Goal: Task Accomplishment & Management: Manage account settings

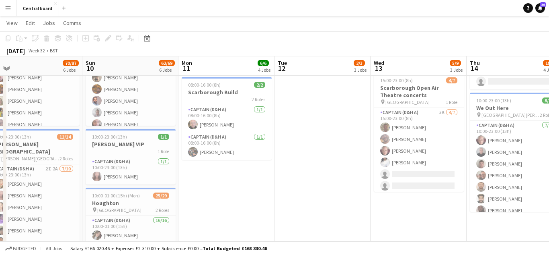
scroll to position [236, 0]
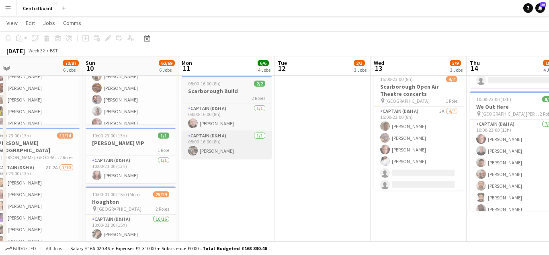
click at [224, 144] on app-card-role "Captain (D&H A) 1/1 08:00-16:00 (8h) Oliver Henley" at bounding box center [227, 144] width 90 height 27
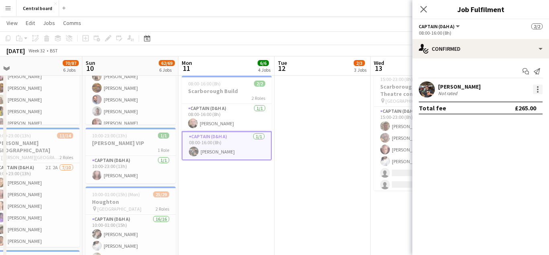
click at [538, 92] on div at bounding box center [538, 92] width 2 height 2
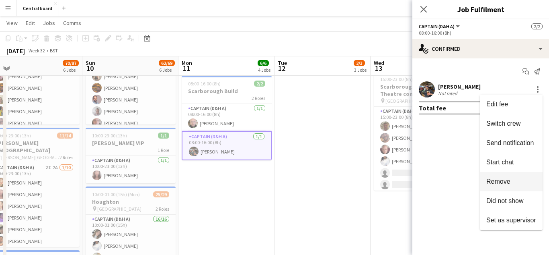
click at [501, 181] on span "Remove" at bounding box center [499, 181] width 24 height 7
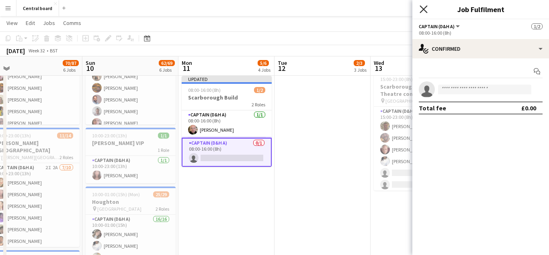
click at [425, 11] on icon at bounding box center [424, 9] width 8 height 8
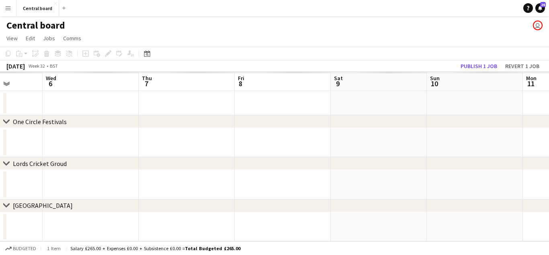
scroll to position [0, 0]
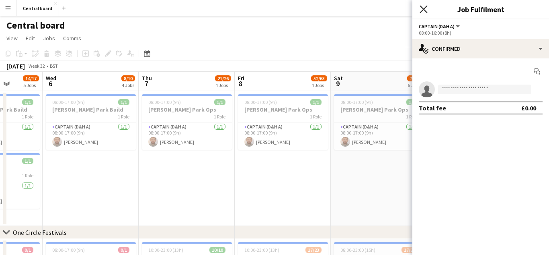
click at [427, 8] on icon "Close pop-in" at bounding box center [424, 9] width 8 height 8
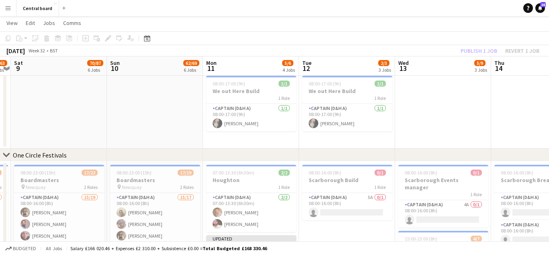
scroll to position [140, 0]
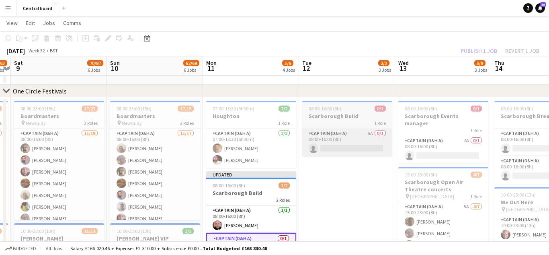
click at [348, 152] on app-card-role "Captain (D&H A) 5A 0/1 08:00-16:00 (8h) single-neutral-actions" at bounding box center [347, 142] width 90 height 27
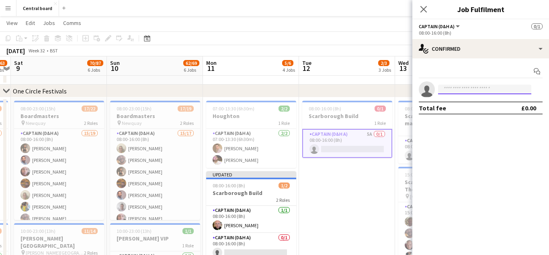
click at [466, 90] on input at bounding box center [484, 89] width 93 height 10
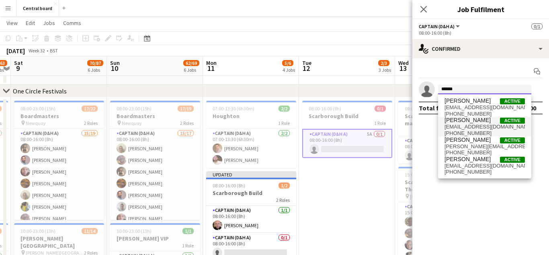
type input "******"
click at [479, 126] on span "[EMAIL_ADDRESS][DOMAIN_NAME]" at bounding box center [485, 126] width 80 height 6
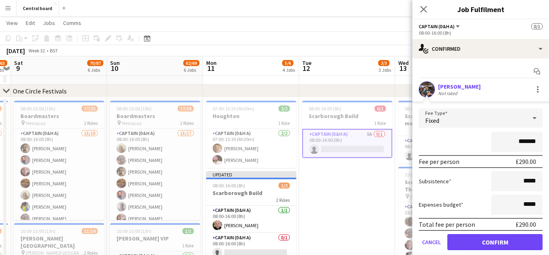
scroll to position [25, 0]
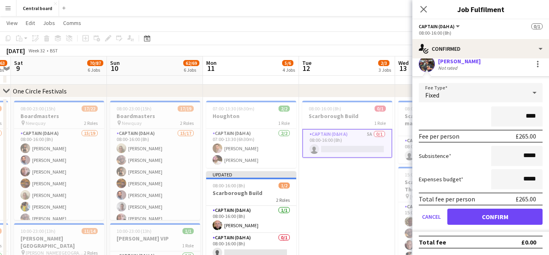
type input "*******"
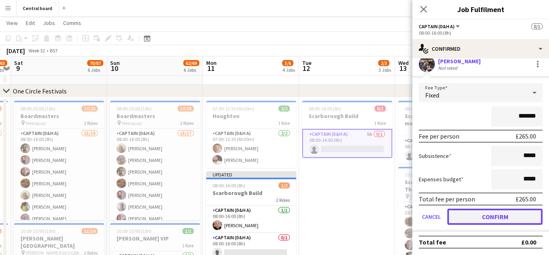
click at [468, 216] on button "Confirm" at bounding box center [495, 216] width 95 height 16
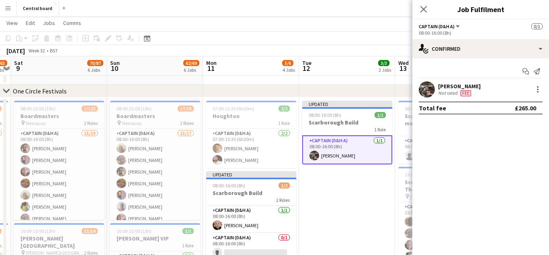
scroll to position [0, 0]
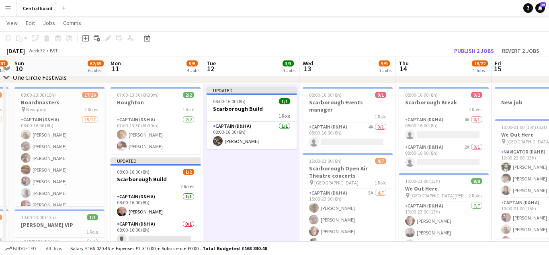
scroll to position [154, 0]
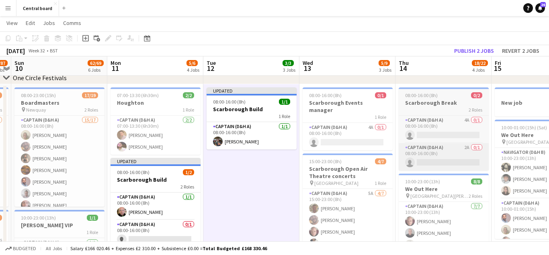
click at [446, 146] on app-card-role "Captain (D&H A) 2A 0/1 08:00-16:00 (8h) single-neutral-actions" at bounding box center [444, 156] width 90 height 27
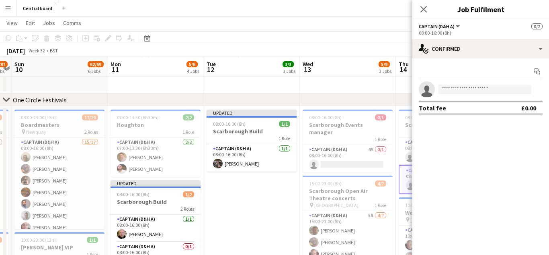
scroll to position [133, 0]
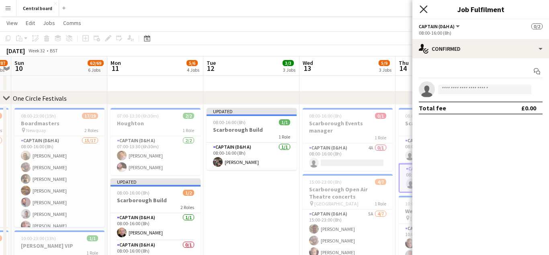
click at [425, 11] on icon "Close pop-in" at bounding box center [424, 9] width 8 height 8
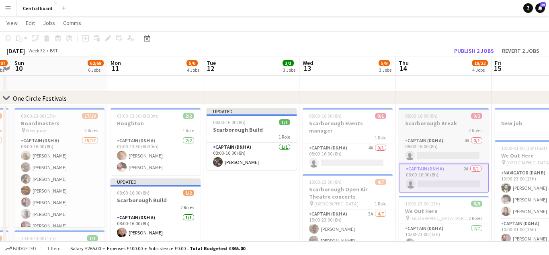
click at [440, 184] on app-card-role "Captain (D&H A) 2A 0/1 08:00-16:00 (8h) single-neutral-actions" at bounding box center [444, 177] width 90 height 29
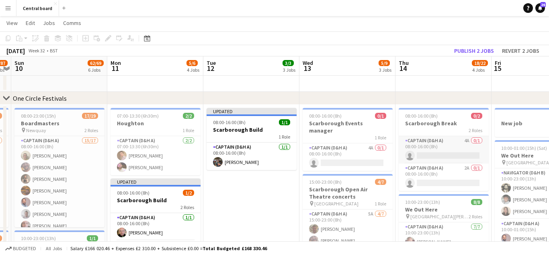
click at [443, 154] on app-card-role "Captain (D&H A) 4A 0/1 08:00-16:00 (8h) single-neutral-actions" at bounding box center [444, 149] width 90 height 27
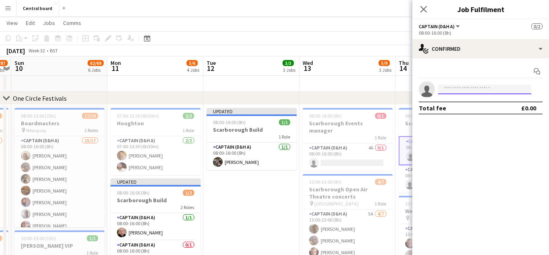
click at [476, 90] on input at bounding box center [484, 89] width 93 height 10
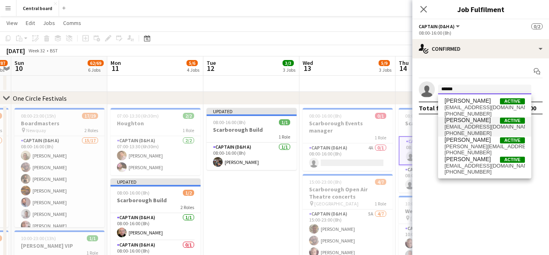
type input "******"
click at [488, 126] on span "[EMAIL_ADDRESS][DOMAIN_NAME]" at bounding box center [485, 126] width 80 height 6
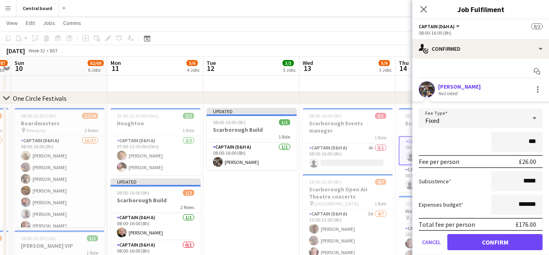
type input "****"
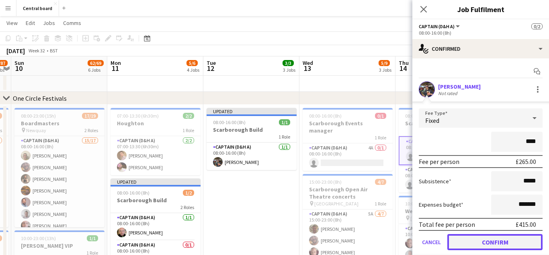
click at [472, 242] on button "Confirm" at bounding box center [495, 242] width 95 height 16
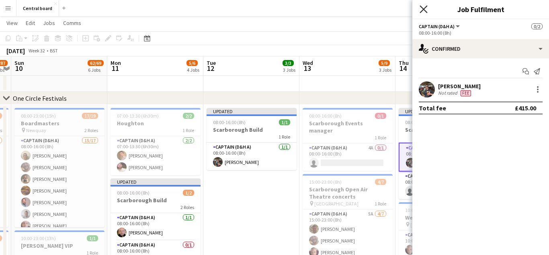
click at [424, 8] on icon "Close pop-in" at bounding box center [424, 9] width 8 height 8
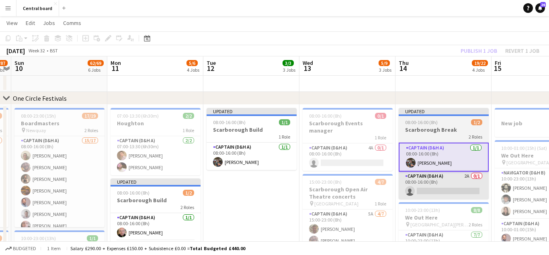
click at [432, 194] on app-card-role "Captain (D&H A) 2A 0/1 08:00-16:00 (8h) single-neutral-actions" at bounding box center [444, 184] width 90 height 27
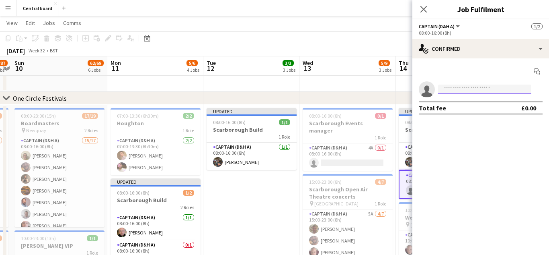
click at [479, 90] on input at bounding box center [484, 89] width 93 height 10
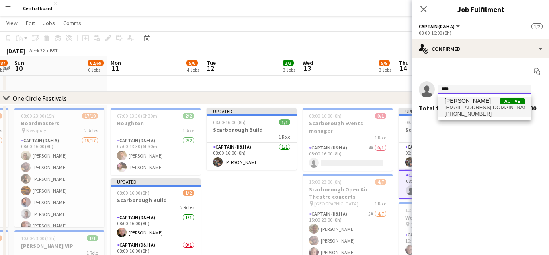
type input "****"
click at [480, 107] on span "[EMAIL_ADDRESS][DOMAIN_NAME]" at bounding box center [485, 107] width 80 height 6
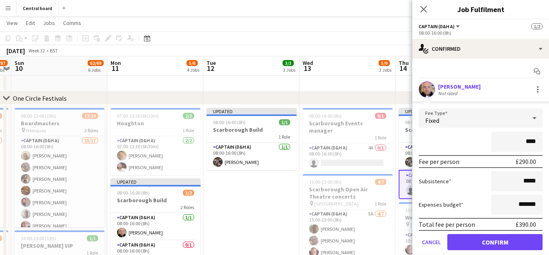
type input "*******"
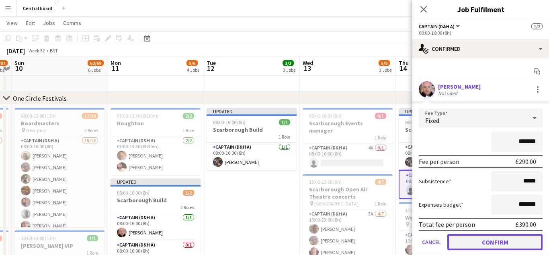
click at [473, 240] on button "Confirm" at bounding box center [495, 242] width 95 height 16
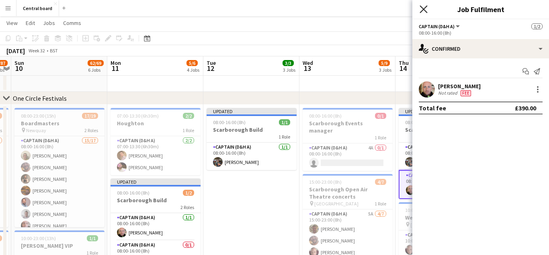
click at [423, 12] on icon "Close pop-in" at bounding box center [424, 9] width 8 height 8
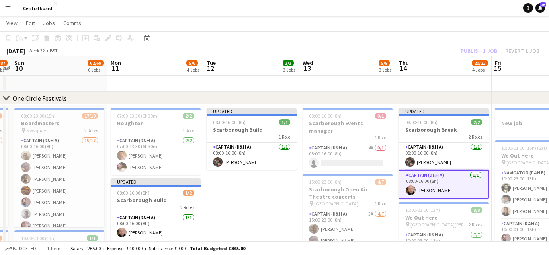
click at [421, 83] on app-date-cell "08:00-17:00 (9h) 1/1 We out Here Ops 1 Role Captain (D&H A) 1/1 08:00-17:00 (9h…" at bounding box center [444, 24] width 96 height 135
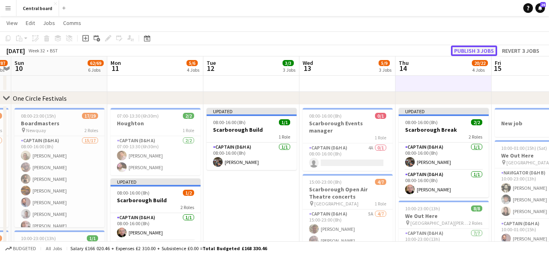
click at [477, 55] on button "Publish 3 jobs" at bounding box center [474, 50] width 46 height 10
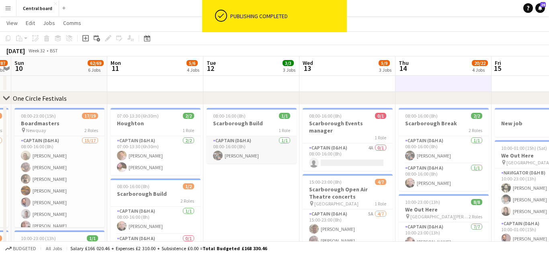
click at [248, 154] on app-card-role "Captain (D&H A) 1/1 08:00-16:00 (8h) Oliver Henley" at bounding box center [252, 149] width 90 height 27
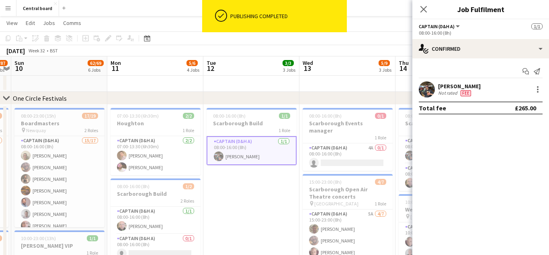
click at [428, 87] on app-user-avatar at bounding box center [427, 89] width 16 height 16
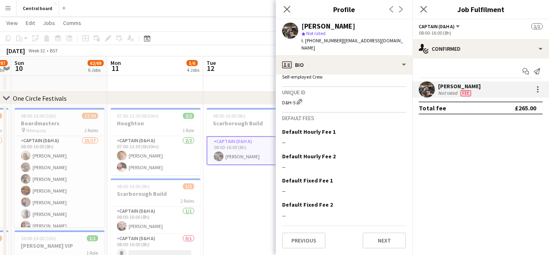
scroll to position [399, 0]
click at [309, 238] on button "Previous" at bounding box center [303, 240] width 43 height 16
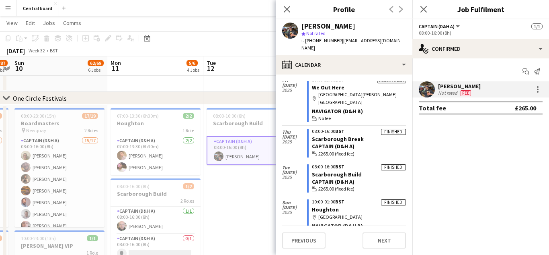
scroll to position [63, 0]
click at [287, 11] on icon "Close pop-in" at bounding box center [287, 9] width 8 height 8
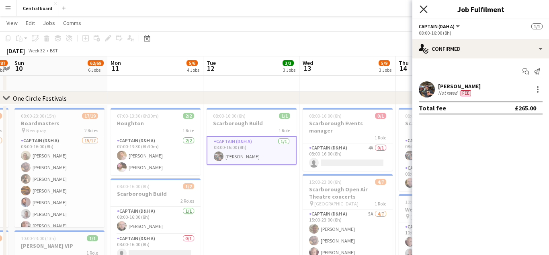
click at [424, 11] on icon "Close pop-in" at bounding box center [424, 9] width 8 height 8
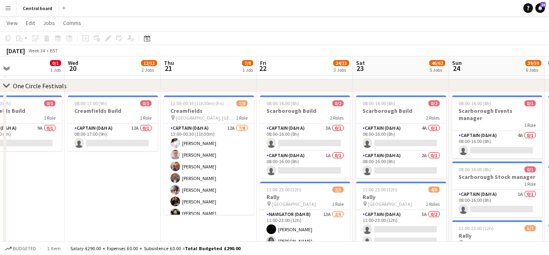
scroll to position [0, 332]
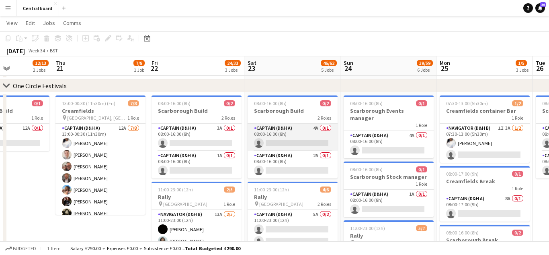
click at [307, 142] on app-card-role "Captain (D&H A) 4A 0/1 08:00-16:00 (8h) single-neutral-actions" at bounding box center [293, 136] width 90 height 27
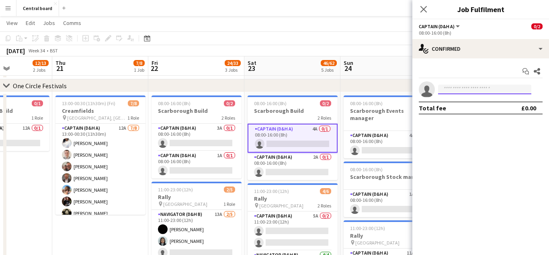
click at [455, 88] on input at bounding box center [484, 89] width 93 height 10
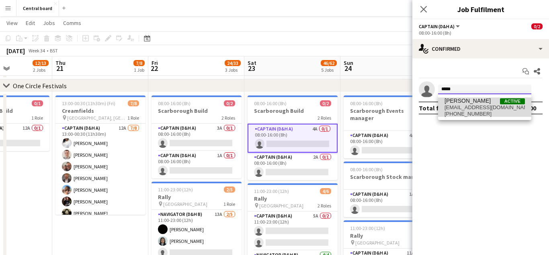
type input "*****"
click at [497, 107] on span "[EMAIL_ADDRESS][DOMAIN_NAME]" at bounding box center [485, 107] width 80 height 6
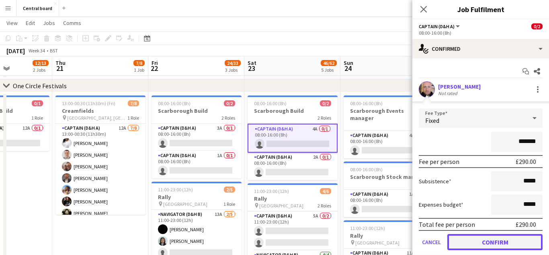
click at [484, 245] on button "Confirm" at bounding box center [495, 242] width 95 height 16
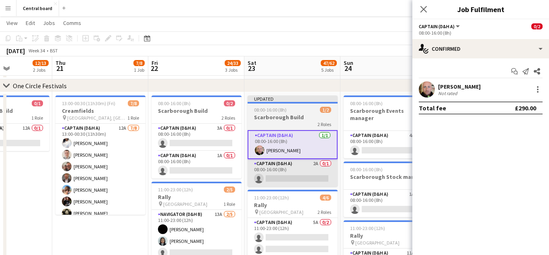
click at [298, 179] on app-card-role "Captain (D&H A) 2A 0/1 08:00-16:00 (8h) single-neutral-actions" at bounding box center [293, 172] width 90 height 27
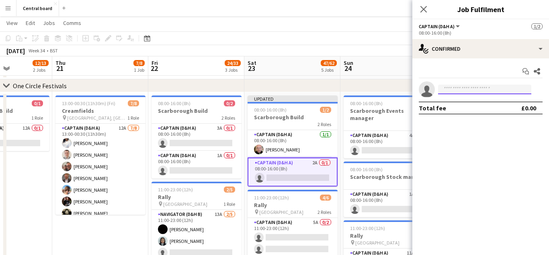
click at [465, 90] on input at bounding box center [484, 89] width 93 height 10
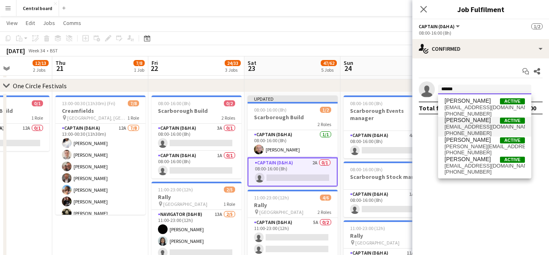
type input "******"
click at [485, 124] on span "[EMAIL_ADDRESS][DOMAIN_NAME]" at bounding box center [485, 126] width 80 height 6
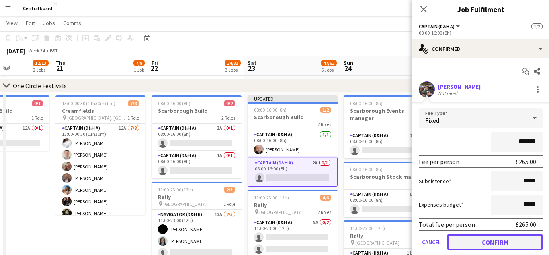
click at [483, 244] on button "Confirm" at bounding box center [495, 242] width 95 height 16
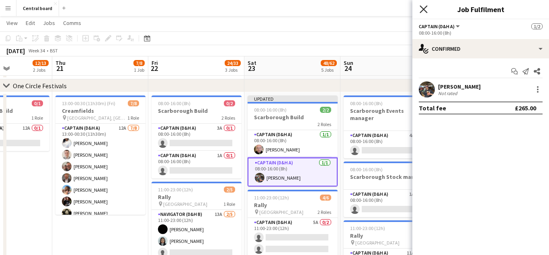
click at [426, 8] on icon "Close pop-in" at bounding box center [424, 9] width 8 height 8
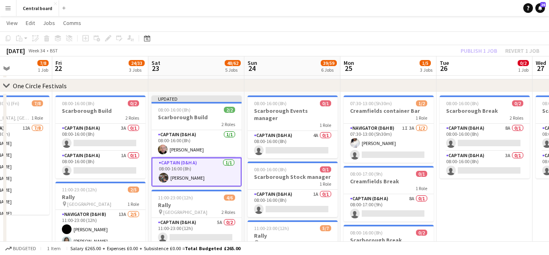
scroll to position [0, 281]
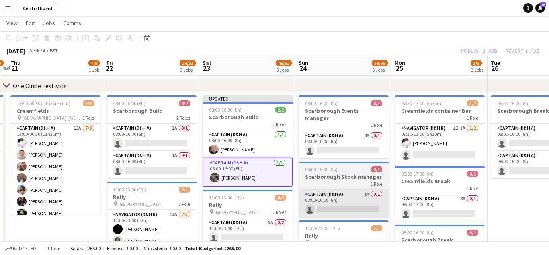
click at [339, 202] on app-card-role "Captain (D&H A) 1A 0/1 08:00-16:00 (8h) single-neutral-actions" at bounding box center [344, 202] width 90 height 27
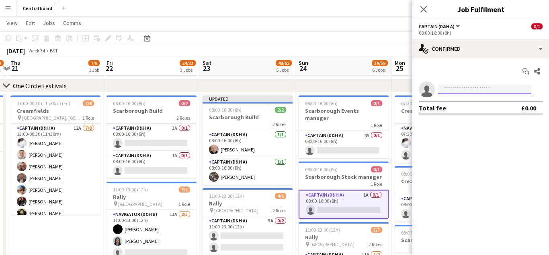
click at [484, 88] on input at bounding box center [484, 89] width 93 height 10
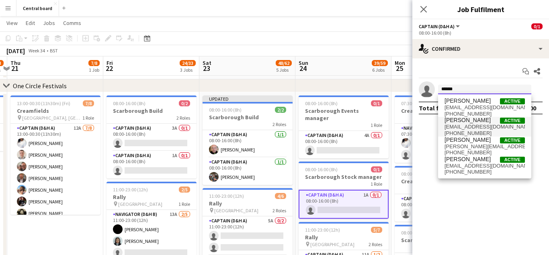
type input "******"
click at [483, 125] on span "[EMAIL_ADDRESS][DOMAIN_NAME]" at bounding box center [485, 126] width 80 height 6
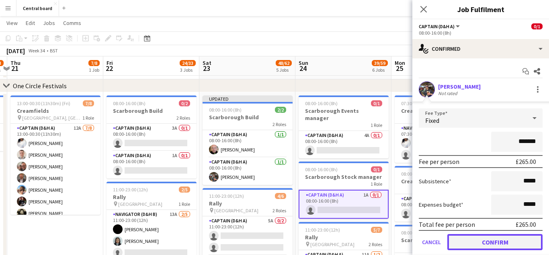
click at [491, 243] on button "Confirm" at bounding box center [495, 242] width 95 height 16
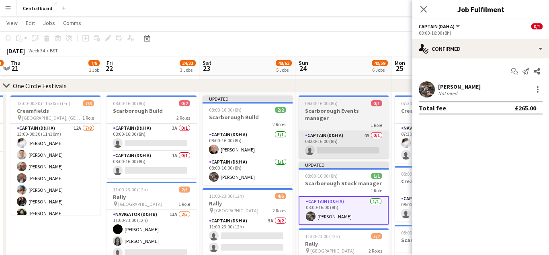
click at [353, 146] on app-card-role "Captain (D&H A) 4A 0/1 08:00-16:00 (8h) single-neutral-actions" at bounding box center [344, 144] width 90 height 27
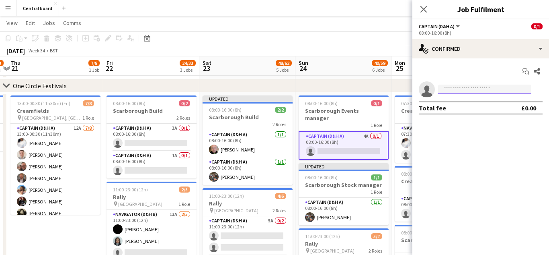
click at [474, 88] on input at bounding box center [484, 89] width 93 height 10
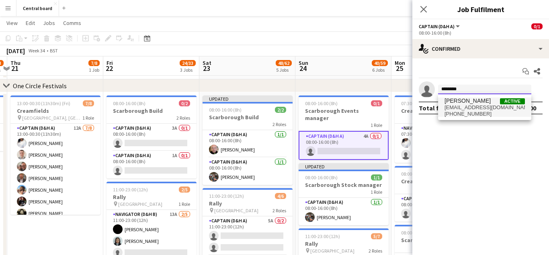
type input "********"
click at [481, 105] on span "[EMAIL_ADDRESS][DOMAIN_NAME]" at bounding box center [485, 107] width 80 height 6
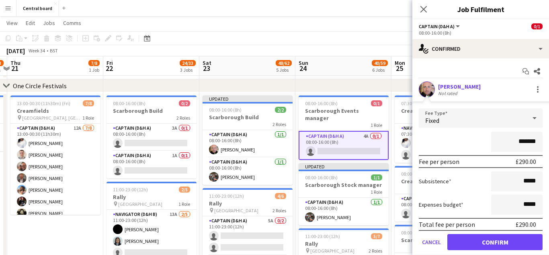
scroll to position [25, 0]
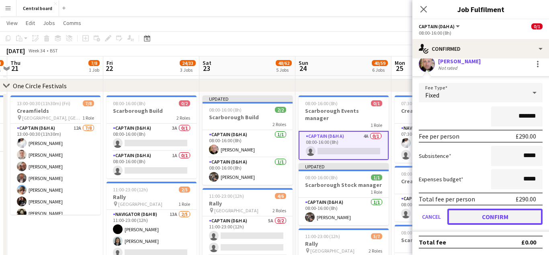
click at [474, 216] on button "Confirm" at bounding box center [495, 216] width 95 height 16
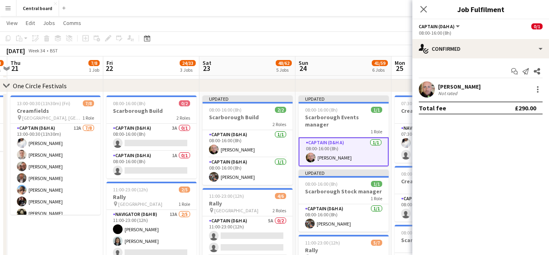
scroll to position [0, 0]
click at [424, 11] on icon "Close pop-in" at bounding box center [424, 9] width 8 height 8
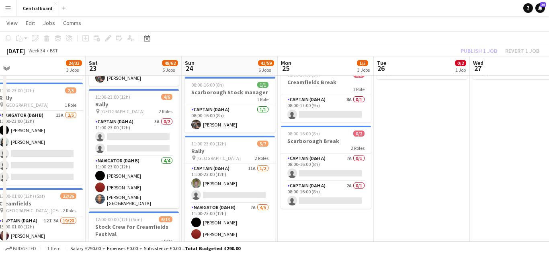
scroll to position [245, 0]
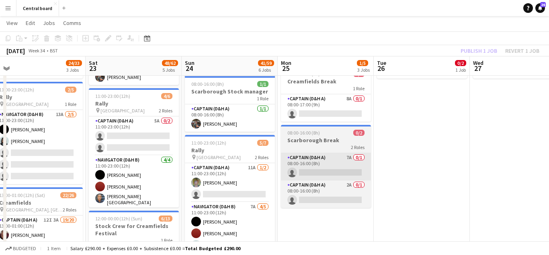
click at [328, 171] on app-card-role "Captain (D&H A) 7A 0/1 08:00-16:00 (8h) single-neutral-actions" at bounding box center [326, 166] width 90 height 27
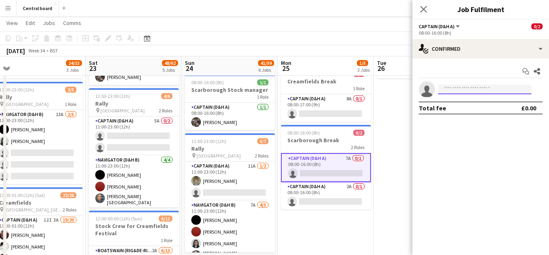
click at [477, 90] on input at bounding box center [484, 89] width 93 height 10
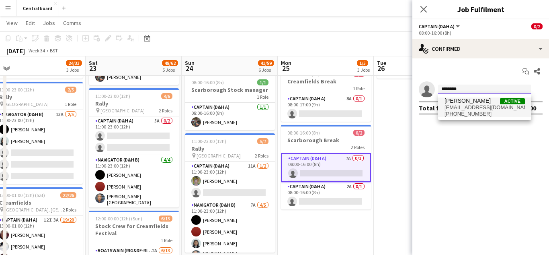
type input "********"
click at [496, 111] on span "+4407599745124" at bounding box center [485, 114] width 80 height 6
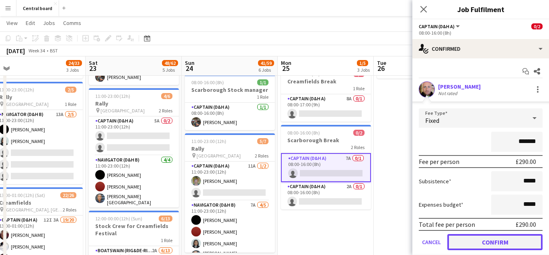
click at [492, 241] on button "Confirm" at bounding box center [495, 242] width 95 height 16
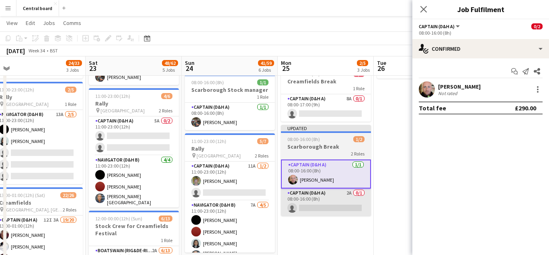
click at [332, 202] on app-card-role "Captain (D&H A) 2A 0/1 08:00-16:00 (8h) single-neutral-actions" at bounding box center [326, 201] width 90 height 27
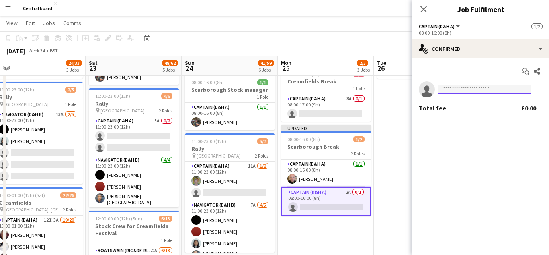
click at [483, 92] on input at bounding box center [484, 89] width 93 height 10
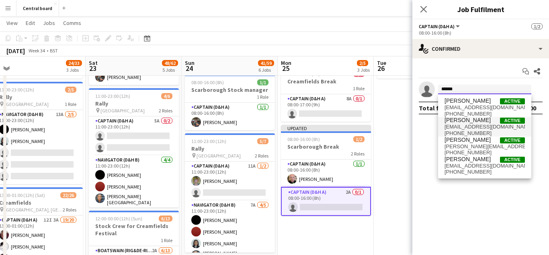
type input "******"
click at [480, 125] on span "[EMAIL_ADDRESS][DOMAIN_NAME]" at bounding box center [485, 126] width 80 height 6
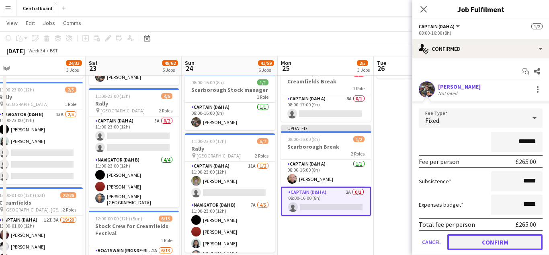
click at [462, 240] on button "Confirm" at bounding box center [495, 242] width 95 height 16
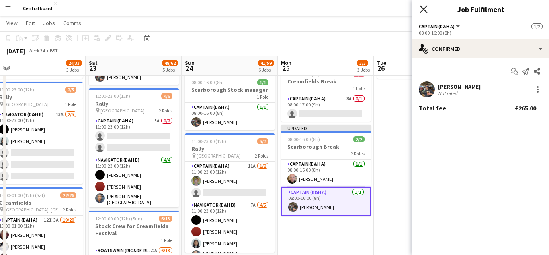
click at [421, 12] on icon "Close pop-in" at bounding box center [424, 9] width 8 height 8
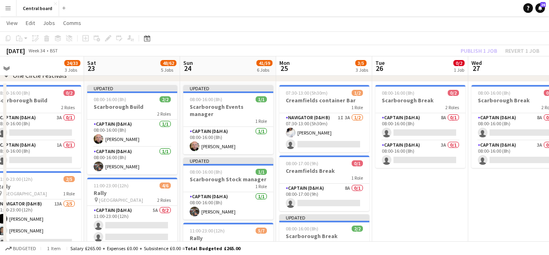
scroll to position [0, 300]
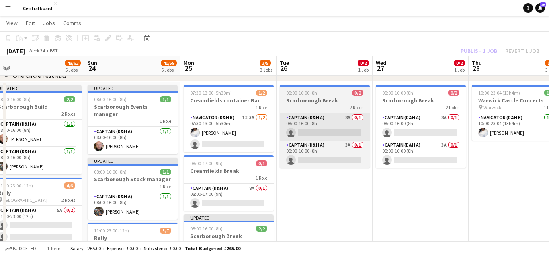
click at [327, 129] on app-card-role "Captain (D&H A) 8A 0/1 08:00-16:00 (8h) single-neutral-actions" at bounding box center [325, 126] width 90 height 27
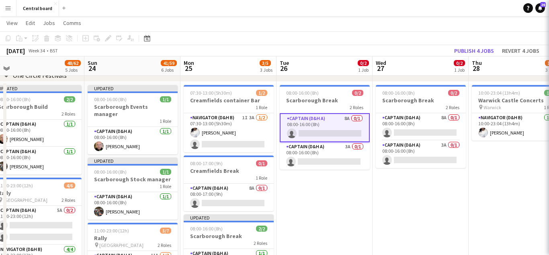
scroll to position [0, 300]
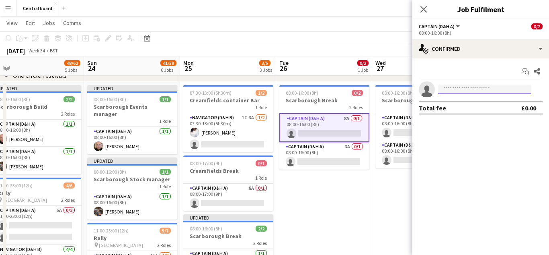
click at [471, 88] on input at bounding box center [484, 89] width 93 height 10
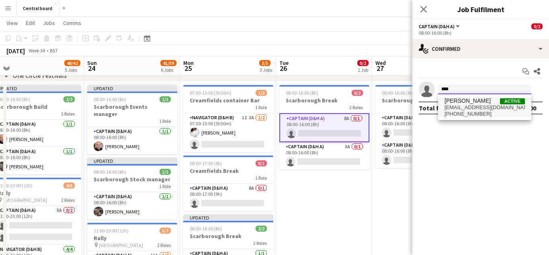
type input "****"
click at [477, 109] on span "[EMAIL_ADDRESS][DOMAIN_NAME]" at bounding box center [485, 107] width 80 height 6
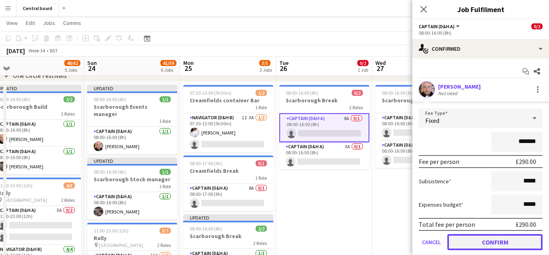
click at [486, 245] on button "Confirm" at bounding box center [495, 242] width 95 height 16
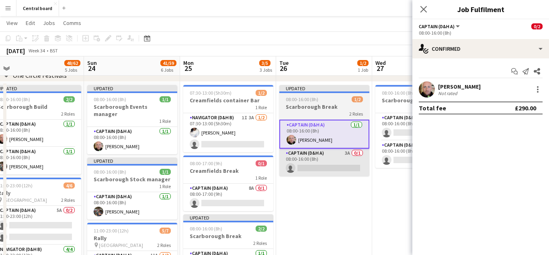
click at [331, 167] on app-card-role "Captain (D&H A) 3A 0/1 08:00-16:00 (8h) single-neutral-actions" at bounding box center [325, 161] width 90 height 27
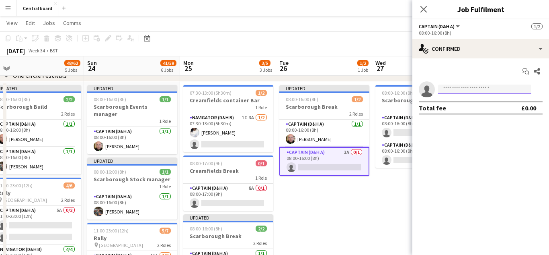
click at [482, 91] on input at bounding box center [484, 89] width 93 height 10
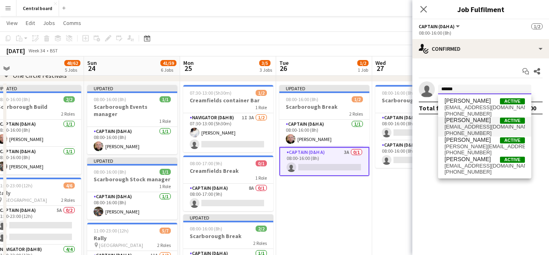
type input "******"
click at [489, 124] on span "[EMAIL_ADDRESS][DOMAIN_NAME]" at bounding box center [485, 126] width 80 height 6
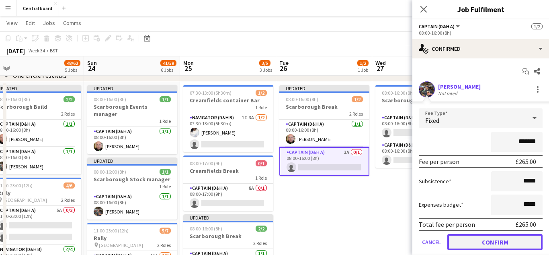
click at [470, 242] on button "Confirm" at bounding box center [495, 242] width 95 height 16
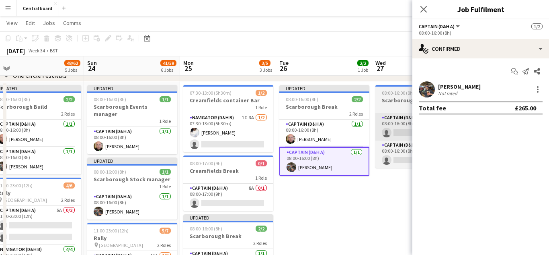
click at [376, 134] on app-card-role "Captain (D&H A) 8A 0/1 08:00-16:00 (8h) single-neutral-actions" at bounding box center [421, 126] width 90 height 27
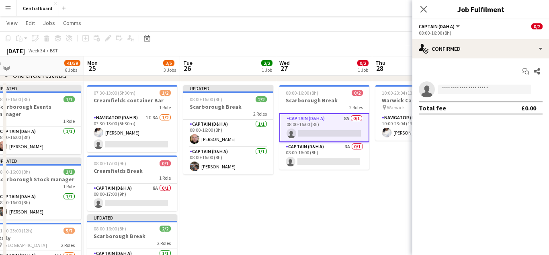
scroll to position [0, 286]
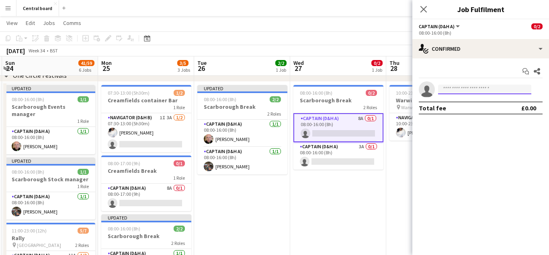
click at [482, 90] on input at bounding box center [484, 89] width 93 height 10
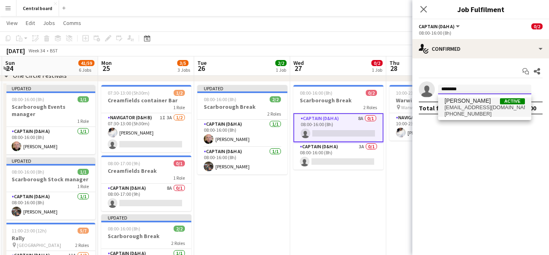
type input "********"
click at [482, 105] on span "[EMAIL_ADDRESS][DOMAIN_NAME]" at bounding box center [485, 107] width 80 height 6
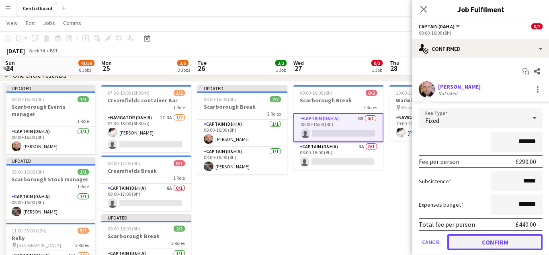
click at [493, 245] on button "Confirm" at bounding box center [495, 242] width 95 height 16
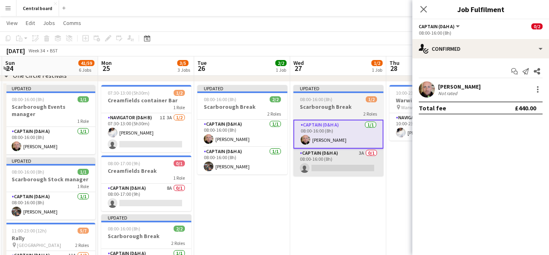
click at [347, 169] on app-card-role "Captain (D&H A) 3A 0/1 08:00-16:00 (8h) single-neutral-actions" at bounding box center [339, 161] width 90 height 27
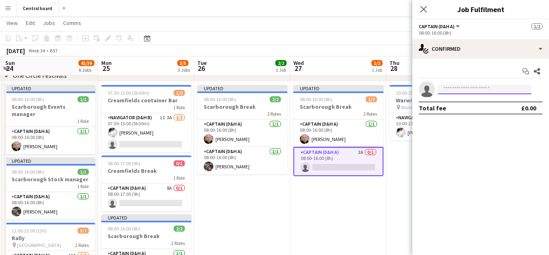
click at [466, 92] on input at bounding box center [484, 89] width 93 height 10
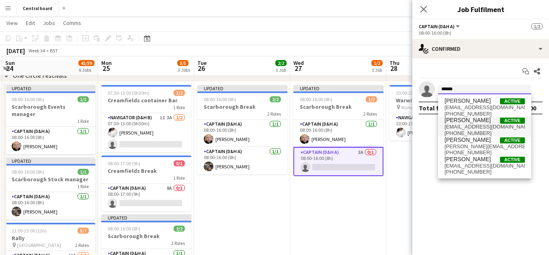
type input "******"
click at [488, 126] on span "[EMAIL_ADDRESS][DOMAIN_NAME]" at bounding box center [485, 126] width 80 height 6
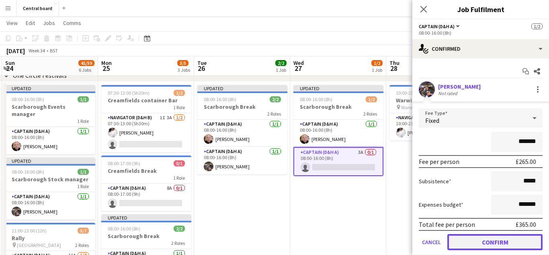
click at [476, 243] on button "Confirm" at bounding box center [495, 242] width 95 height 16
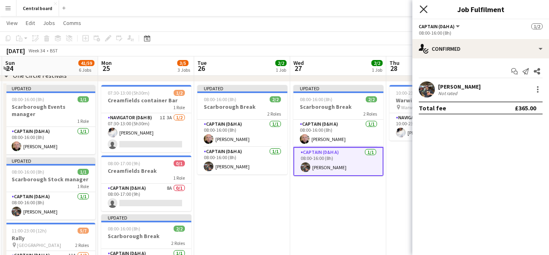
click at [423, 12] on icon "Close pop-in" at bounding box center [424, 9] width 8 height 8
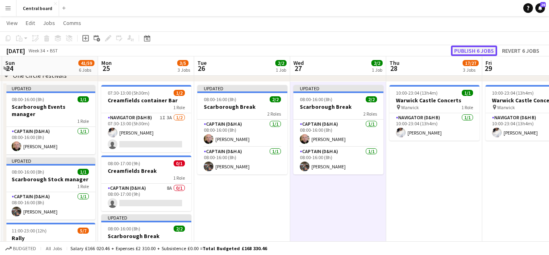
click at [477, 53] on button "Publish 6 jobs" at bounding box center [474, 50] width 46 height 10
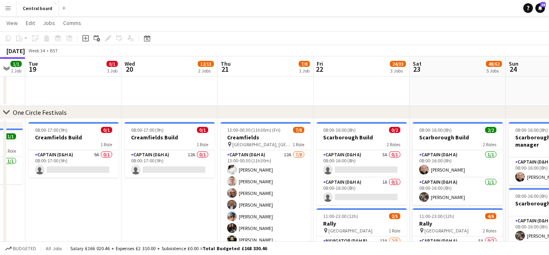
scroll to position [120, 0]
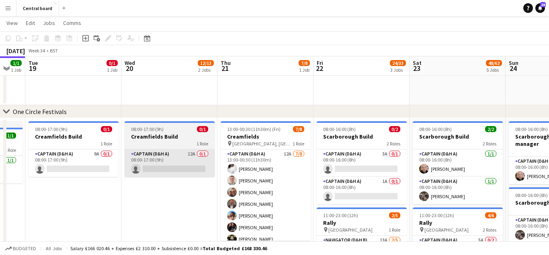
click at [167, 171] on app-card-role "Captain (D&H A) 12A 0/1 08:00-17:00 (9h) single-neutral-actions" at bounding box center [170, 162] width 90 height 27
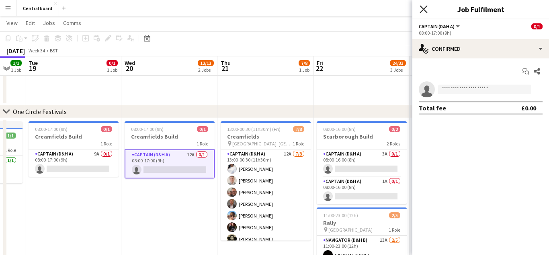
click at [425, 10] on icon "Close pop-in" at bounding box center [424, 9] width 8 height 8
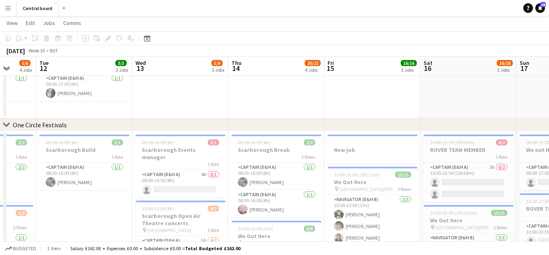
scroll to position [130, 0]
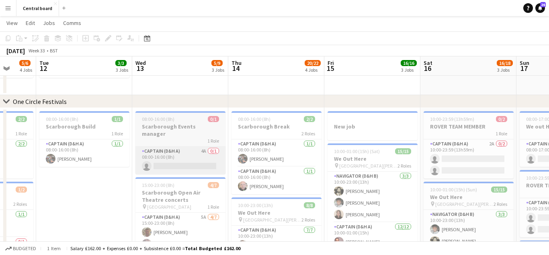
click at [187, 163] on app-card-role "Captain (D&H A) 4A 0/1 08:00-16:00 (8h) single-neutral-actions" at bounding box center [181, 159] width 90 height 27
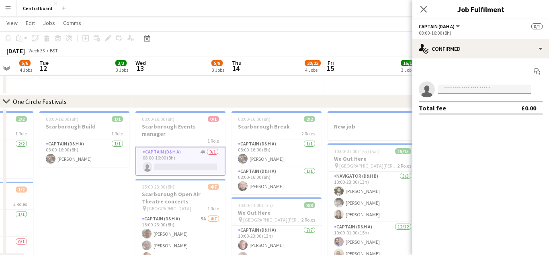
click at [468, 90] on input at bounding box center [484, 89] width 93 height 10
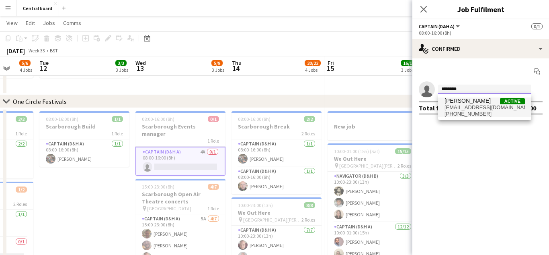
type input "********"
click at [474, 107] on span "[EMAIL_ADDRESS][DOMAIN_NAME]" at bounding box center [485, 107] width 80 height 6
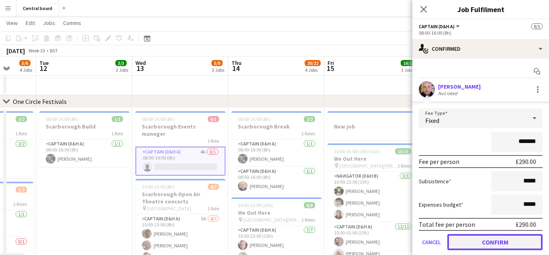
click at [482, 243] on button "Confirm" at bounding box center [495, 242] width 95 height 16
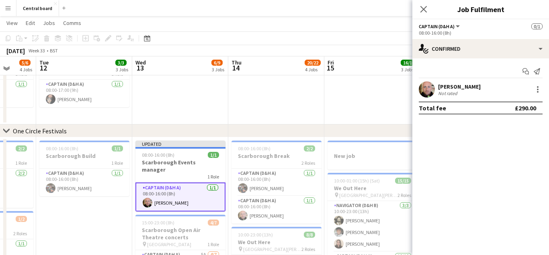
scroll to position [100, 0]
click at [213, 136] on div "chevron-right One Circle Festivals" at bounding box center [274, 131] width 549 height 13
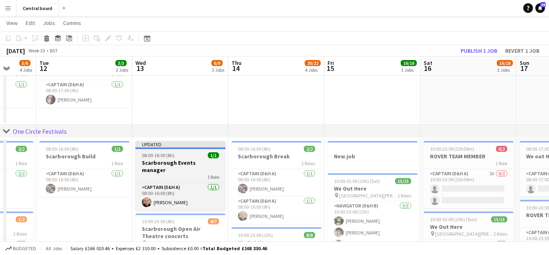
click at [179, 142] on div "Updated" at bounding box center [181, 144] width 90 height 6
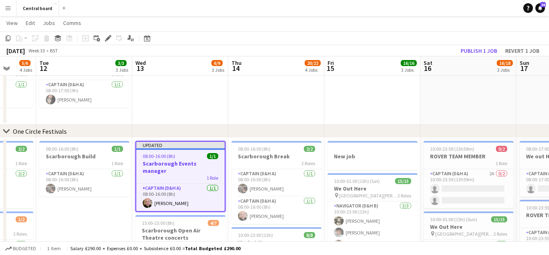
click at [177, 135] on div "chevron-right One Circle Festivals" at bounding box center [274, 131] width 549 height 13
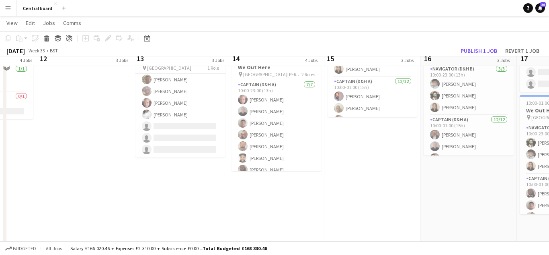
scroll to position [268, 0]
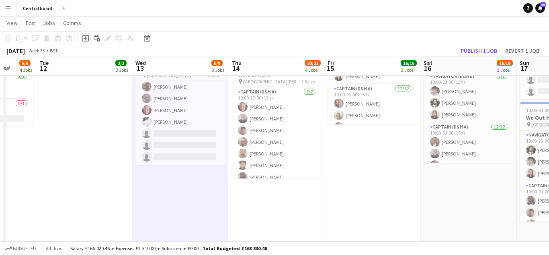
click at [86, 35] on icon at bounding box center [85, 38] width 6 height 6
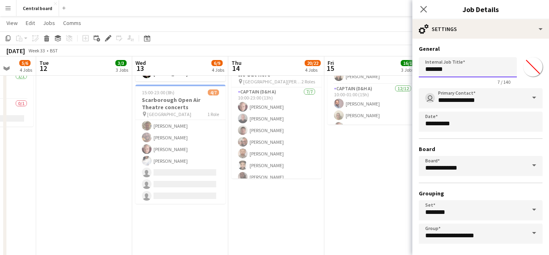
click at [466, 70] on input "*******" at bounding box center [468, 67] width 98 height 20
type input "*"
type input "**********"
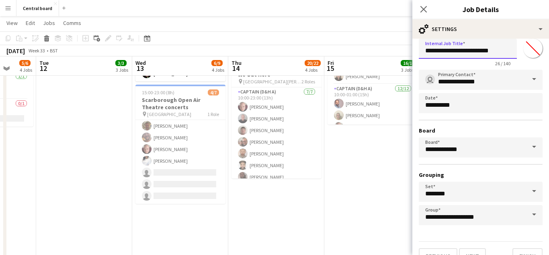
scroll to position [34, 0]
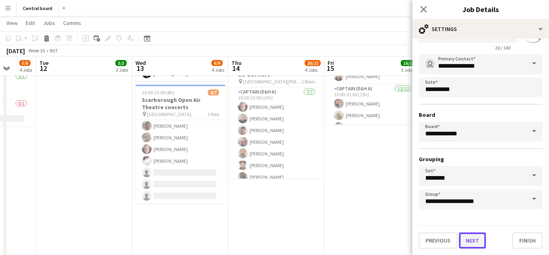
click at [473, 241] on button "Next" at bounding box center [472, 240] width 27 height 16
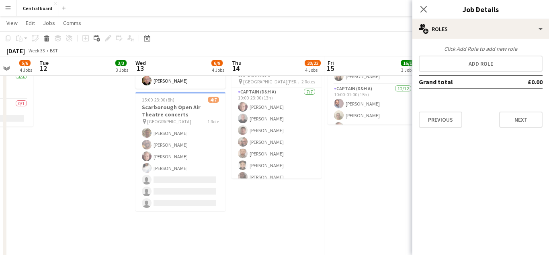
scroll to position [0, 0]
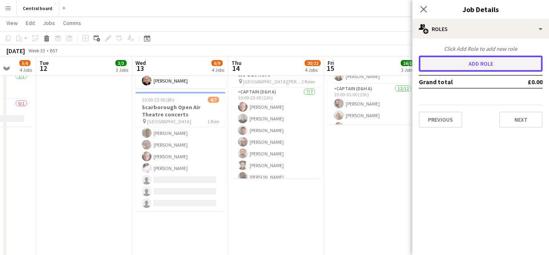
click at [518, 63] on button "Add role" at bounding box center [481, 63] width 124 height 16
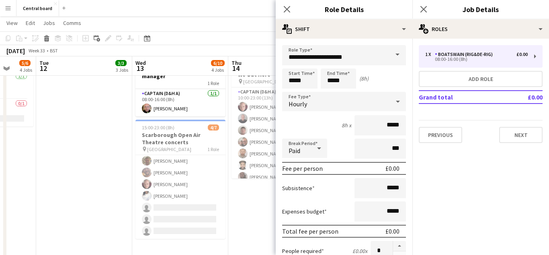
click at [391, 56] on span at bounding box center [397, 54] width 17 height 19
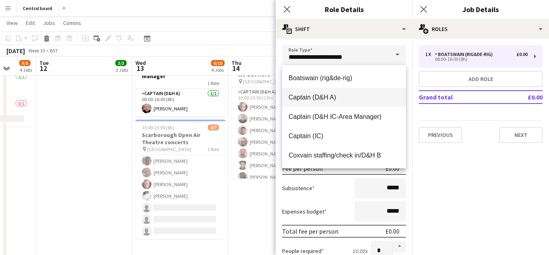
click at [343, 100] on span "Captain (D&H A)" at bounding box center [344, 97] width 111 height 8
type input "**********"
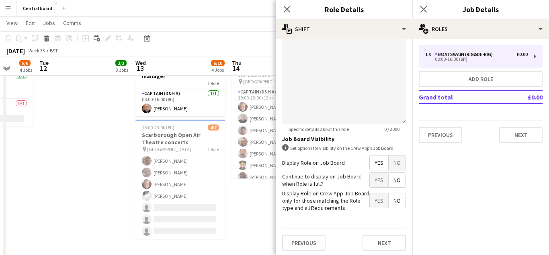
scroll to position [290, 0]
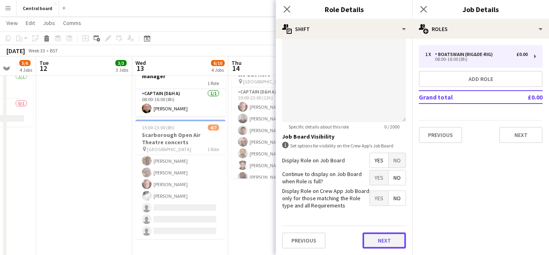
click at [383, 238] on button "Next" at bounding box center [384, 240] width 43 height 16
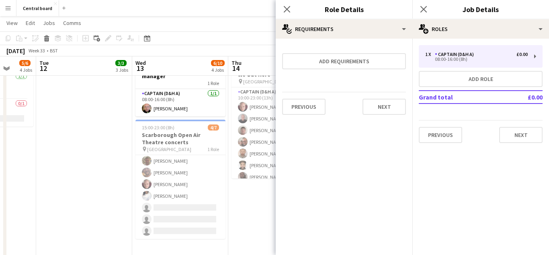
scroll to position [0, 0]
click at [390, 104] on button "Next" at bounding box center [384, 107] width 43 height 16
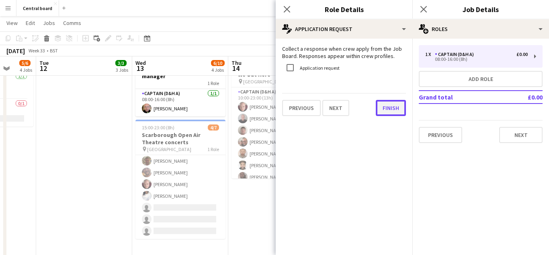
click at [390, 105] on button "Finish" at bounding box center [391, 108] width 30 height 16
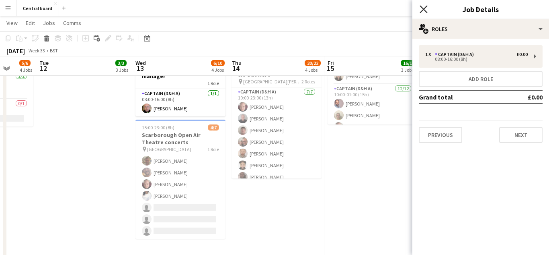
click at [423, 11] on icon "Close pop-in" at bounding box center [424, 9] width 8 height 8
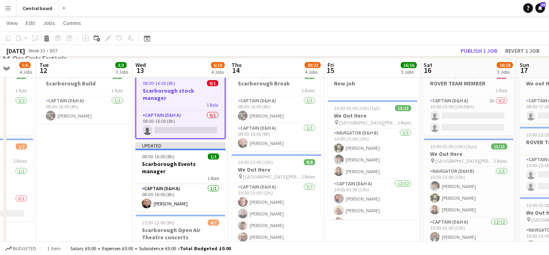
scroll to position [172, 0]
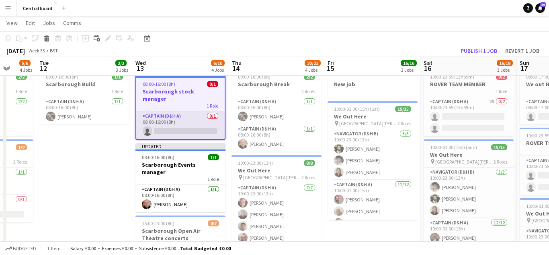
click at [199, 126] on app-card-role "Captain (D&H A) 0/1 08:00-16:00 (8h) single-neutral-actions" at bounding box center [180, 124] width 88 height 27
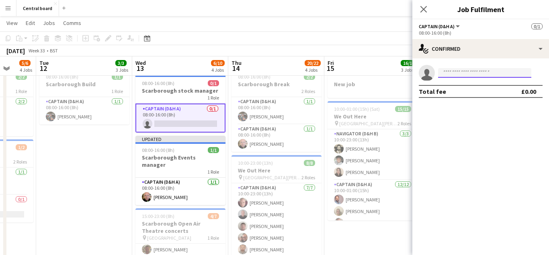
click at [479, 74] on input at bounding box center [484, 73] width 93 height 10
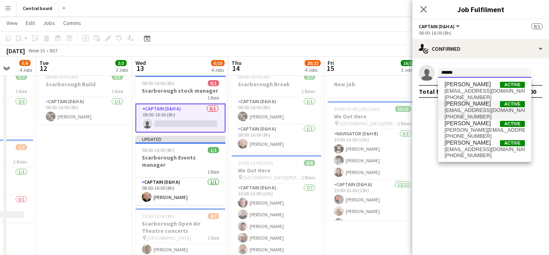
type input "******"
click at [488, 111] on span "[EMAIL_ADDRESS][DOMAIN_NAME]" at bounding box center [485, 110] width 80 height 6
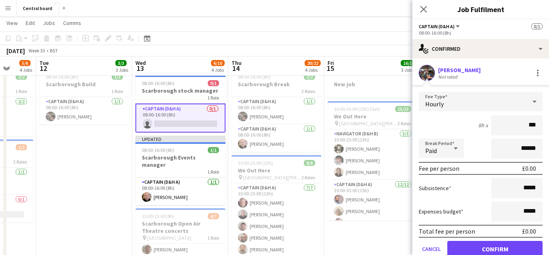
type input "**"
type input "*******"
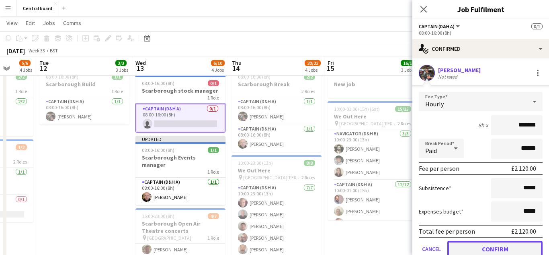
click at [492, 247] on button "Confirm" at bounding box center [495, 248] width 95 height 16
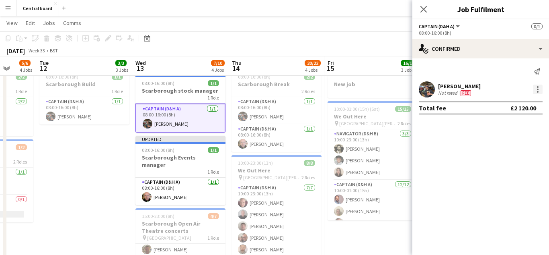
click at [538, 87] on div at bounding box center [538, 87] width 2 height 2
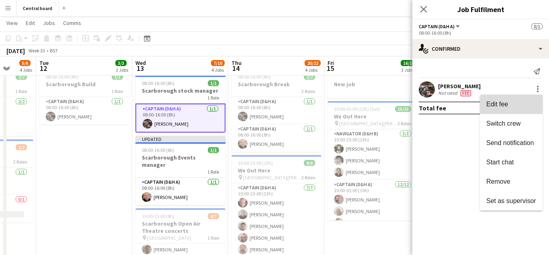
click at [513, 104] on span "Edit fee" at bounding box center [512, 104] width 50 height 7
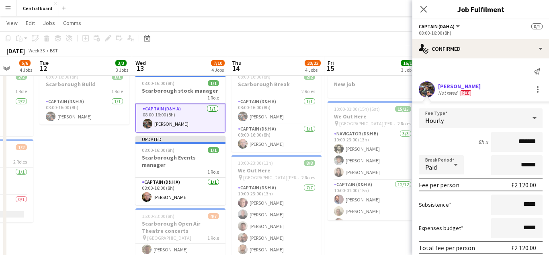
click at [443, 120] on span "Hourly" at bounding box center [434, 120] width 18 height 8
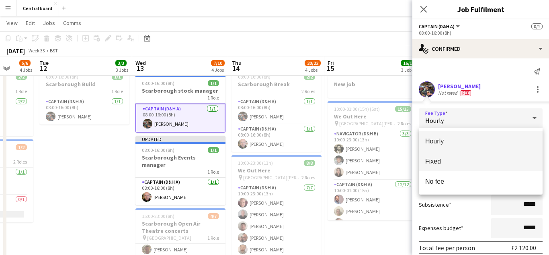
click at [444, 160] on span "Fixed" at bounding box center [480, 161] width 111 height 8
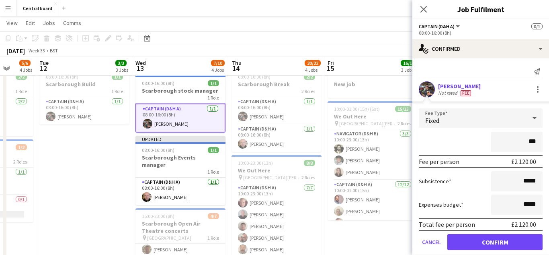
type input "**"
type input "*******"
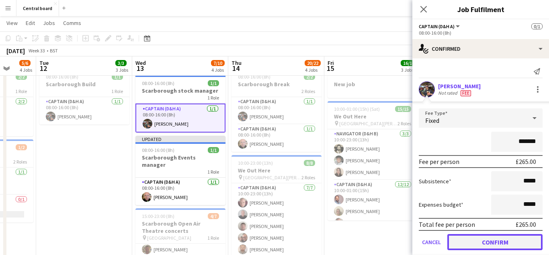
click at [485, 245] on button "Confirm" at bounding box center [495, 242] width 95 height 16
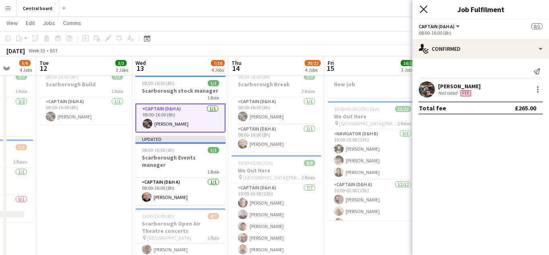
click at [427, 8] on icon "Close pop-in" at bounding box center [424, 9] width 8 height 8
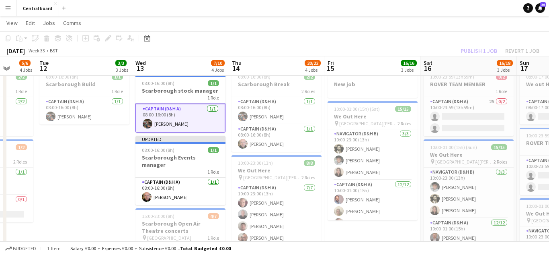
click at [371, 35] on app-toolbar "Copy Paste Paste Ctrl+V Paste with crew Ctrl+Shift+V Paste linked Job Delete Gr…" at bounding box center [274, 38] width 549 height 14
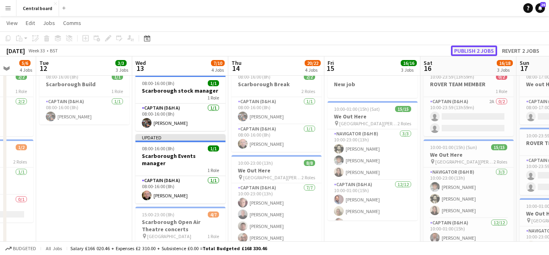
click at [479, 48] on button "Publish 2 jobs" at bounding box center [474, 50] width 46 height 10
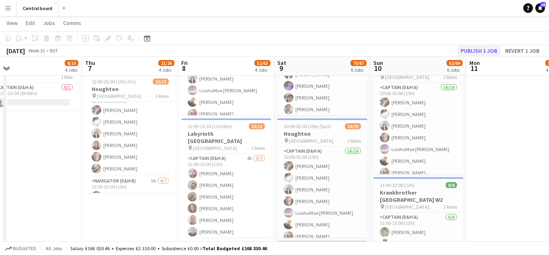
scroll to position [0, 0]
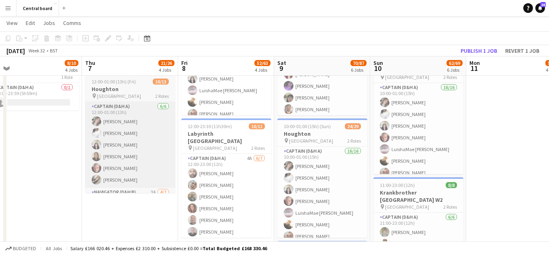
click at [150, 144] on app-card-role "Captain (D&H A) 6/6 12:00-01:00 (13h) michelle coomber Hayley Ekwubiri Athena K…" at bounding box center [130, 145] width 90 height 86
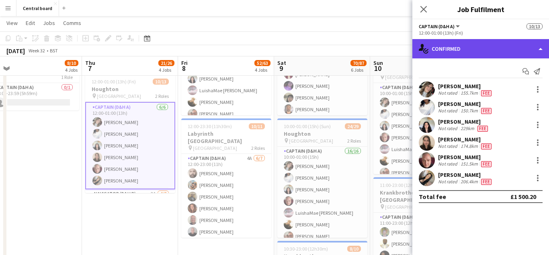
click at [539, 48] on div "single-neutral-actions-check-2 Confirmed" at bounding box center [481, 48] width 137 height 19
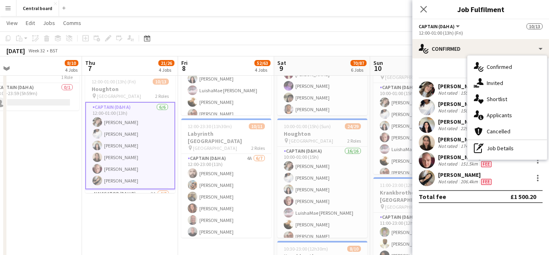
click at [456, 29] on button "Captain (D&H A)" at bounding box center [440, 26] width 42 height 6
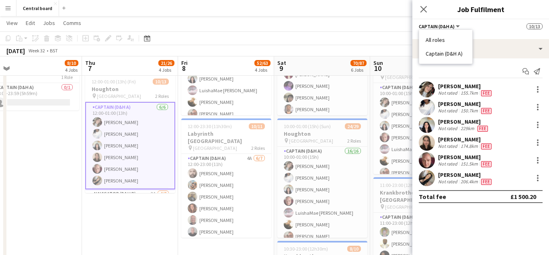
click at [449, 55] on li "Captain (D&H A)" at bounding box center [446, 53] width 40 height 7
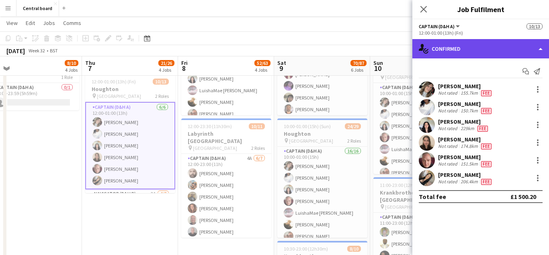
click at [513, 43] on div "single-neutral-actions-check-2 Confirmed" at bounding box center [481, 48] width 137 height 19
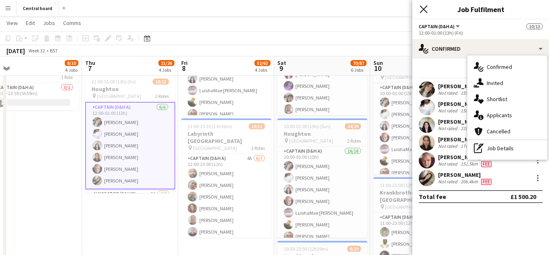
click at [423, 10] on icon at bounding box center [424, 9] width 8 height 8
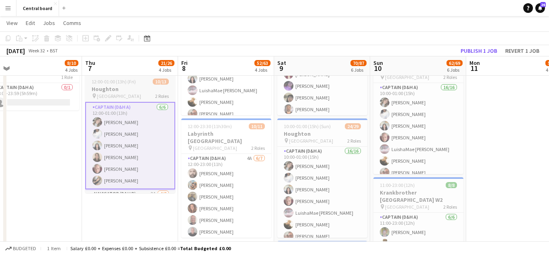
click at [124, 95] on span "Houghton Hall" at bounding box center [119, 96] width 44 height 6
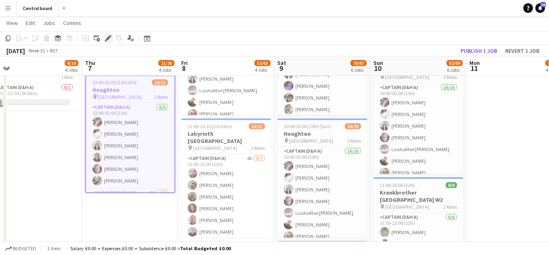
click at [108, 39] on icon at bounding box center [108, 38] width 4 height 4
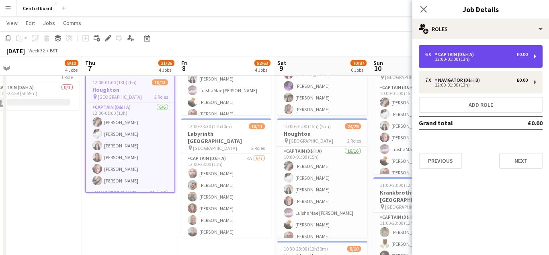
click at [535, 57] on div "6 x Captain (D&H A) £0.00 12:00-01:00 (13h)" at bounding box center [481, 56] width 124 height 23
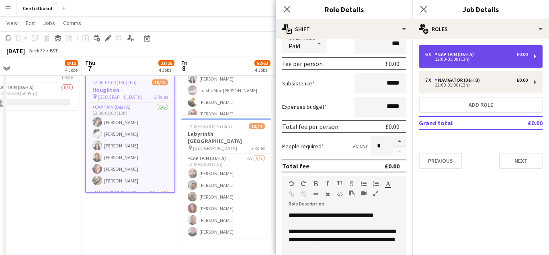
scroll to position [115, 0]
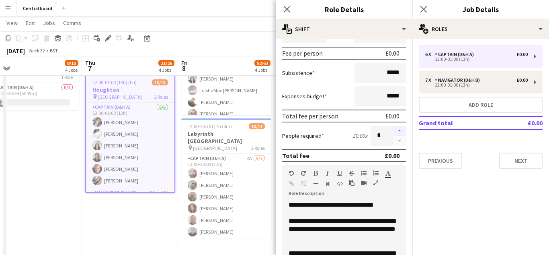
click at [400, 130] on button "button" at bounding box center [399, 130] width 13 height 10
type input "*"
click at [287, 10] on icon at bounding box center [287, 9] width 8 height 8
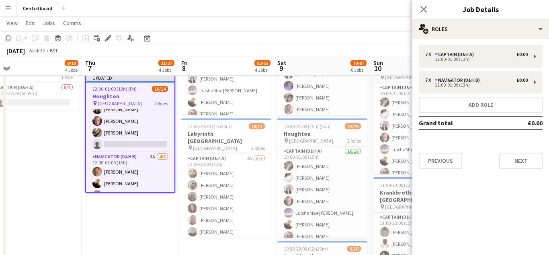
scroll to position [54, 0]
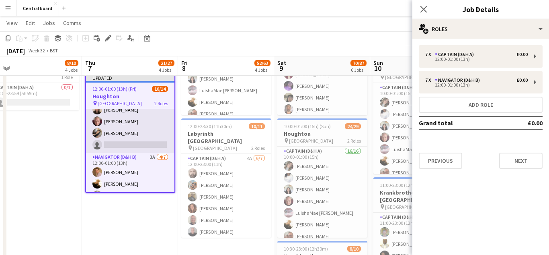
click at [139, 149] on app-card-role "Captain (D&H A) 2A 6/7 12:00-01:00 (13h) michelle coomber Hayley Ekwubiri Athen…" at bounding box center [130, 103] width 88 height 97
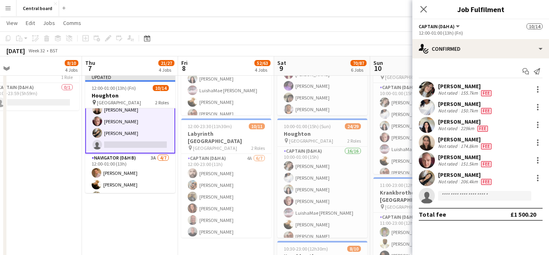
scroll to position [55, 0]
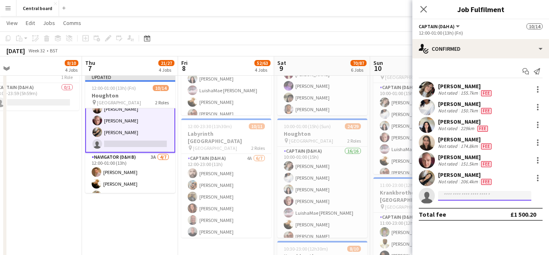
click at [467, 193] on input at bounding box center [484, 196] width 93 height 10
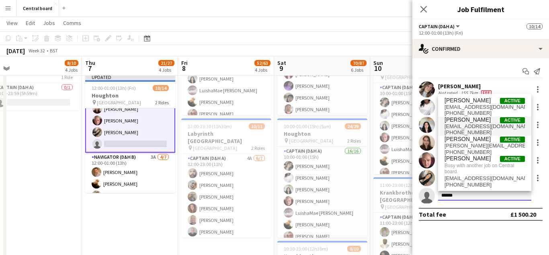
type input "******"
click at [489, 121] on span "Oliver Henley Active" at bounding box center [485, 119] width 80 height 7
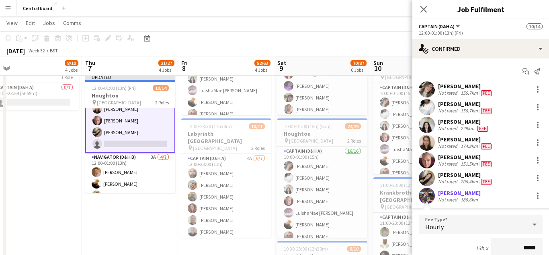
scroll to position [0, 0]
type input "**"
type input "******"
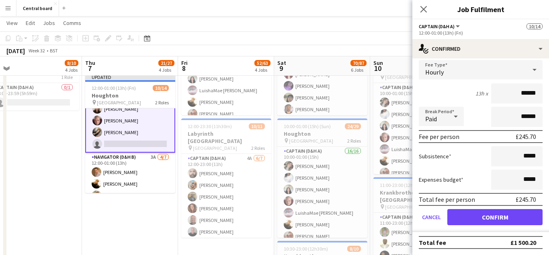
scroll to position [155, 0]
click at [500, 217] on button "Confirm" at bounding box center [495, 216] width 95 height 16
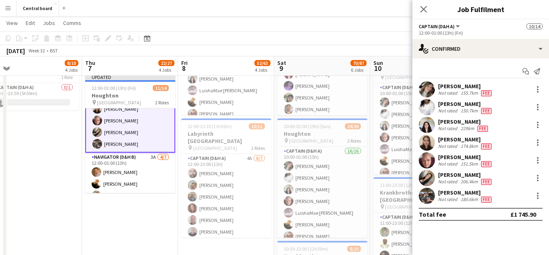
scroll to position [0, 0]
click at [425, 9] on icon "Close pop-in" at bounding box center [424, 9] width 8 height 8
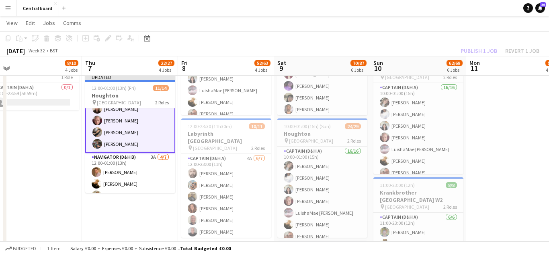
click at [401, 41] on app-toolbar "Copy Paste Paste Ctrl+V Paste with crew Ctrl+Shift+V Paste linked Job Delete Gr…" at bounding box center [274, 38] width 549 height 14
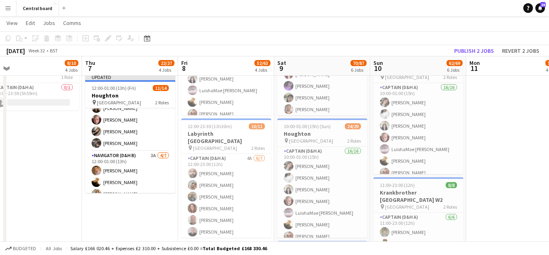
scroll to position [54, 0]
click at [481, 49] on button "Publish 2 jobs" at bounding box center [474, 50] width 46 height 10
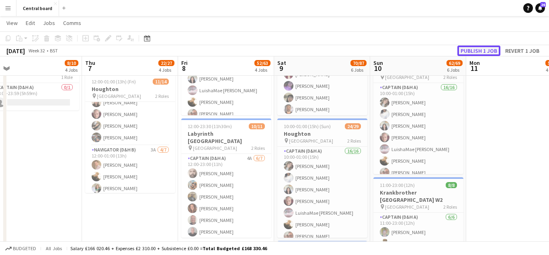
click at [473, 48] on button "Publish 1 job" at bounding box center [479, 50] width 43 height 10
click at [500, 119] on app-date-cell "07:00-13:30 (6h30m) 2/2 Houghton 1 Role Captain (D&H A) 2/2 07:00-13:30 (6h30m)…" at bounding box center [515, 190] width 96 height 638
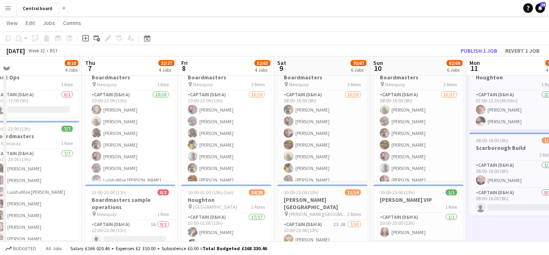
scroll to position [0, 335]
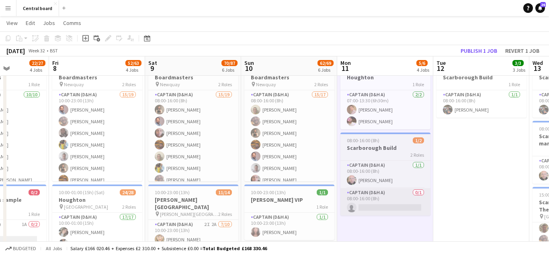
click at [397, 203] on app-card-role "Captain (D&H A) 0/1 08:00-16:00 (8h) single-neutral-actions" at bounding box center [386, 201] width 90 height 27
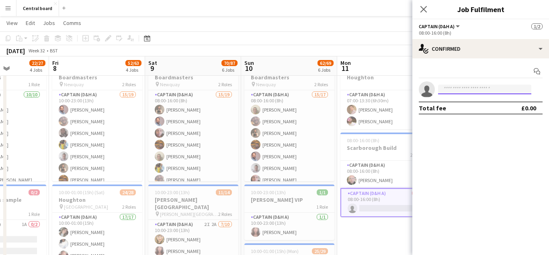
click at [479, 91] on input at bounding box center [484, 89] width 93 height 10
click at [425, 10] on icon at bounding box center [424, 9] width 8 height 8
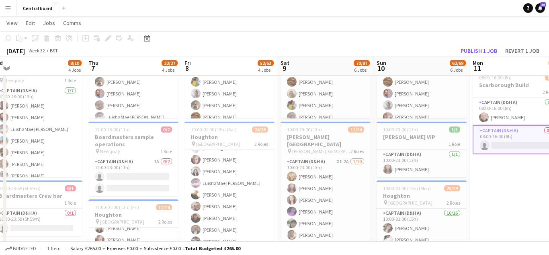
scroll to position [0, 0]
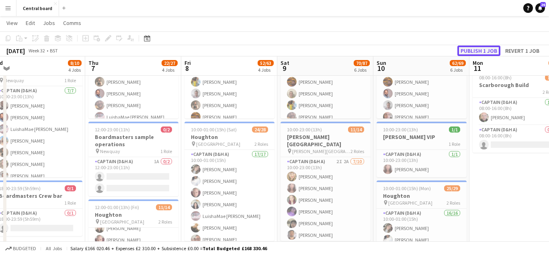
click at [489, 49] on button "Publish 1 job" at bounding box center [479, 50] width 43 height 10
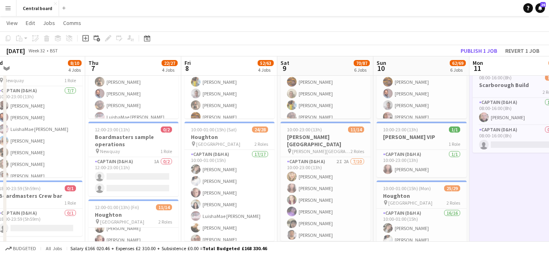
click at [10, 8] on app-icon "Menu" at bounding box center [8, 8] width 6 height 6
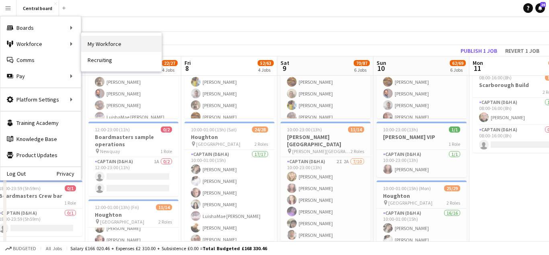
click at [95, 44] on link "My Workforce" at bounding box center [121, 44] width 80 height 16
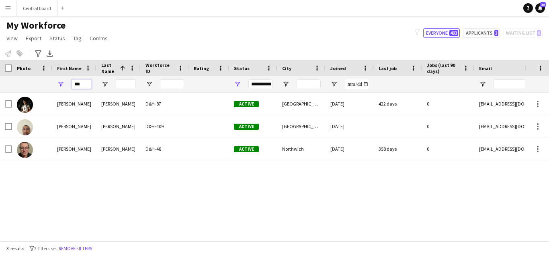
click at [83, 87] on input "***" at bounding box center [82, 84] width 20 height 10
type input "*"
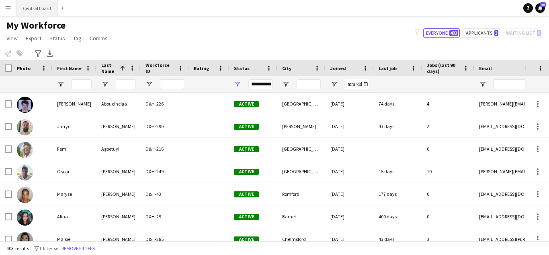
click at [43, 4] on button "Central board Close" at bounding box center [36, 8] width 41 height 16
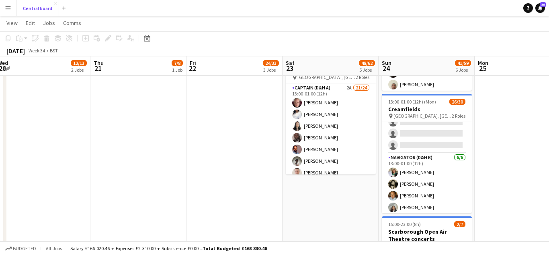
scroll to position [290, 0]
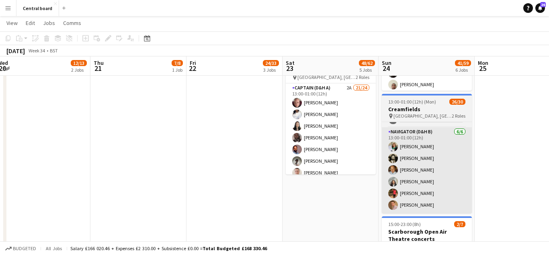
click at [436, 152] on app-card-role "Navigator (D&H B) 6/6 13:00-01:00 (12h) Abigail Booth Jeevan Lakhay Nia Kitwana…" at bounding box center [427, 170] width 90 height 86
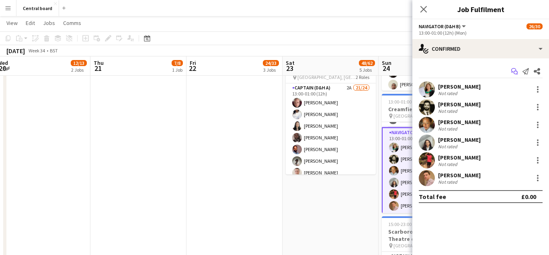
click at [513, 72] on icon at bounding box center [514, 70] width 5 height 4
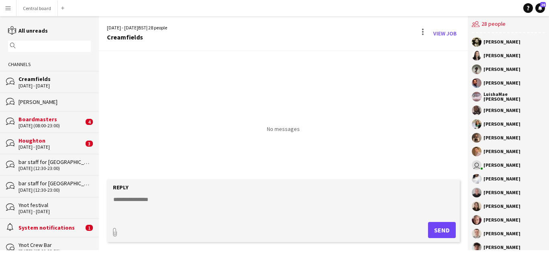
click at [155, 201] on textarea at bounding box center [285, 205] width 345 height 21
type textarea "*"
type textarea "**********"
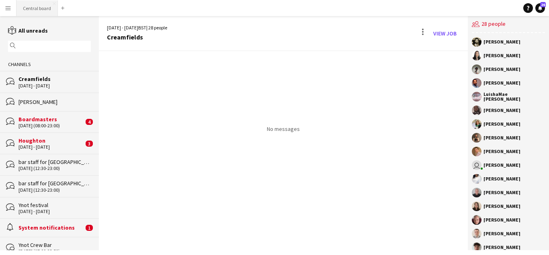
click at [38, 6] on button "Central board Close" at bounding box center [36, 8] width 41 height 16
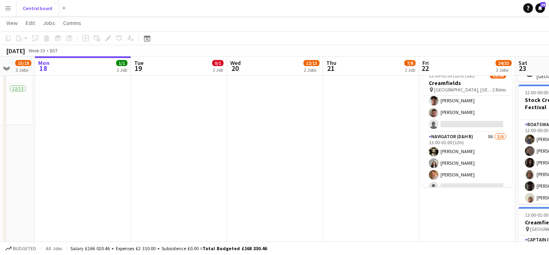
scroll to position [215, 0]
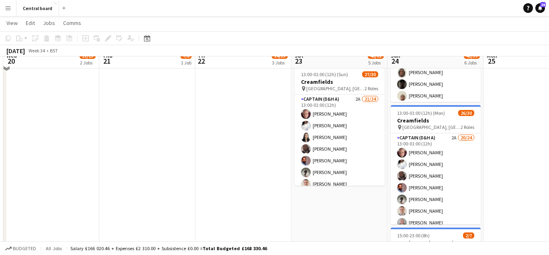
scroll to position [464, 0]
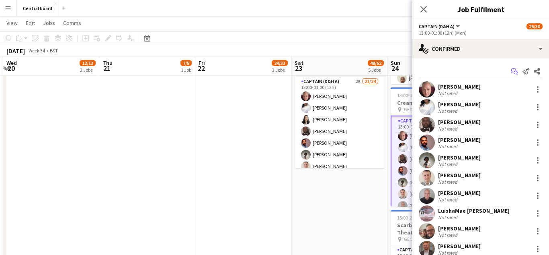
click at [514, 76] on app-icon "Start chat" at bounding box center [514, 71] width 11 height 11
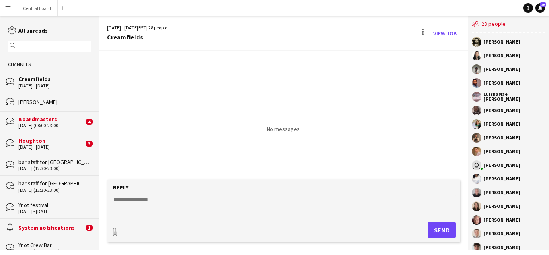
click at [153, 212] on textarea at bounding box center [285, 205] width 345 height 21
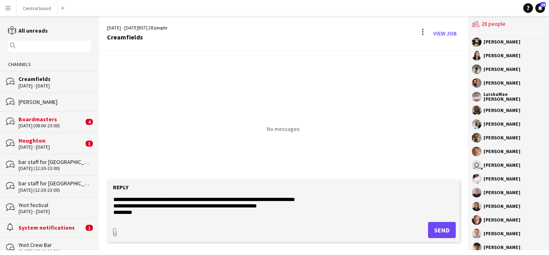
scroll to position [6, 0]
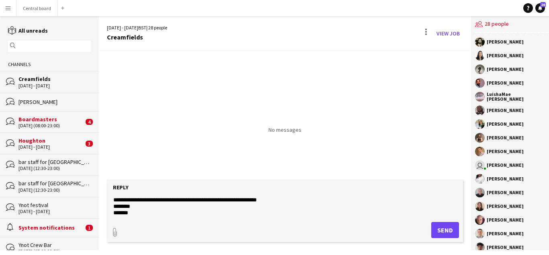
click at [304, 199] on textarea "**********" at bounding box center [285, 205] width 345 height 21
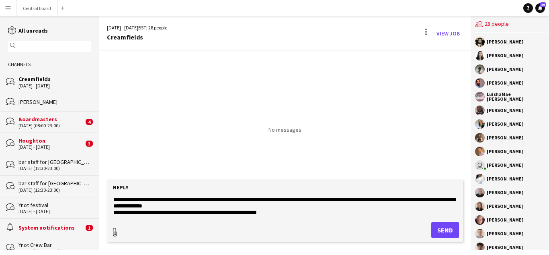
type textarea "**********"
type input "**********"
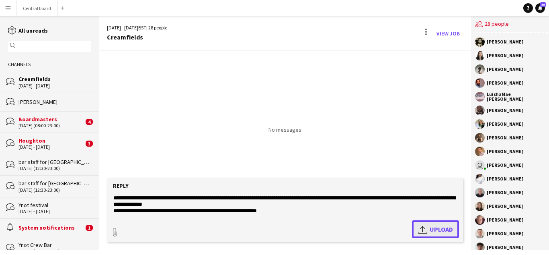
click at [418, 230] on app-icon "Upload" at bounding box center [424, 229] width 12 height 10
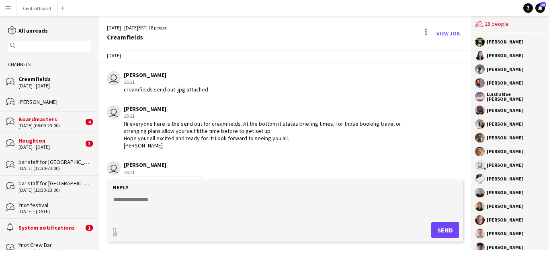
scroll to position [38, 0]
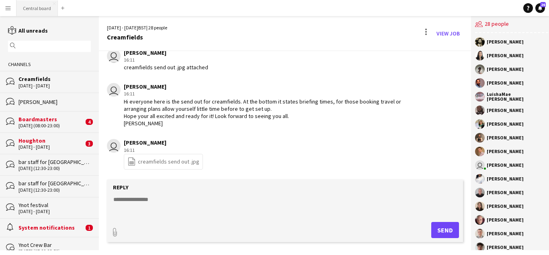
click at [42, 10] on button "Central board Close" at bounding box center [36, 8] width 41 height 16
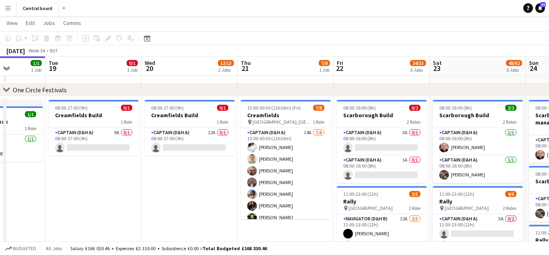
click at [7, 9] on app-icon "Menu" at bounding box center [8, 8] width 6 height 6
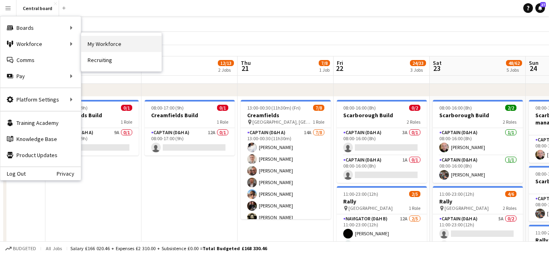
click at [101, 42] on link "My Workforce" at bounding box center [121, 44] width 80 height 16
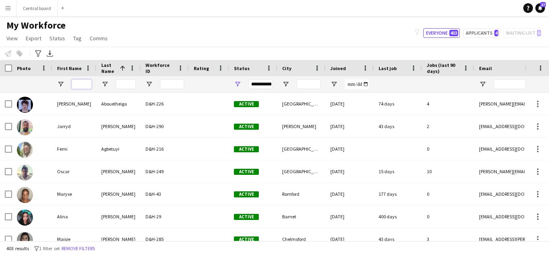
click at [76, 84] on input "First Name Filter Input" at bounding box center [82, 84] width 20 height 10
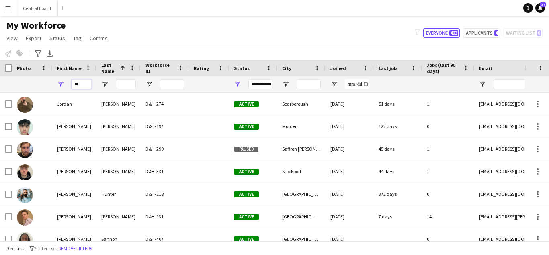
type input "*"
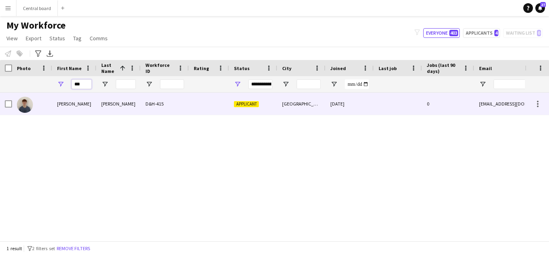
type input "***"
click at [108, 112] on div "Shelton" at bounding box center [119, 103] width 44 height 22
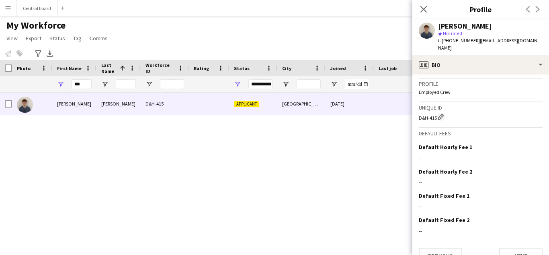
scroll to position [348, 0]
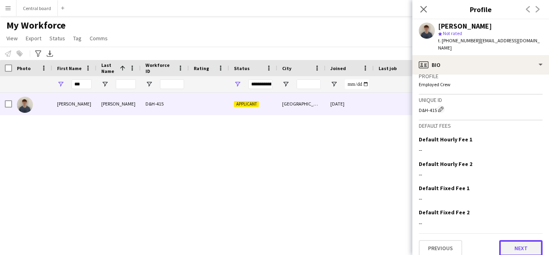
click at [517, 243] on button "Next" at bounding box center [520, 248] width 43 height 16
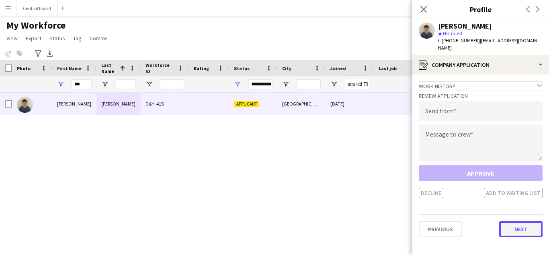
click at [520, 223] on button "Next" at bounding box center [520, 229] width 43 height 16
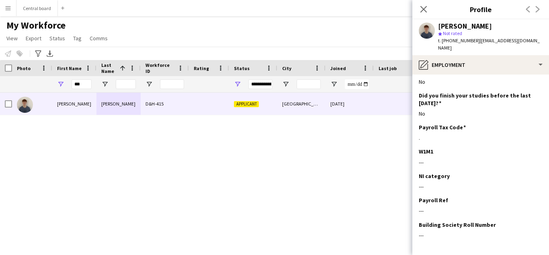
scroll to position [112, 0]
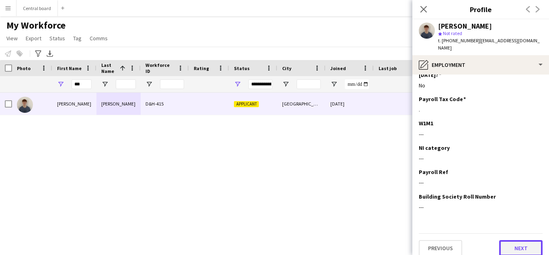
click at [524, 240] on button "Next" at bounding box center [520, 248] width 43 height 16
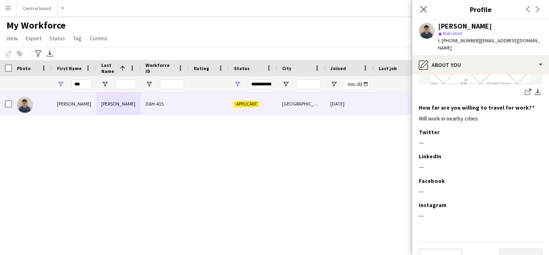
scroll to position [209, 0]
click at [522, 247] on button "Next" at bounding box center [520, 255] width 43 height 16
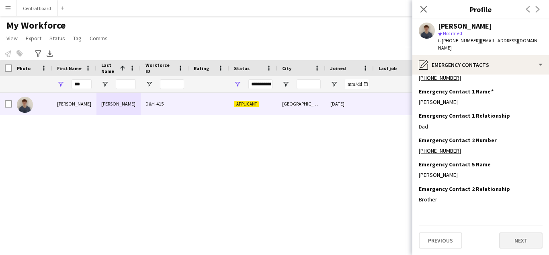
scroll to position [0, 0]
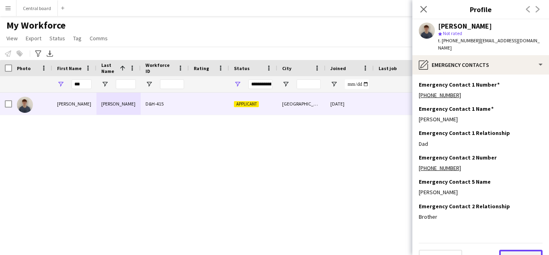
click at [521, 251] on button "Next" at bounding box center [520, 257] width 43 height 16
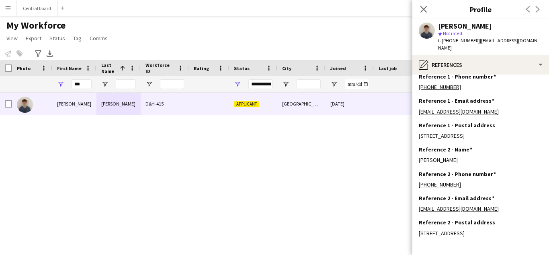
scroll to position [58, 0]
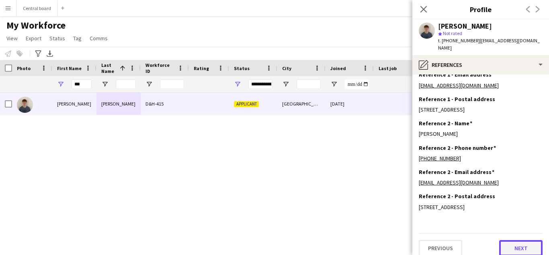
click at [524, 240] on button "Next" at bounding box center [520, 248] width 43 height 16
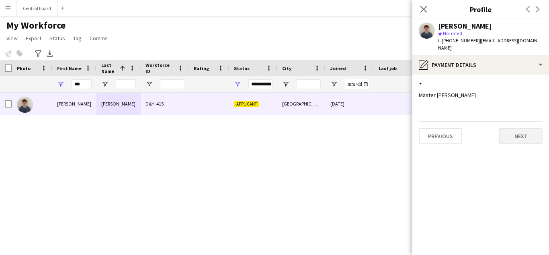
scroll to position [0, 0]
click at [524, 128] on button "Next" at bounding box center [520, 136] width 43 height 16
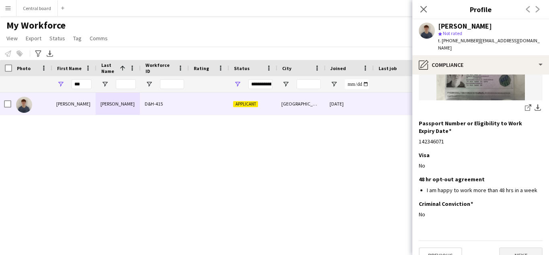
scroll to position [0, 1]
click at [522, 247] on button "Next" at bounding box center [520, 255] width 43 height 16
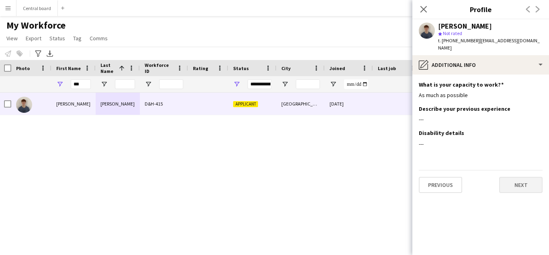
scroll to position [0, 0]
click at [524, 178] on button "Next" at bounding box center [520, 185] width 43 height 16
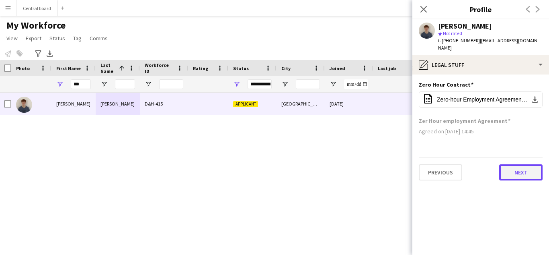
click at [527, 166] on button "Next" at bounding box center [520, 172] width 43 height 16
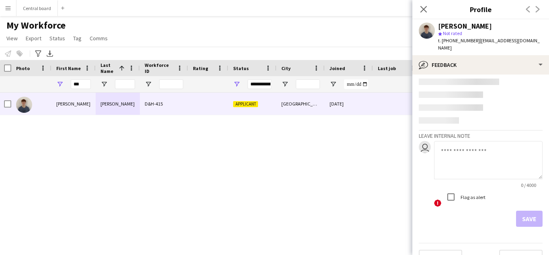
scroll to position [43, 0]
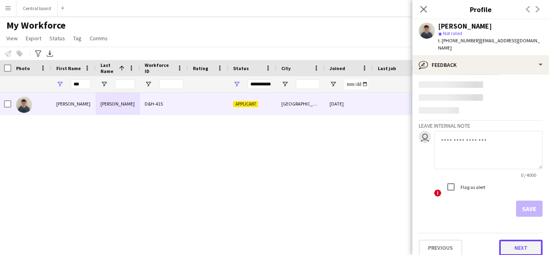
click at [521, 241] on button "Next" at bounding box center [520, 247] width 43 height 16
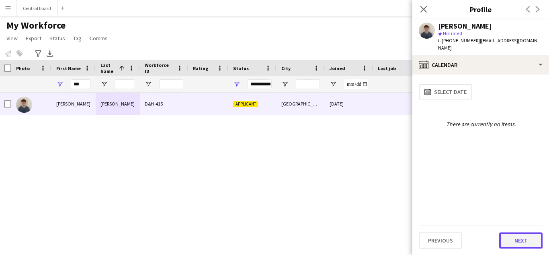
click at [522, 242] on button "Next" at bounding box center [520, 240] width 43 height 16
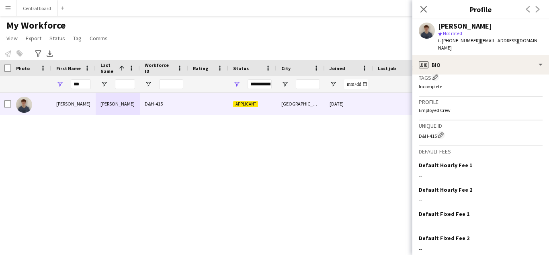
scroll to position [348, 0]
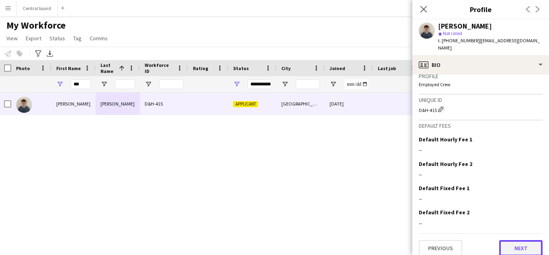
click at [521, 243] on button "Next" at bounding box center [520, 248] width 43 height 16
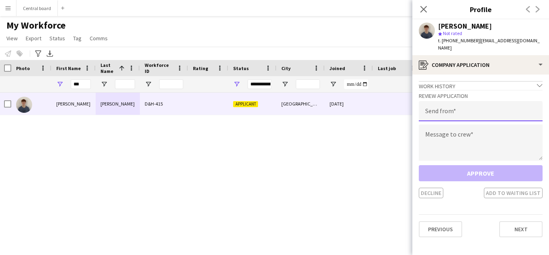
click at [510, 104] on input "email" at bounding box center [481, 111] width 124 height 20
type input "**********"
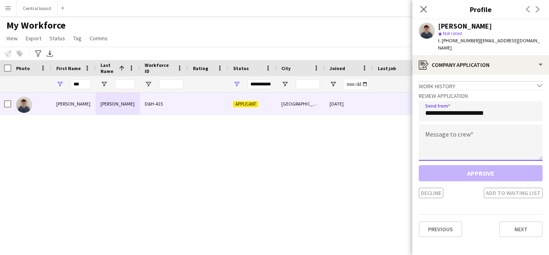
click at [514, 129] on textarea at bounding box center [481, 142] width 124 height 36
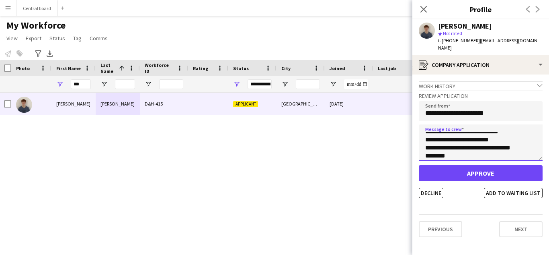
scroll to position [8, 0]
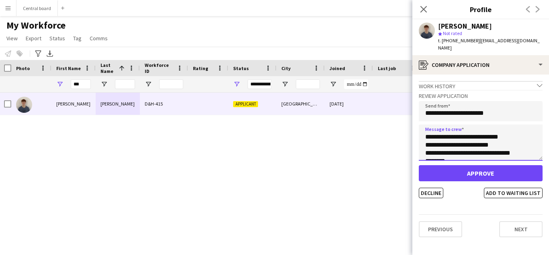
type textarea "**********"
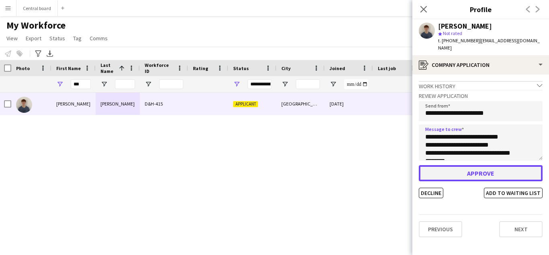
click at [462, 169] on button "Approve" at bounding box center [481, 173] width 124 height 16
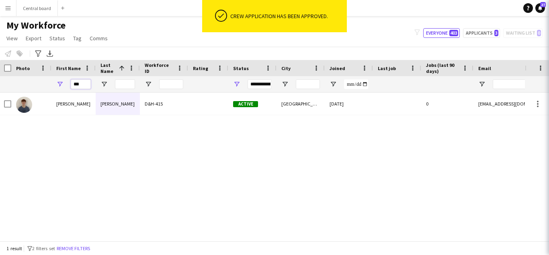
click at [82, 86] on input "***" at bounding box center [81, 84] width 20 height 10
type input "*"
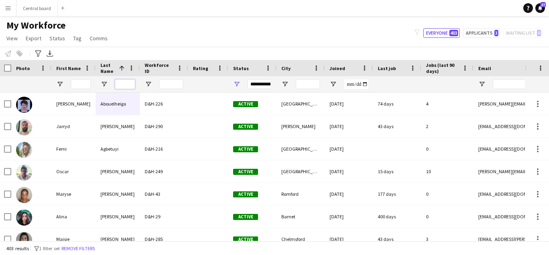
click at [127, 84] on input "Last Name Filter Input" at bounding box center [125, 84] width 20 height 10
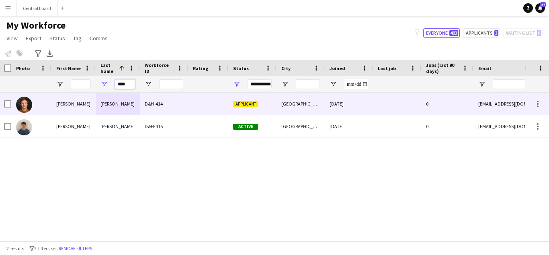
type input "****"
click at [127, 98] on div "Shelton" at bounding box center [118, 103] width 44 height 22
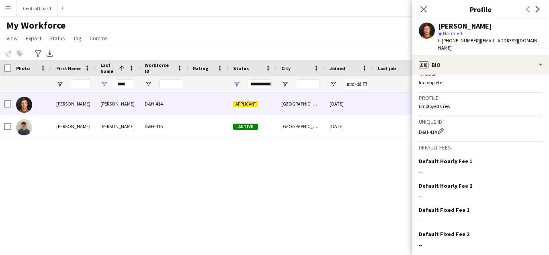
scroll to position [342, 0]
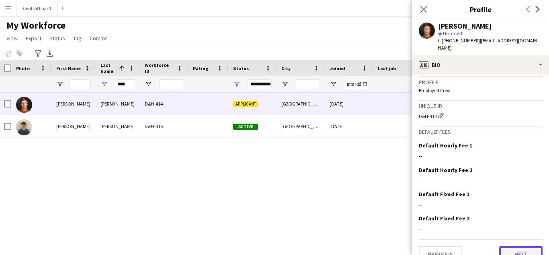
click at [520, 246] on button "Next" at bounding box center [520, 254] width 43 height 16
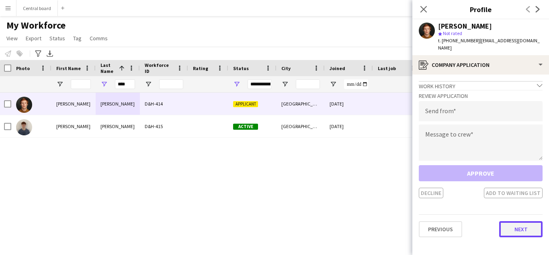
click at [523, 221] on button "Next" at bounding box center [520, 229] width 43 height 16
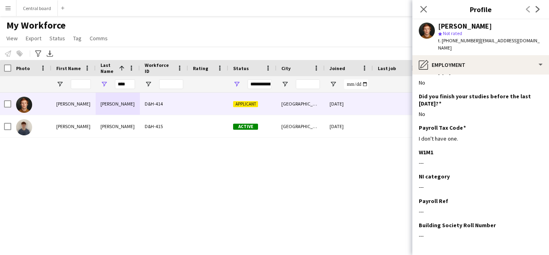
scroll to position [136, 0]
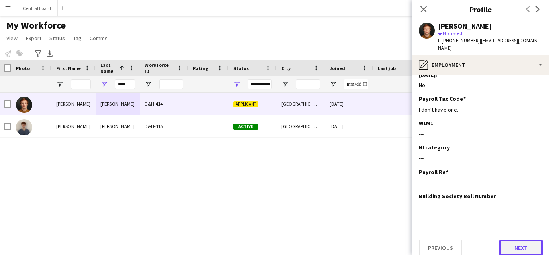
click at [519, 242] on button "Next" at bounding box center [520, 247] width 43 height 16
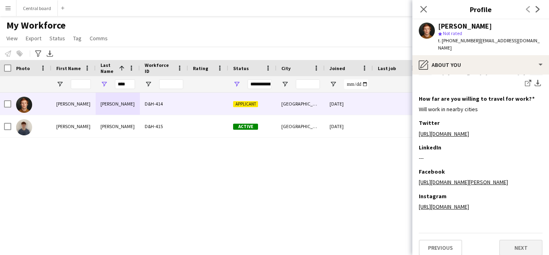
scroll to position [245, 0]
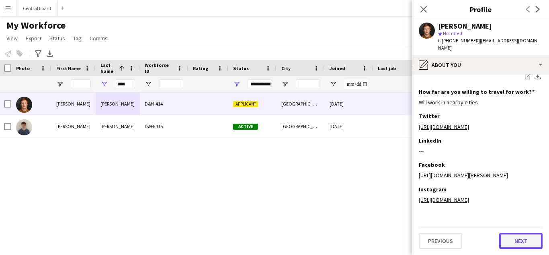
click at [519, 243] on button "Next" at bounding box center [520, 240] width 43 height 16
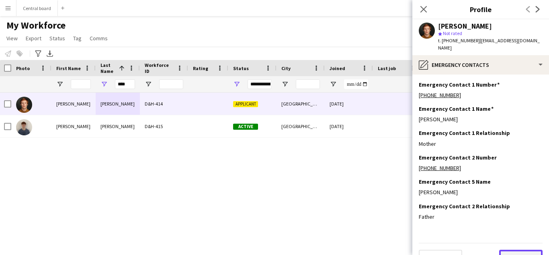
click at [521, 249] on button "Next" at bounding box center [520, 257] width 43 height 16
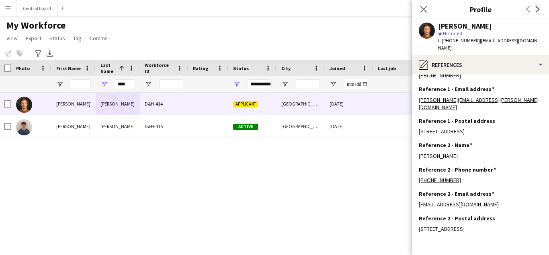
scroll to position [58, 0]
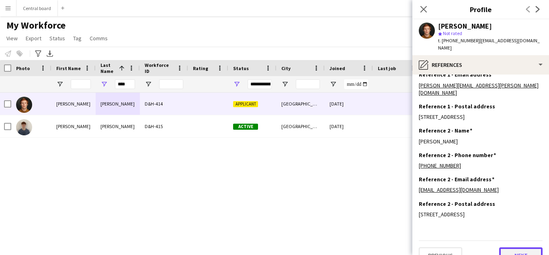
click at [521, 247] on button "Next" at bounding box center [520, 255] width 43 height 16
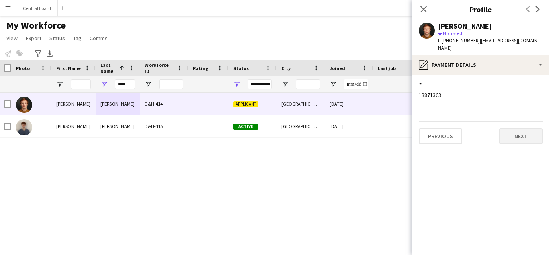
scroll to position [0, 0]
click at [524, 128] on button "Next" at bounding box center [520, 136] width 43 height 16
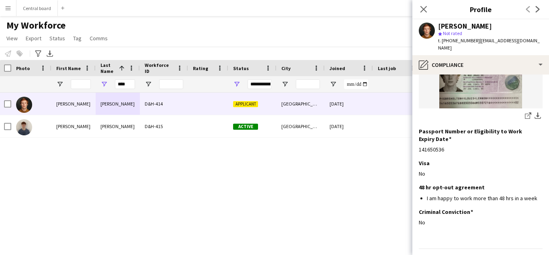
scroll to position [165, 0]
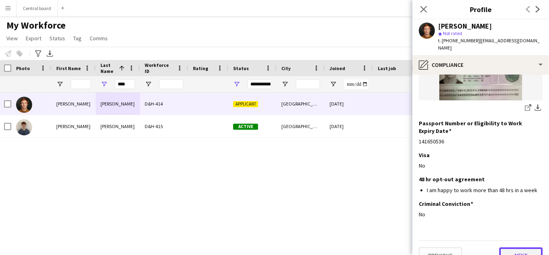
click at [518, 247] on button "Next" at bounding box center [520, 255] width 43 height 16
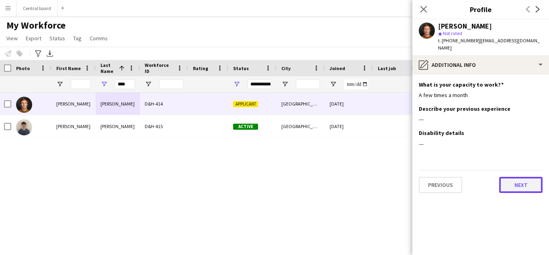
click at [526, 177] on button "Next" at bounding box center [520, 185] width 43 height 16
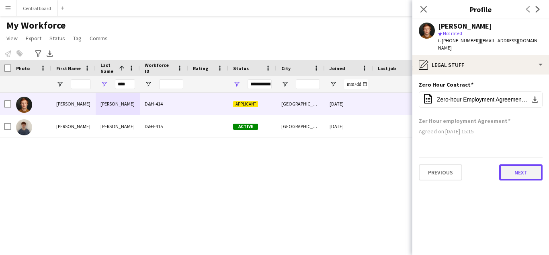
click at [524, 168] on button "Next" at bounding box center [520, 172] width 43 height 16
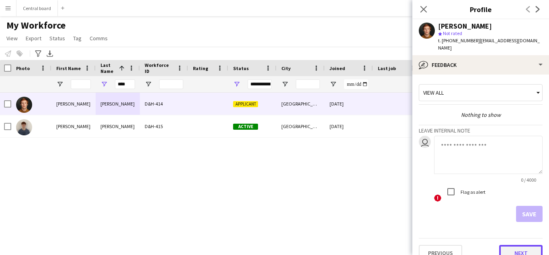
click at [519, 245] on button "Next" at bounding box center [520, 253] width 43 height 16
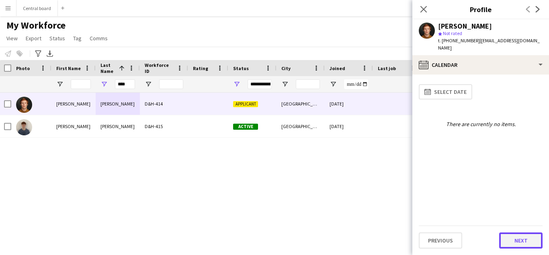
click at [518, 241] on button "Next" at bounding box center [520, 240] width 43 height 16
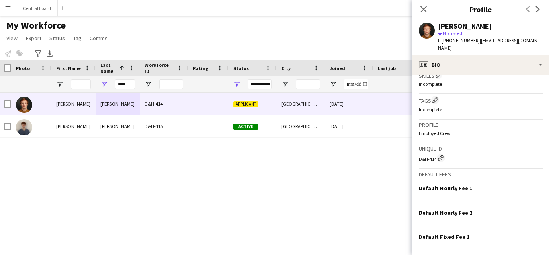
scroll to position [342, 0]
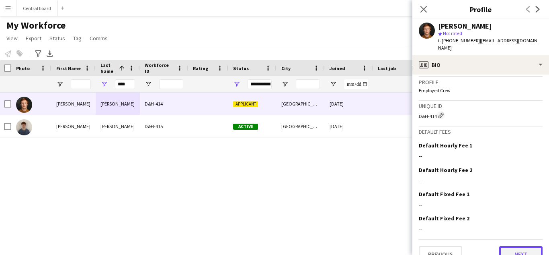
click at [521, 246] on button "Next" at bounding box center [520, 254] width 43 height 16
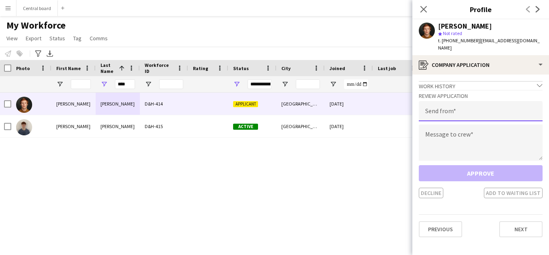
click at [504, 101] on input "email" at bounding box center [481, 111] width 124 height 20
type input "**********"
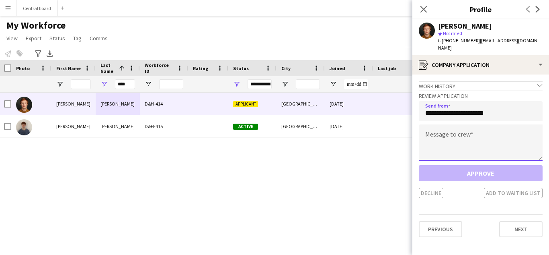
click at [481, 136] on textarea at bounding box center [481, 142] width 124 height 36
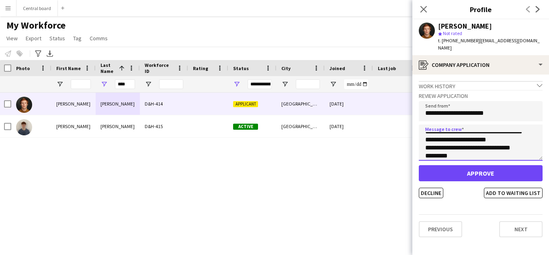
scroll to position [21, 0]
type textarea "**********"
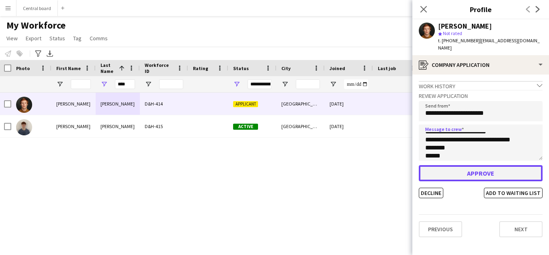
click at [490, 165] on button "Approve" at bounding box center [481, 173] width 124 height 16
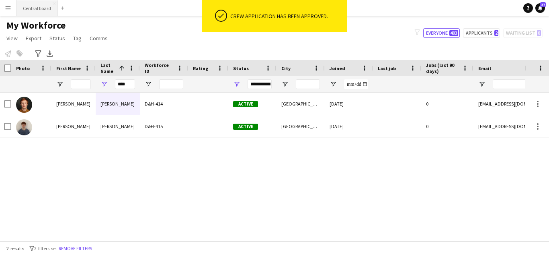
click at [39, 8] on button "Central board Close" at bounding box center [36, 8] width 41 height 16
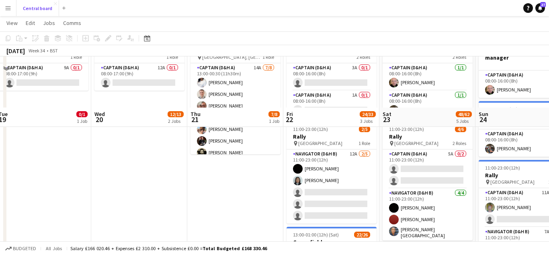
scroll to position [284, 0]
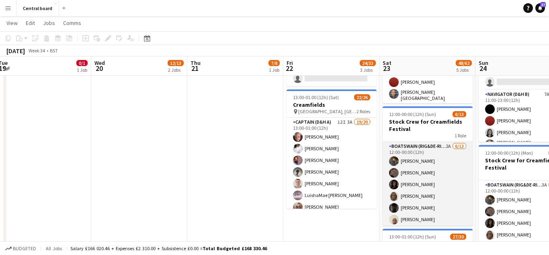
click at [448, 195] on app-card-role "Boatswain (rig&de-rig) 2A 6/13 12:00-00:00 (12h) Muhtasim Sadat Nibir Holly Win…" at bounding box center [428, 225] width 90 height 167
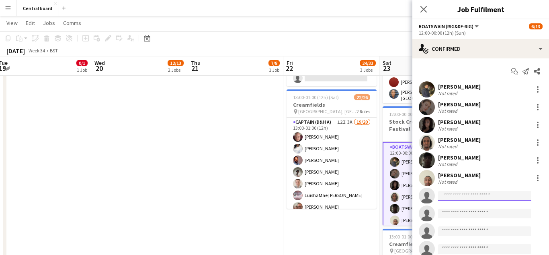
click at [472, 193] on input at bounding box center [484, 196] width 93 height 10
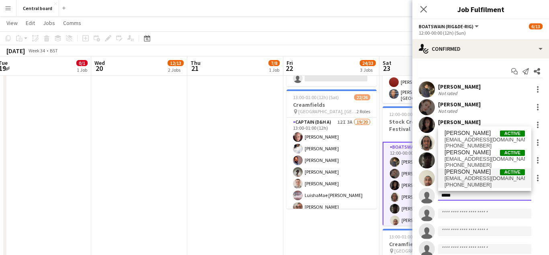
type input "*****"
click at [475, 179] on span "louisshelt10@gmail.com" at bounding box center [485, 178] width 80 height 6
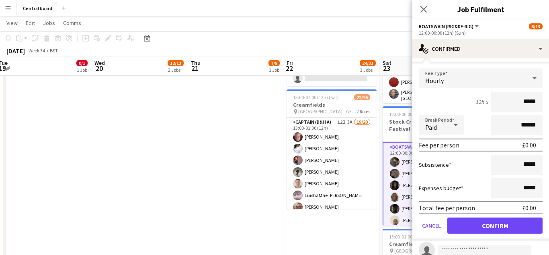
scroll to position [146, 0]
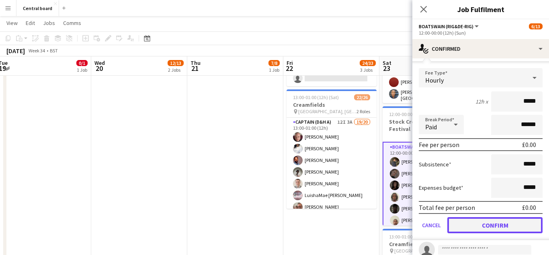
click at [488, 228] on button "Confirm" at bounding box center [495, 225] width 95 height 16
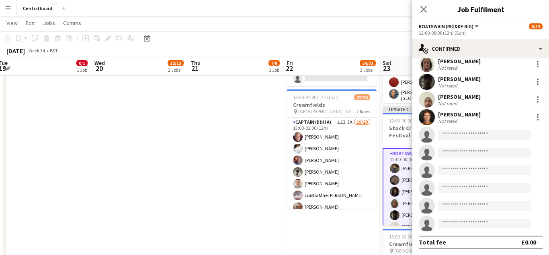
scroll to position [78, 0]
click at [482, 136] on input at bounding box center [484, 135] width 93 height 10
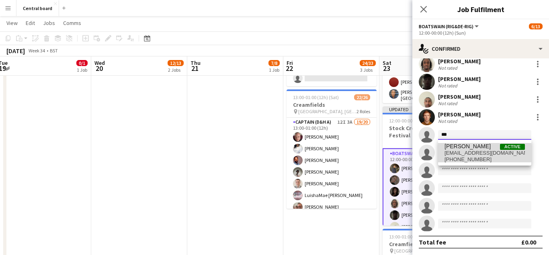
type input "***"
click at [478, 152] on span "reeceshelt@hotmail.co.uk" at bounding box center [485, 153] width 80 height 6
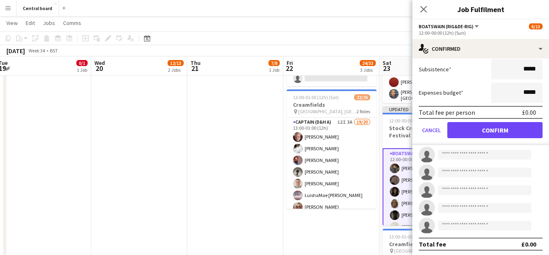
scroll to position [261, 0]
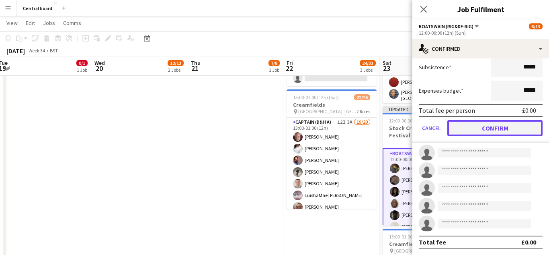
click at [495, 127] on button "Confirm" at bounding box center [495, 128] width 95 height 16
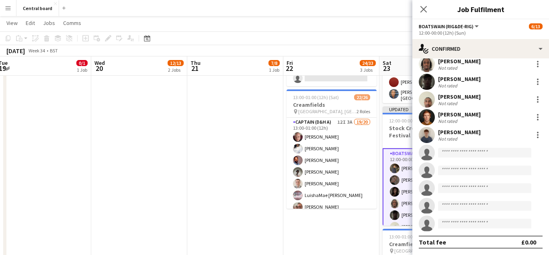
scroll to position [78, 0]
click at [425, 9] on icon "Close pop-in" at bounding box center [424, 9] width 8 height 8
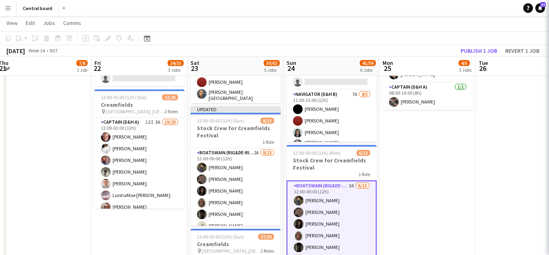
scroll to position [0, 212]
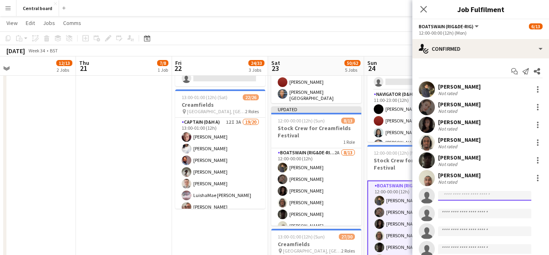
click at [461, 197] on input at bounding box center [484, 196] width 93 height 10
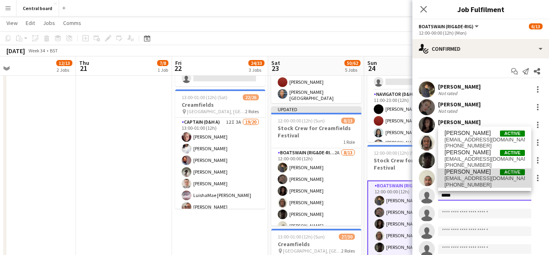
type input "*****"
click at [466, 182] on span "+447368629483" at bounding box center [485, 184] width 80 height 6
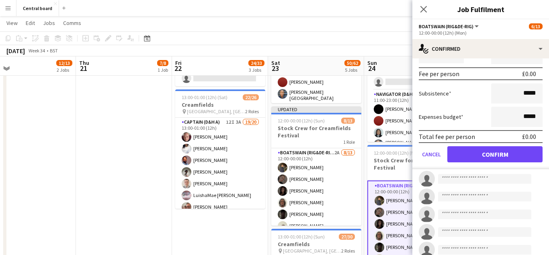
scroll to position [218, 0]
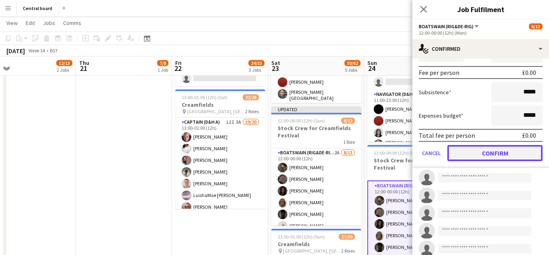
click at [488, 152] on button "Confirm" at bounding box center [495, 153] width 95 height 16
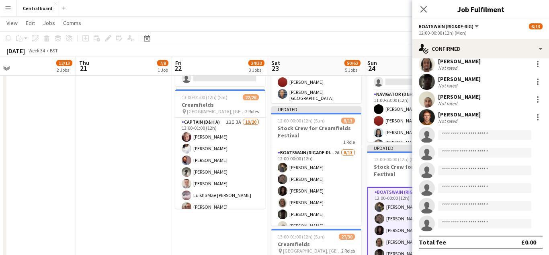
scroll to position [78, 0]
click at [475, 137] on input at bounding box center [484, 135] width 93 height 10
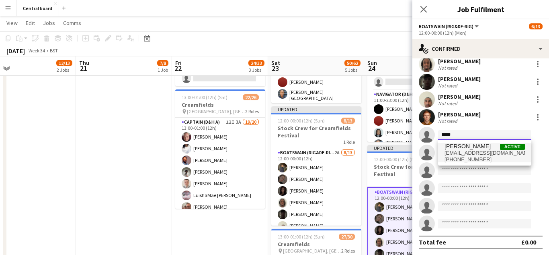
type input "*****"
click at [479, 153] on span "reeceshelt@hotmail.co.uk" at bounding box center [485, 153] width 80 height 6
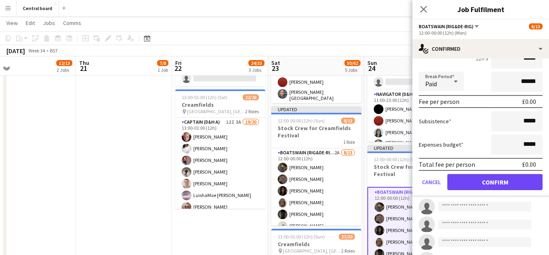
scroll to position [214, 0]
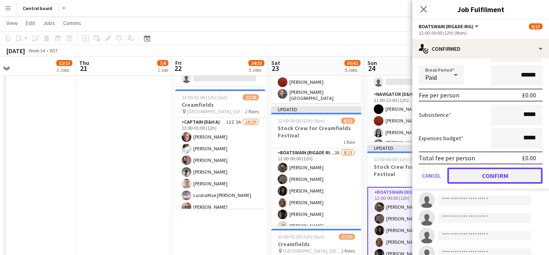
click at [484, 176] on button "Confirm" at bounding box center [495, 175] width 95 height 16
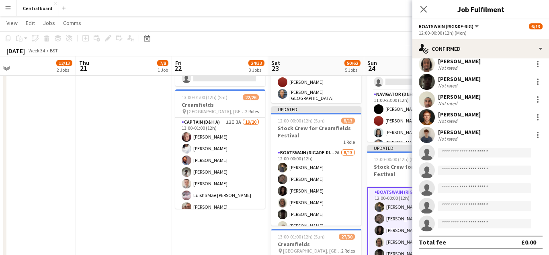
scroll to position [78, 0]
click at [114, 142] on app-date-cell "13:00-00:30 (11h30m) (Fri) 7/8 Creamfields pin Daresbury, England 1 Role Captai…" at bounding box center [124, 214] width 96 height 638
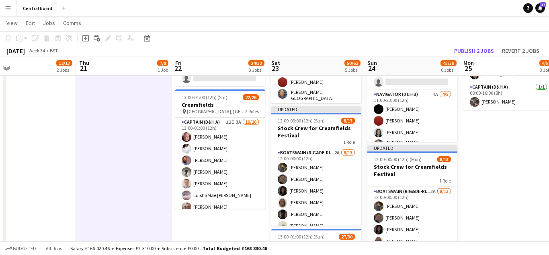
click at [473, 58] on app-board-header-date "Mon 25 4/5 3 Jobs" at bounding box center [508, 65] width 96 height 19
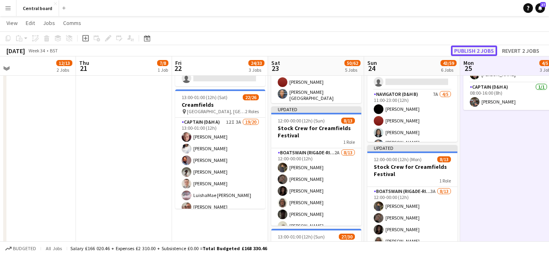
click at [476, 48] on button "Publish 2 jobs" at bounding box center [474, 50] width 46 height 10
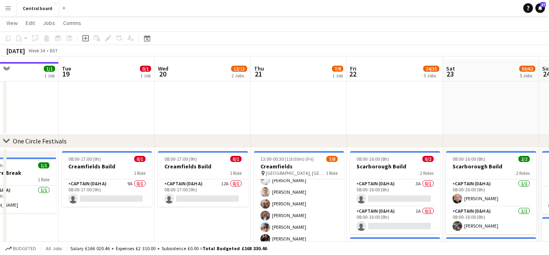
scroll to position [29, 0]
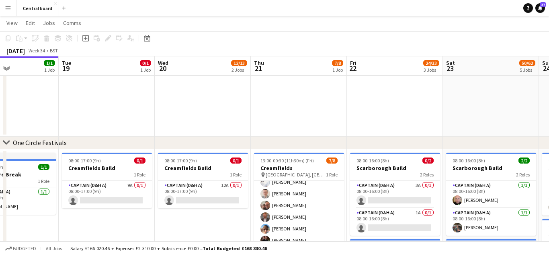
click at [12, 10] on button "Menu" at bounding box center [8, 8] width 16 height 16
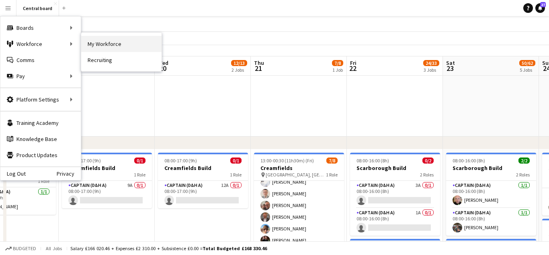
click at [103, 41] on link "My Workforce" at bounding box center [121, 44] width 80 height 16
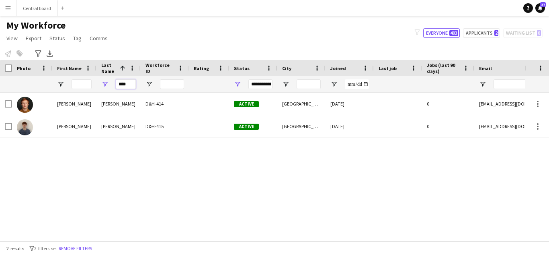
click at [129, 86] on input "****" at bounding box center [126, 84] width 20 height 10
type input "*"
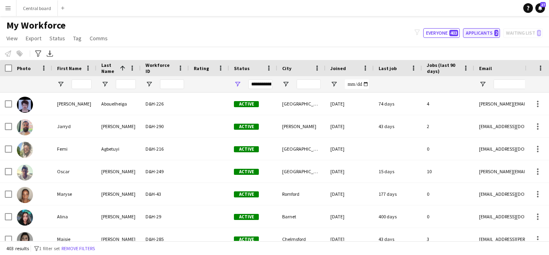
click at [480, 35] on button "Applicants 2" at bounding box center [481, 33] width 37 height 10
type input "**********"
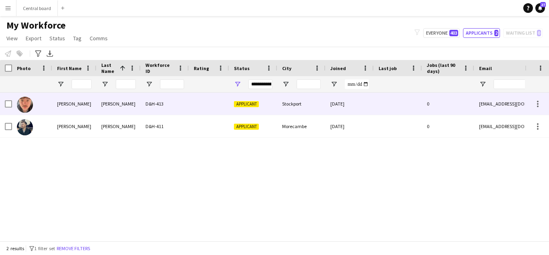
click at [110, 106] on div "[PERSON_NAME]" at bounding box center [119, 103] width 44 height 22
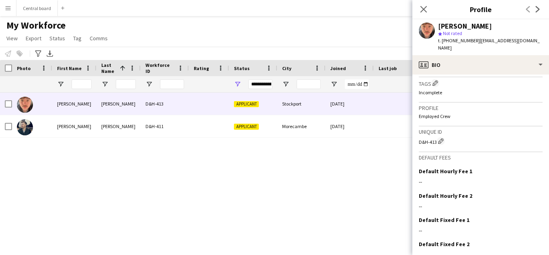
scroll to position [324, 0]
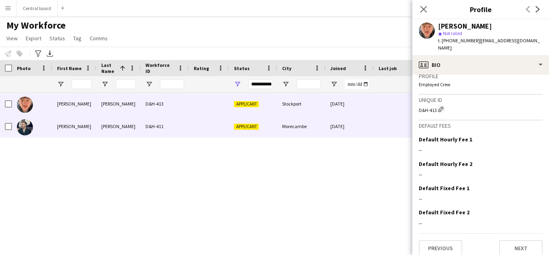
click at [92, 124] on div "[PERSON_NAME]" at bounding box center [74, 126] width 44 height 22
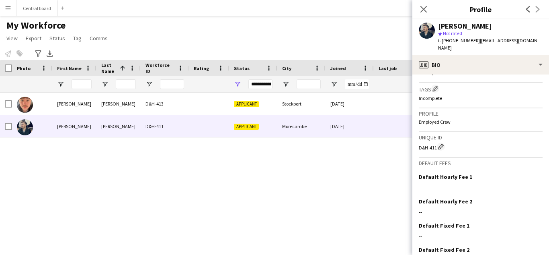
scroll to position [348, 0]
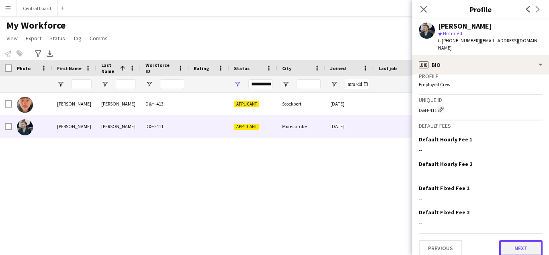
click at [522, 242] on button "Next" at bounding box center [520, 248] width 43 height 16
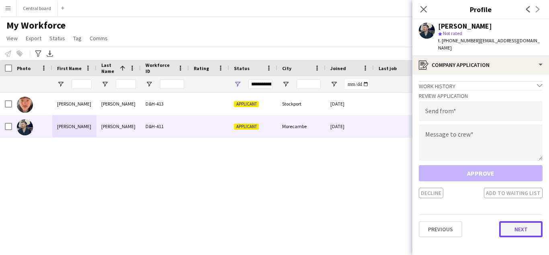
click at [517, 221] on button "Next" at bounding box center [520, 229] width 43 height 16
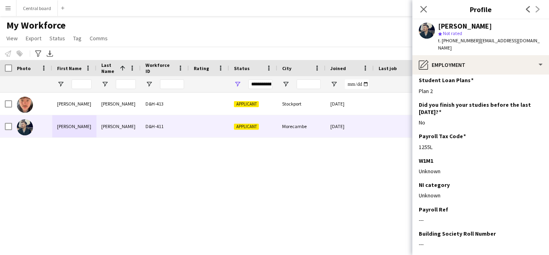
scroll to position [182, 0]
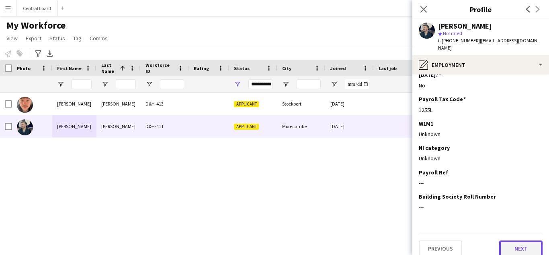
click at [521, 243] on button "Next" at bounding box center [520, 248] width 43 height 16
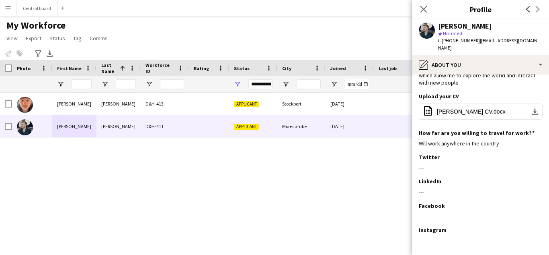
scroll to position [90, 0]
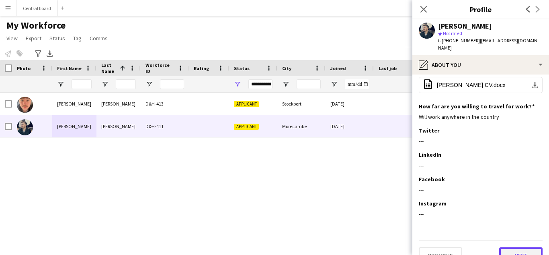
click at [521, 247] on button "Next" at bounding box center [520, 255] width 43 height 16
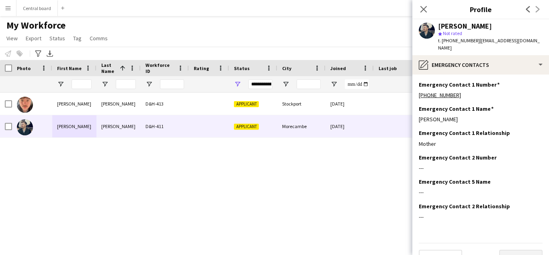
scroll to position [10, 0]
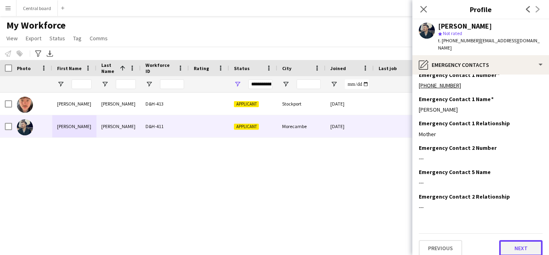
click at [521, 244] on button "Next" at bounding box center [520, 248] width 43 height 16
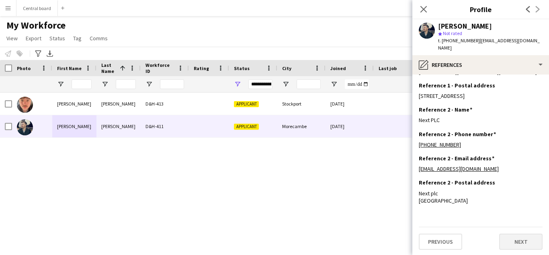
scroll to position [102, 0]
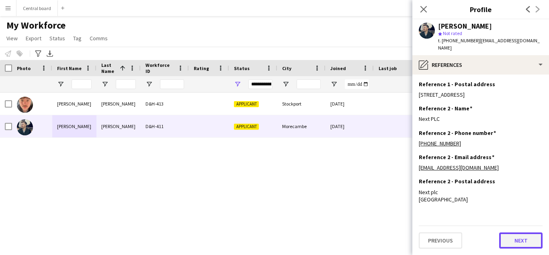
click at [521, 244] on button "Next" at bounding box center [520, 240] width 43 height 16
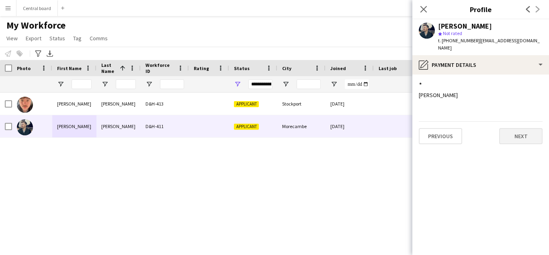
scroll to position [0, 0]
click at [524, 128] on button "Next" at bounding box center [520, 136] width 43 height 16
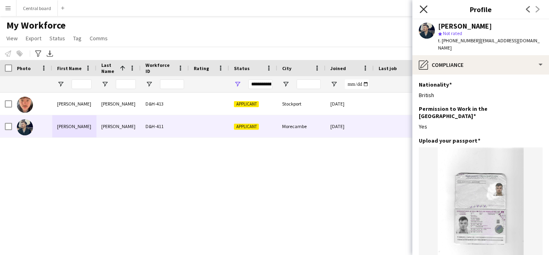
click at [423, 9] on icon "Close pop-in" at bounding box center [424, 9] width 8 height 8
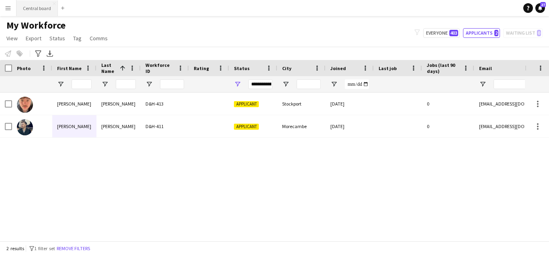
click at [38, 7] on button "Central board Close" at bounding box center [36, 8] width 41 height 16
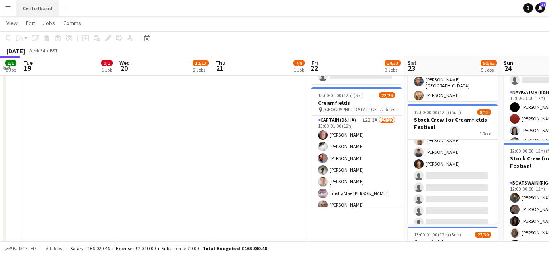
scroll to position [78, 0]
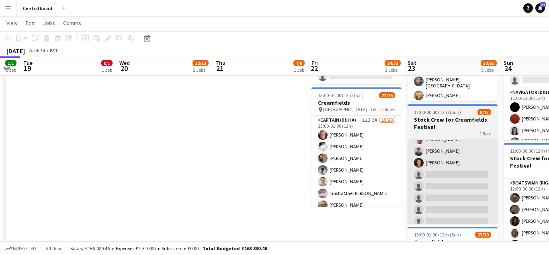
click at [455, 175] on app-card-role "Boatswain (rig&de-rig) 2A 8/13 12:00-00:00 (12h) Muhtasim Sadat Nibir Holly Win…" at bounding box center [453, 145] width 90 height 167
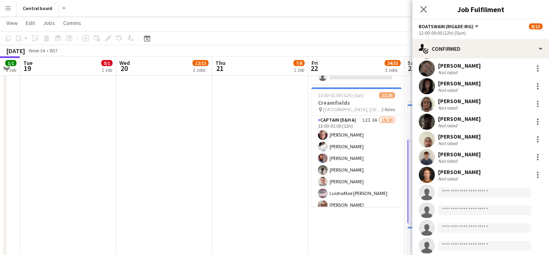
scroll to position [39, 0]
click at [467, 193] on input at bounding box center [484, 192] width 93 height 10
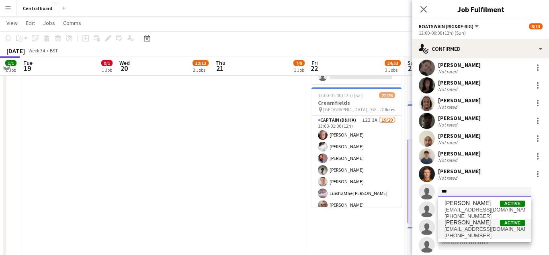
type input "***"
click at [457, 232] on span "+447340590847" at bounding box center [485, 235] width 80 height 6
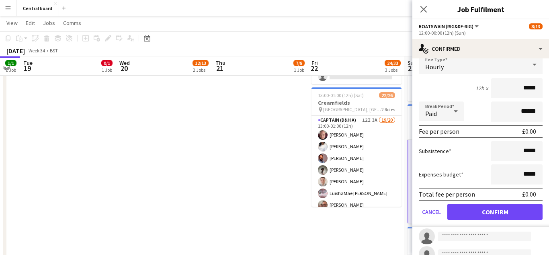
scroll to position [204, 0]
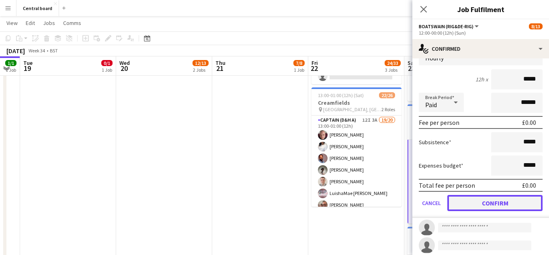
click at [485, 202] on button "Confirm" at bounding box center [495, 203] width 95 height 16
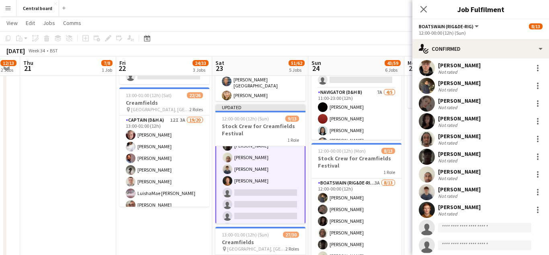
scroll to position [0, 240]
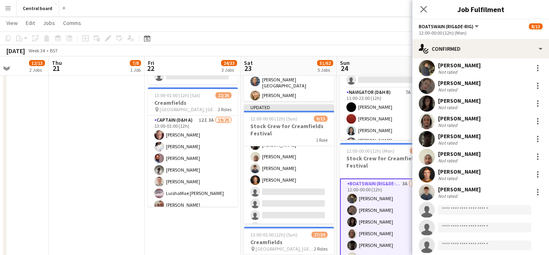
scroll to position [78, 0]
click at [460, 210] on input at bounding box center [484, 210] width 93 height 10
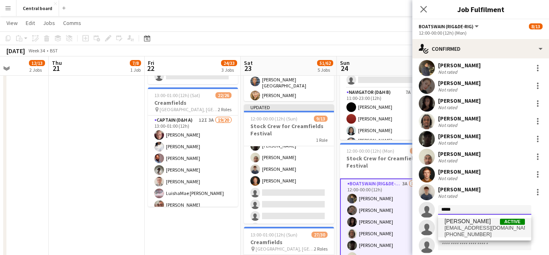
type input "*****"
click at [488, 225] on span "[EMAIL_ADDRESS][DOMAIN_NAME]" at bounding box center [485, 227] width 80 height 6
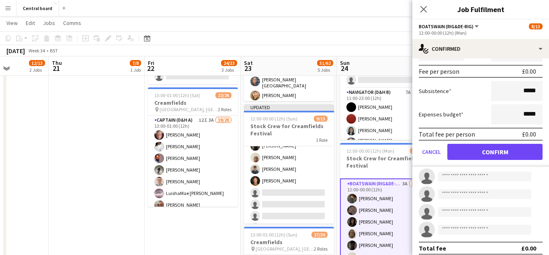
scroll to position [257, 0]
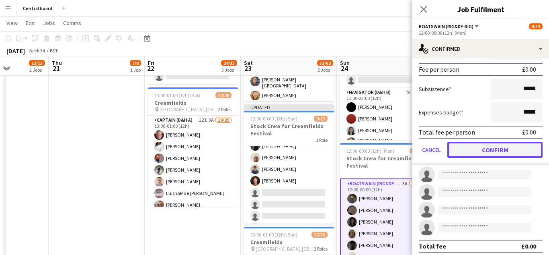
click at [485, 149] on button "Confirm" at bounding box center [495, 150] width 95 height 16
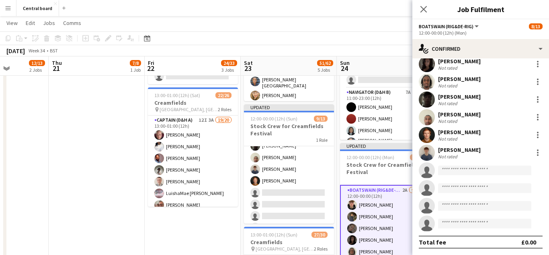
scroll to position [74, 0]
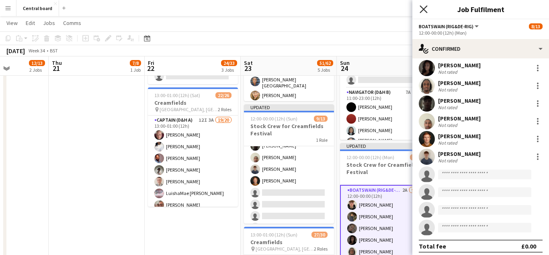
click at [421, 10] on icon "Close pop-in" at bounding box center [424, 9] width 8 height 8
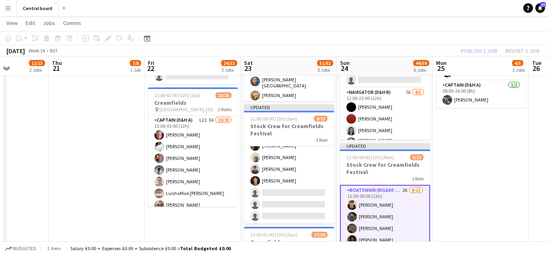
click at [472, 158] on app-date-cell "07:30-13:00 (5h30m) 2/2 Creamfields container Bar 1 Role Navigator (D&H B) [DAT…" at bounding box center [481, 212] width 96 height 638
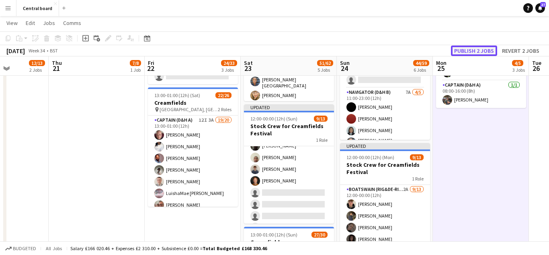
click at [471, 50] on button "Publish 2 jobs" at bounding box center [474, 50] width 46 height 10
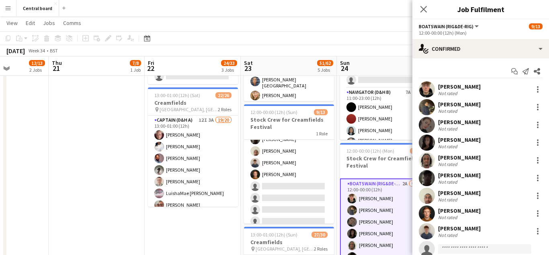
click at [427, 86] on app-user-avatar at bounding box center [427, 89] width 16 height 16
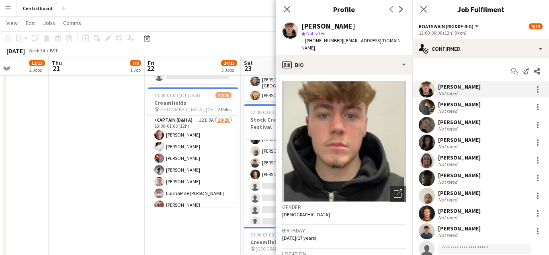
click at [425, 106] on app-user-avatar at bounding box center [427, 107] width 16 height 16
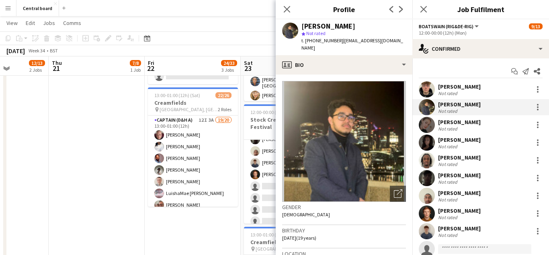
click at [427, 124] on app-user-avatar at bounding box center [427, 125] width 16 height 16
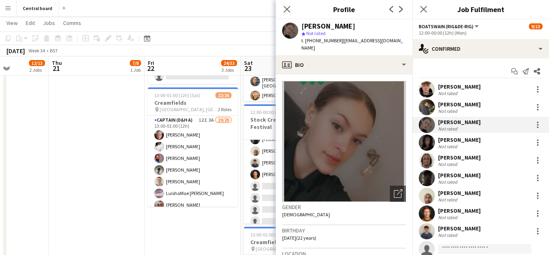
click at [424, 143] on app-user-avatar at bounding box center [427, 142] width 16 height 16
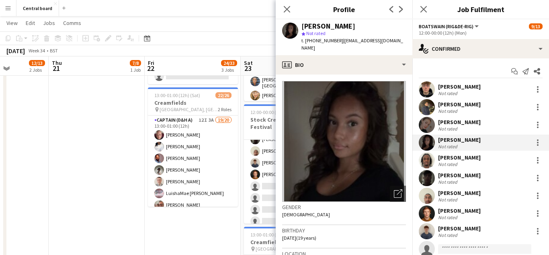
click at [426, 158] on app-user-avatar at bounding box center [427, 160] width 16 height 16
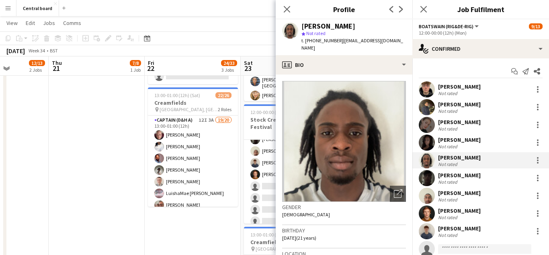
click at [428, 176] on app-user-avatar at bounding box center [427, 178] width 16 height 16
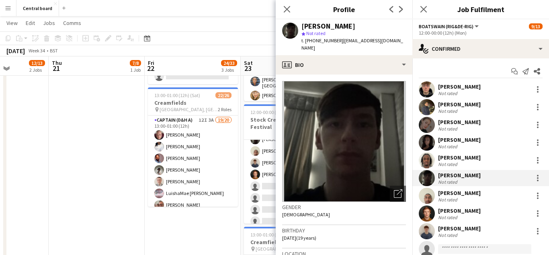
click at [429, 195] on app-user-avatar at bounding box center [427, 195] width 16 height 16
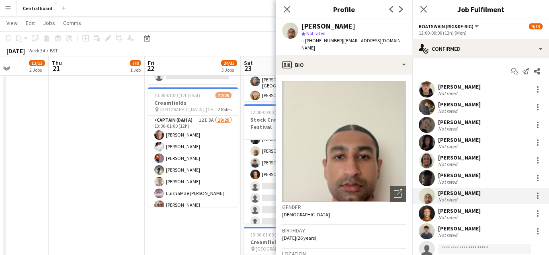
click at [427, 214] on app-user-avatar at bounding box center [427, 213] width 16 height 16
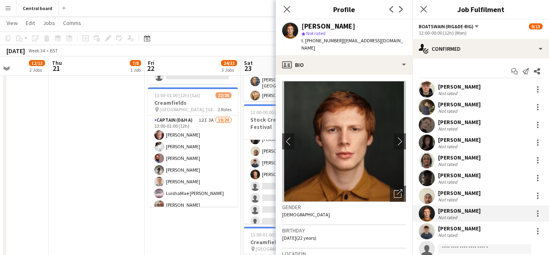
click at [425, 228] on app-user-avatar at bounding box center [427, 231] width 16 height 16
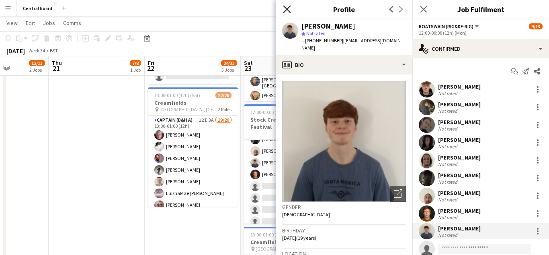
click at [287, 8] on icon at bounding box center [287, 9] width 8 height 8
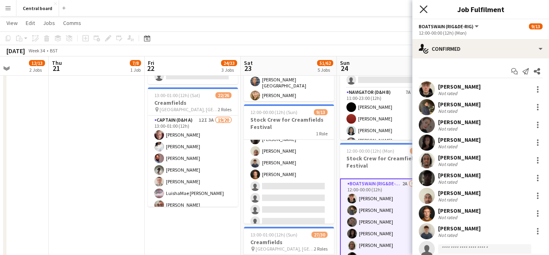
click at [424, 9] on icon at bounding box center [424, 9] width 8 height 8
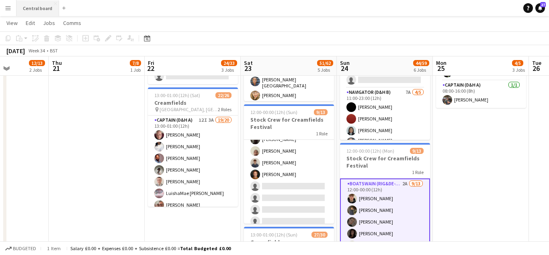
click at [30, 9] on button "Central board Close" at bounding box center [37, 8] width 43 height 16
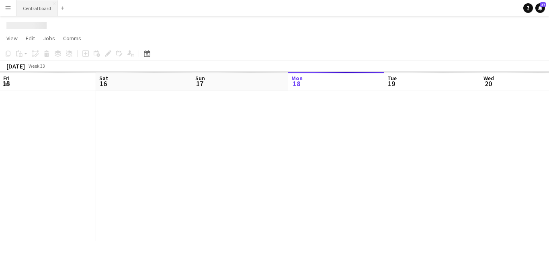
scroll to position [0, 192]
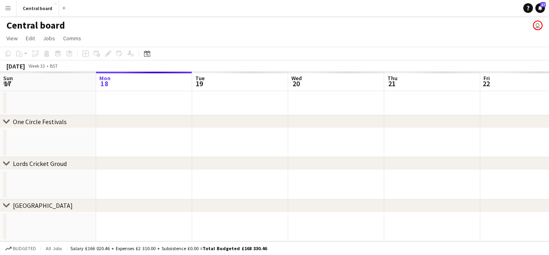
click at [8, 8] on app-icon "Menu" at bounding box center [8, 8] width 6 height 6
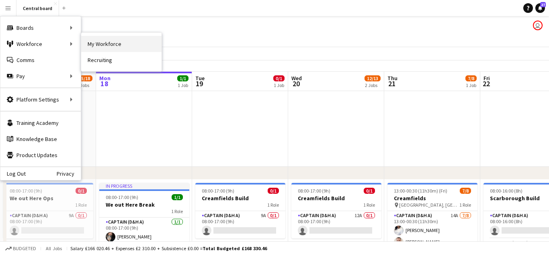
click at [92, 43] on link "My Workforce" at bounding box center [121, 44] width 80 height 16
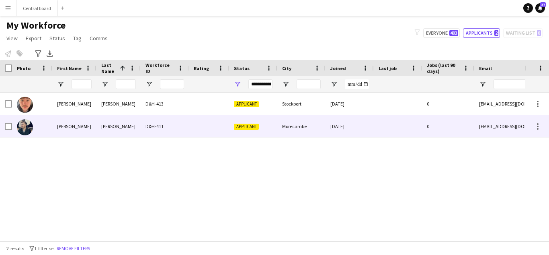
click at [180, 125] on div "D&H-411" at bounding box center [165, 126] width 48 height 22
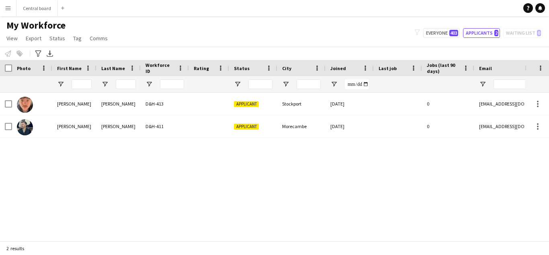
type input "**********"
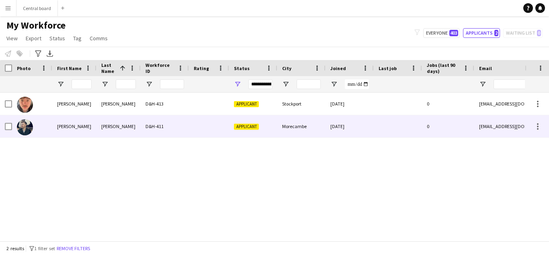
click at [62, 124] on div "[PERSON_NAME]" at bounding box center [74, 126] width 44 height 22
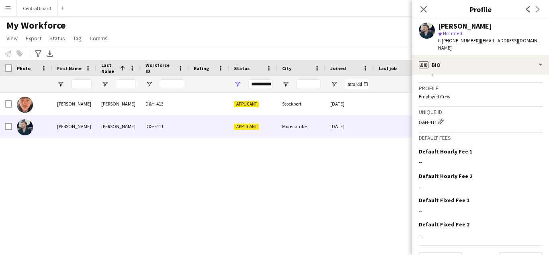
scroll to position [348, 0]
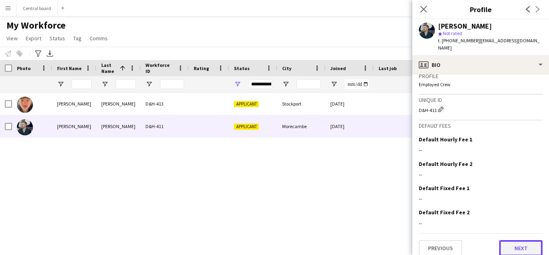
click at [519, 242] on button "Next" at bounding box center [520, 248] width 43 height 16
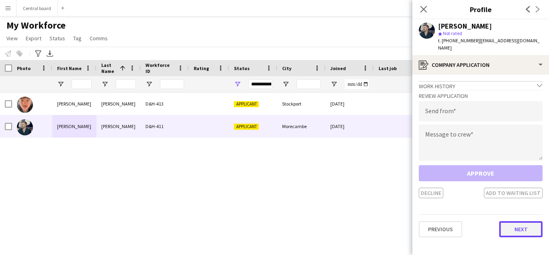
click at [525, 221] on button "Next" at bounding box center [520, 229] width 43 height 16
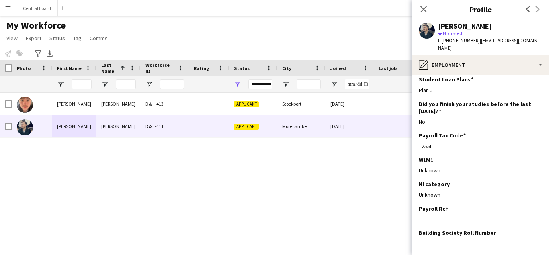
scroll to position [182, 0]
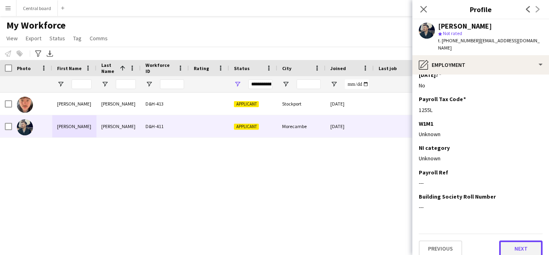
click at [521, 240] on button "Next" at bounding box center [520, 248] width 43 height 16
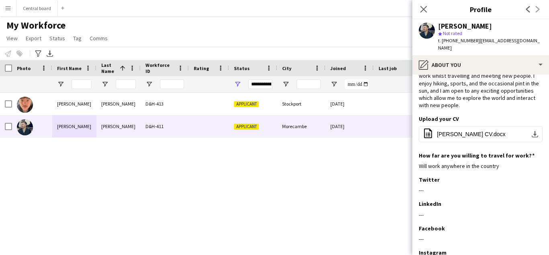
scroll to position [90, 0]
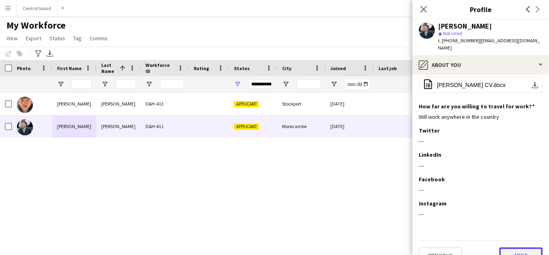
click at [520, 247] on button "Next" at bounding box center [520, 255] width 43 height 16
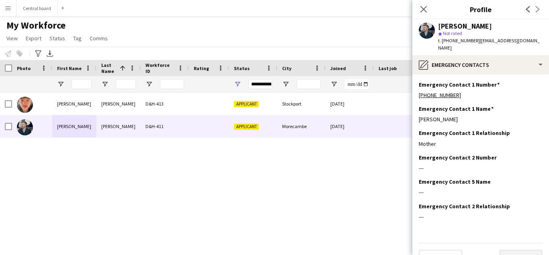
scroll to position [10, 0]
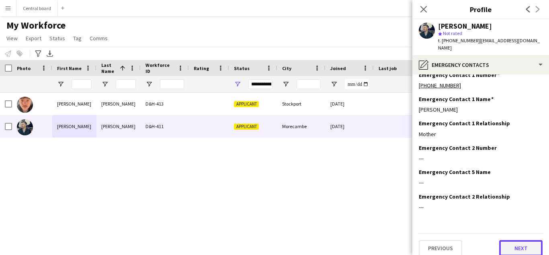
click at [518, 241] on button "Next" at bounding box center [520, 248] width 43 height 16
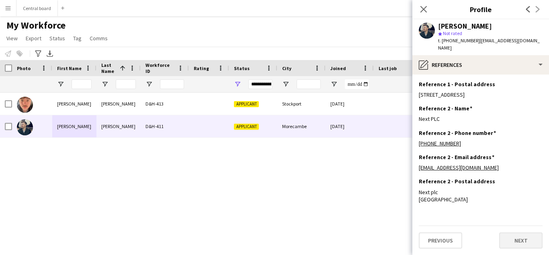
scroll to position [102, 0]
click at [517, 242] on button "Next" at bounding box center [520, 240] width 43 height 16
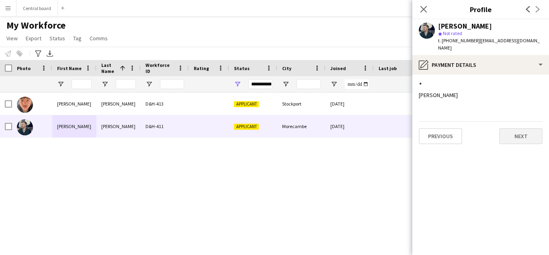
scroll to position [0, 0]
click at [518, 130] on button "Next" at bounding box center [520, 136] width 43 height 16
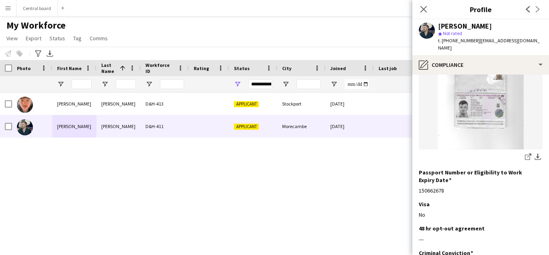
scroll to position [165, 0]
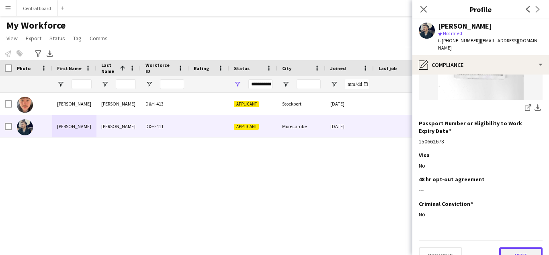
click at [520, 247] on button "Next" at bounding box center [520, 255] width 43 height 16
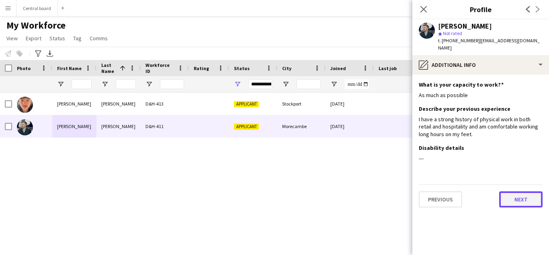
click at [523, 193] on button "Next" at bounding box center [520, 199] width 43 height 16
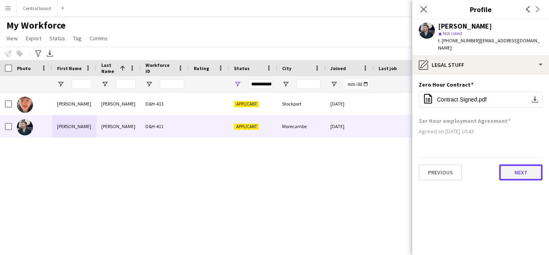
click at [525, 164] on button "Next" at bounding box center [520, 172] width 43 height 16
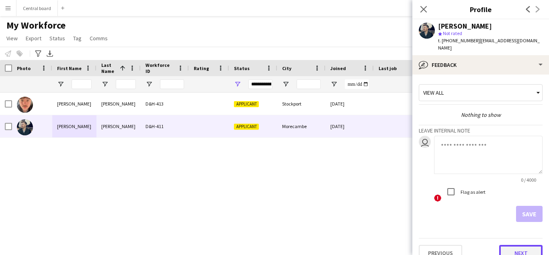
click at [521, 246] on button "Next" at bounding box center [520, 253] width 43 height 16
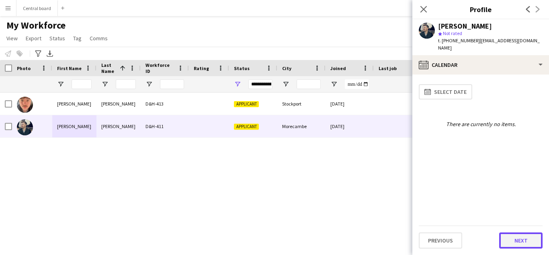
click at [521, 241] on button "Next" at bounding box center [520, 240] width 43 height 16
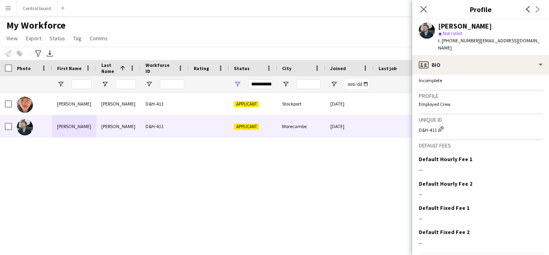
scroll to position [348, 0]
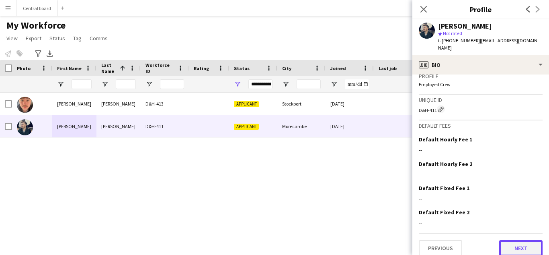
click at [519, 240] on button "Next" at bounding box center [520, 248] width 43 height 16
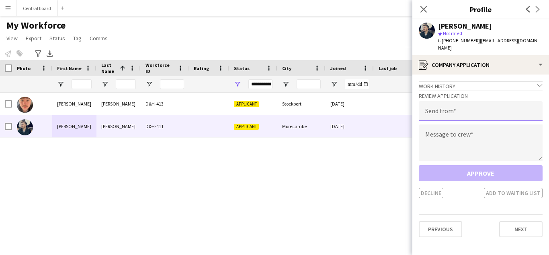
click at [504, 105] on input "email" at bounding box center [481, 111] width 124 height 20
type input "**********"
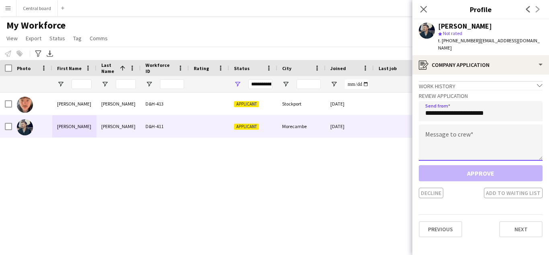
click at [431, 136] on textarea at bounding box center [481, 142] width 124 height 36
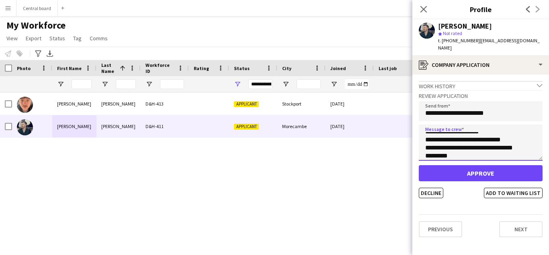
scroll to position [29, 0]
type textarea "**********"
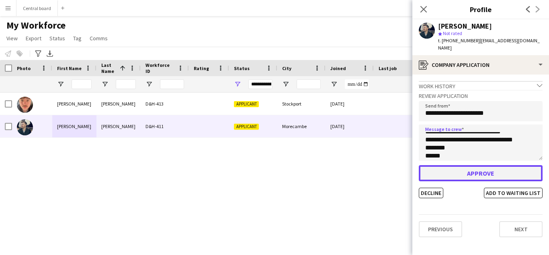
click at [471, 165] on button "Approve" at bounding box center [481, 173] width 124 height 16
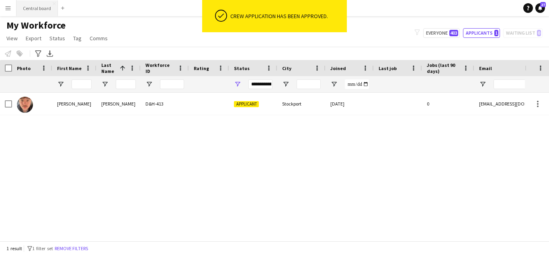
click at [38, 8] on button "Central board Close" at bounding box center [36, 8] width 41 height 16
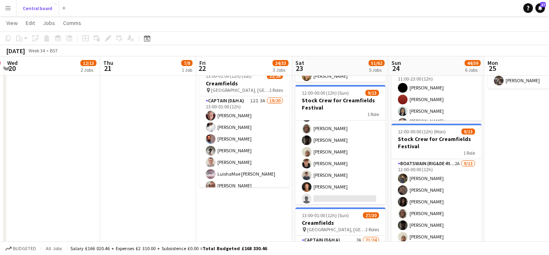
scroll to position [84, 0]
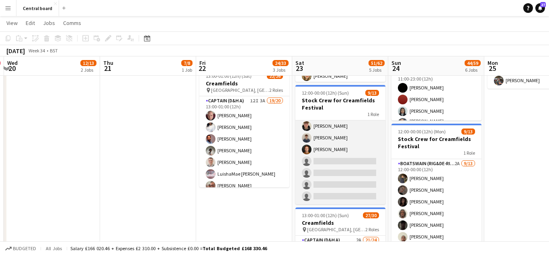
click at [329, 160] on app-card-role "Boatswain (rig&de-rig) 1A [DATE] 12:00-00:00 (12h) [PERSON_NAME] [PERSON_NAME] …" at bounding box center [341, 120] width 90 height 167
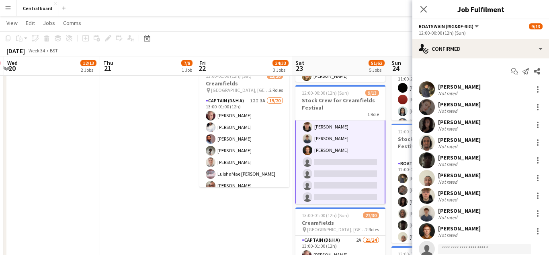
scroll to position [84, 0]
click at [471, 247] on input at bounding box center [484, 249] width 93 height 10
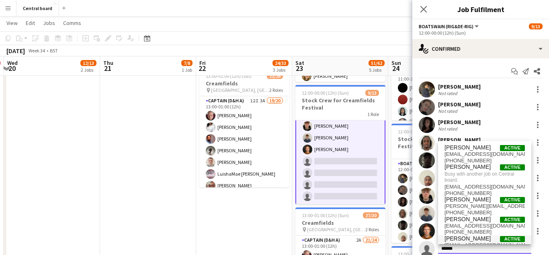
type input "******"
click at [463, 240] on span "[PERSON_NAME]" at bounding box center [468, 238] width 46 height 7
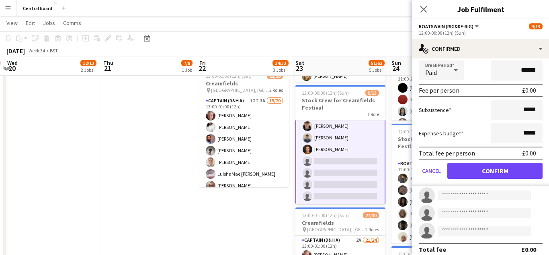
scroll to position [257, 0]
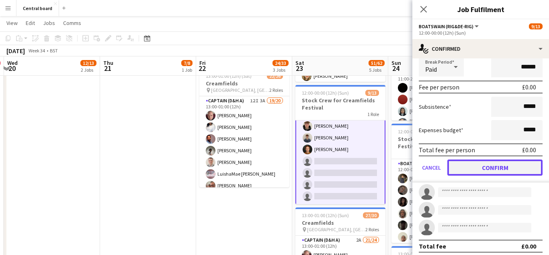
click at [506, 169] on button "Confirm" at bounding box center [495, 167] width 95 height 16
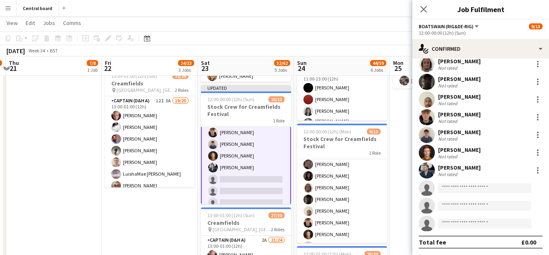
scroll to position [27, 0]
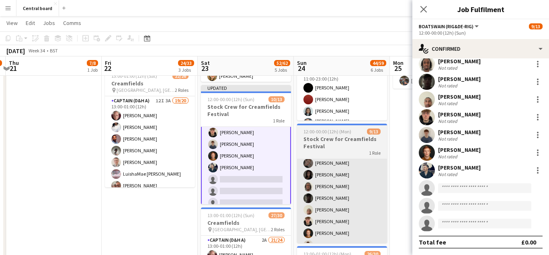
click at [351, 195] on app-card-role "Boatswain (rig&de-rig) 2A [DATE] 12:00-00:00 (12h) [PERSON_NAME] [PERSON_NAME] …" at bounding box center [342, 215] width 90 height 167
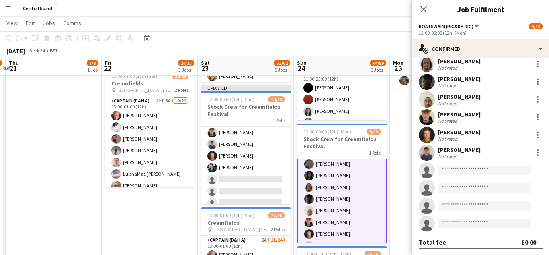
scroll to position [28, 0]
click at [479, 171] on input at bounding box center [484, 170] width 93 height 10
type input "******"
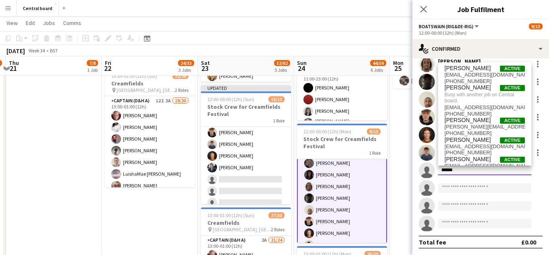
scroll to position [14, 0]
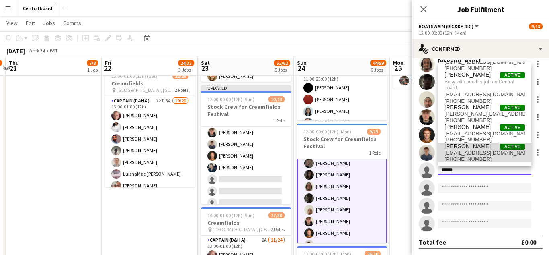
type input "******"
click at [485, 153] on span "[EMAIL_ADDRESS][DOMAIN_NAME]" at bounding box center [485, 153] width 80 height 6
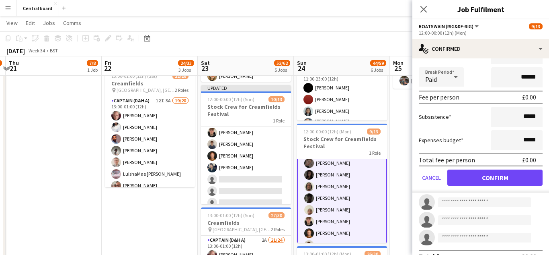
scroll to position [251, 0]
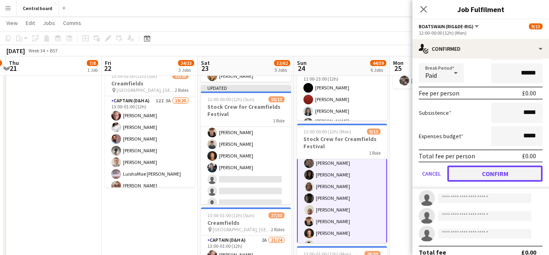
click at [485, 175] on button "Confirm" at bounding box center [495, 173] width 95 height 16
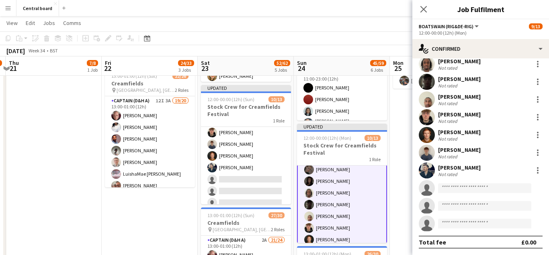
scroll to position [78, 0]
click at [425, 8] on icon at bounding box center [424, 9] width 8 height 8
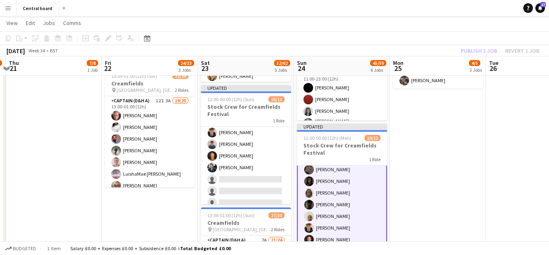
click at [450, 120] on app-date-cell "07:30-13:00 (5h30m) 2/2 Creamfields container Bar 1 Role Navigator (D&H B) [DAT…" at bounding box center [438, 192] width 96 height 638
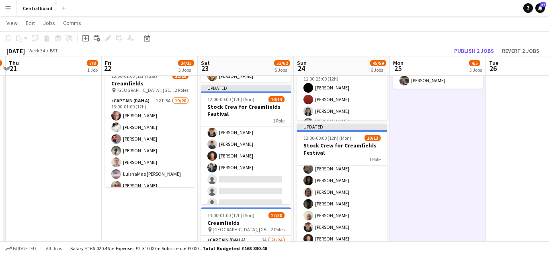
scroll to position [27, 0]
click at [469, 51] on button "Publish 2 jobs" at bounding box center [474, 50] width 46 height 10
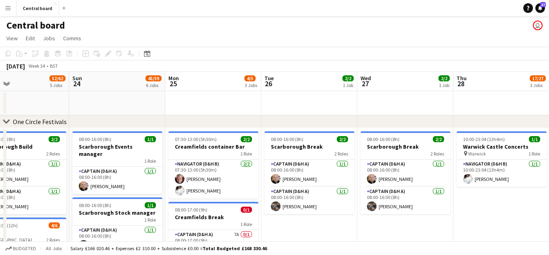
scroll to position [0, 203]
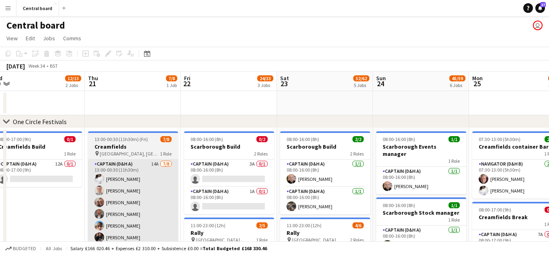
click at [105, 214] on app-card-role "Captain (D&H A) 14A [DATE] 13:00-00:30 (11h30m) [PERSON_NAME] [PERSON_NAME] [PE…" at bounding box center [133, 213] width 90 height 109
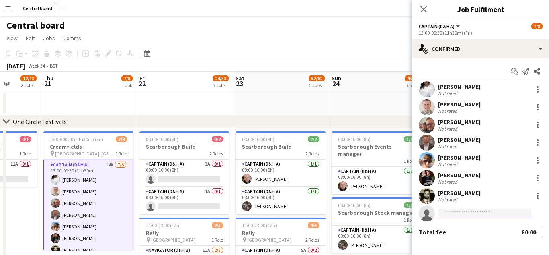
click at [473, 213] on input at bounding box center [484, 213] width 93 height 10
type input "***"
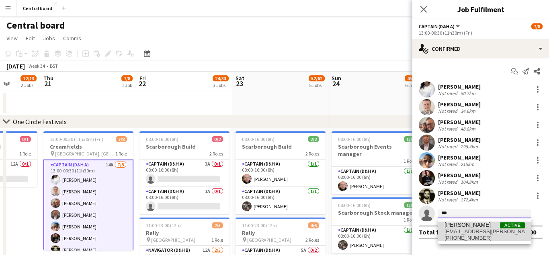
type input "***"
click at [477, 234] on span "[EMAIL_ADDRESS][PERSON_NAME][DOMAIN_NAME]" at bounding box center [485, 231] width 80 height 6
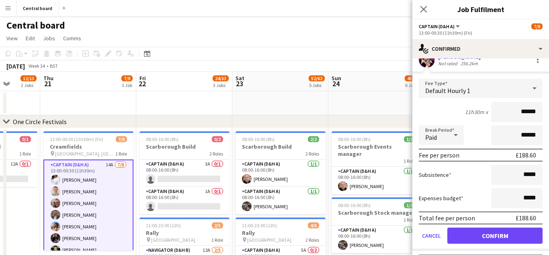
scroll to position [154, 0]
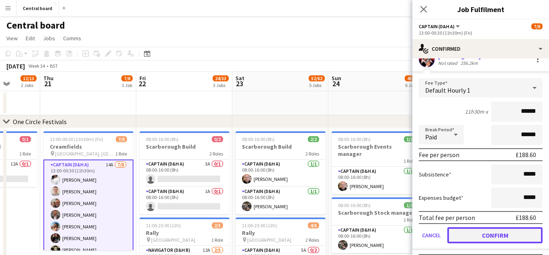
click at [490, 237] on button "Confirm" at bounding box center [495, 235] width 95 height 16
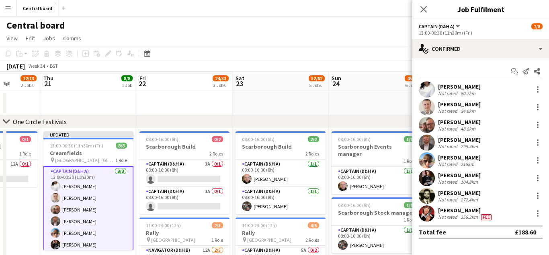
scroll to position [0, 0]
click at [423, 11] on icon "Close pop-in" at bounding box center [424, 9] width 8 height 8
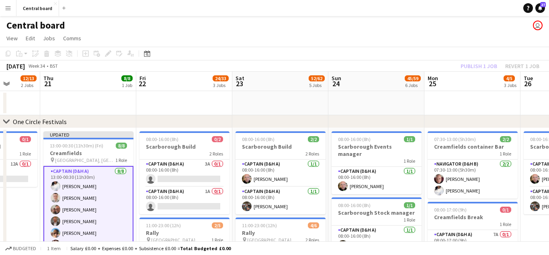
click at [388, 116] on div "chevron-right One Circle Festivals" at bounding box center [274, 121] width 549 height 13
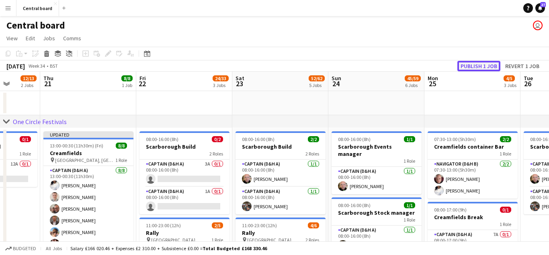
click at [479, 69] on button "Publish 1 job" at bounding box center [479, 66] width 43 height 10
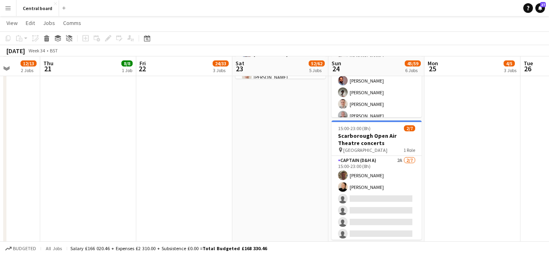
scroll to position [501, 0]
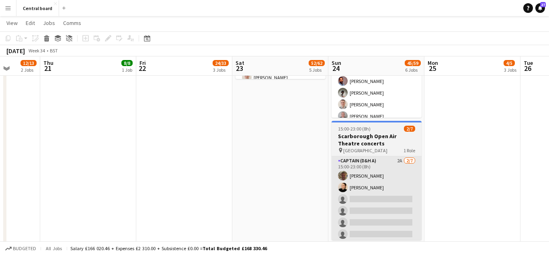
click at [393, 215] on app-card-role "Captain (D&H A) 2A [DATE] 15:00-23:00 (8h) [PERSON_NAME] [PERSON_NAME] single-n…" at bounding box center [377, 204] width 90 height 97
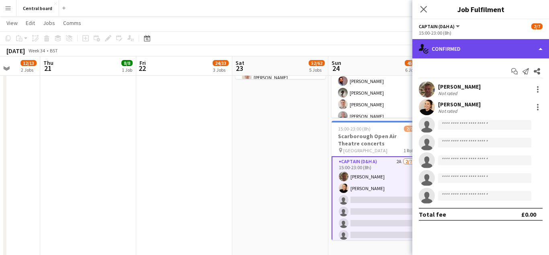
click at [539, 49] on div "single-neutral-actions-check-2 Confirmed" at bounding box center [481, 48] width 137 height 19
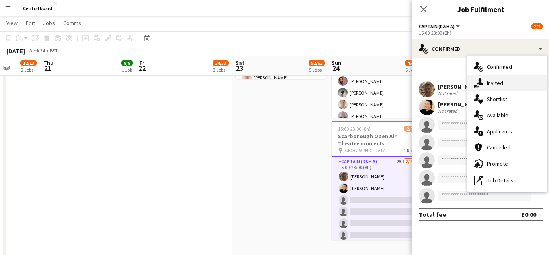
click at [495, 85] on div "single-neutral-actions-share-1 Invited" at bounding box center [508, 83] width 80 height 16
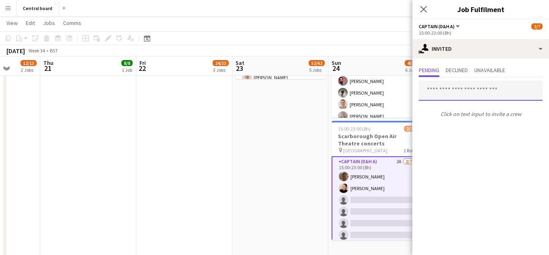
click at [482, 90] on input "text" at bounding box center [481, 90] width 124 height 20
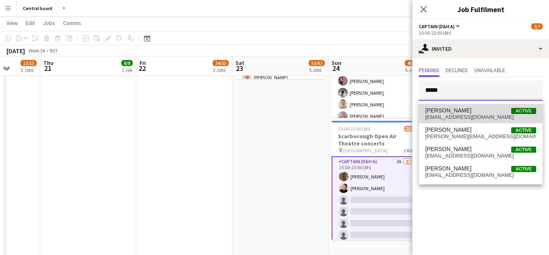
type input "*****"
click at [467, 113] on span "[PERSON_NAME] Active" at bounding box center [480, 110] width 111 height 7
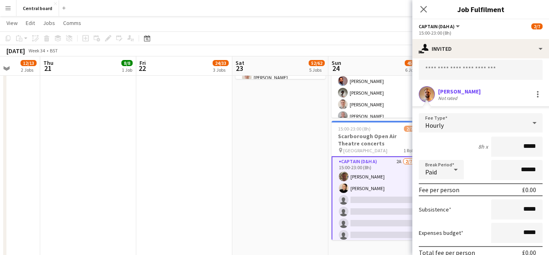
scroll to position [76, 0]
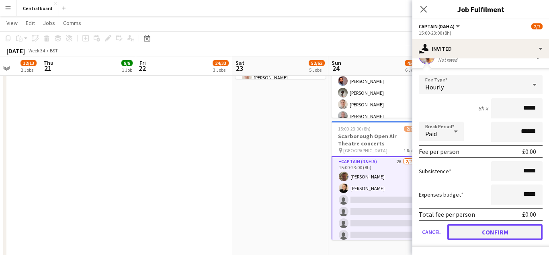
click at [470, 230] on button "Confirm" at bounding box center [495, 232] width 95 height 16
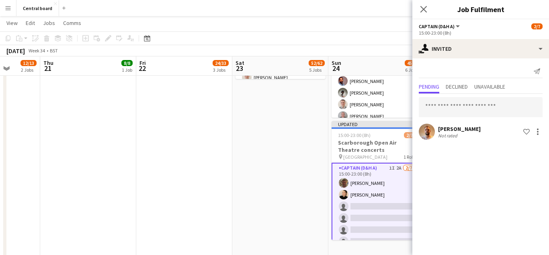
scroll to position [0, 0]
click at [490, 107] on input "text" at bounding box center [481, 107] width 124 height 20
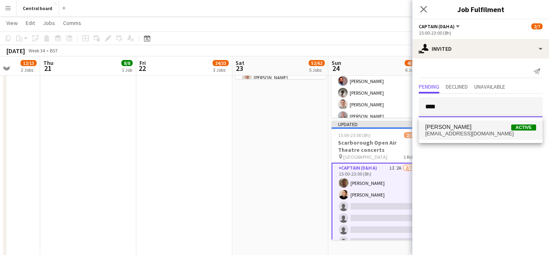
type input "****"
click at [477, 128] on span "[PERSON_NAME] Active" at bounding box center [480, 126] width 111 height 7
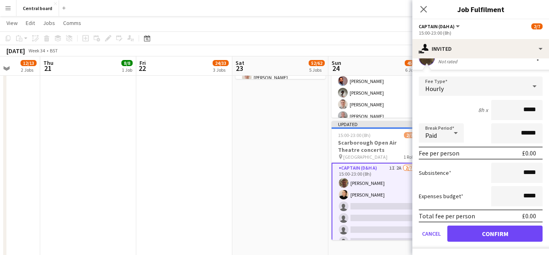
scroll to position [93, 0]
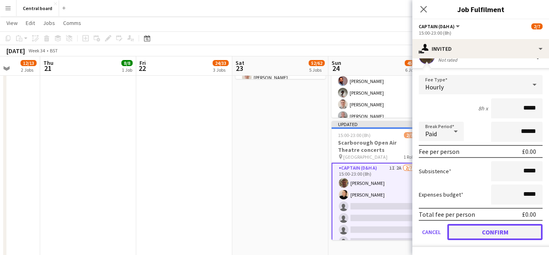
click at [471, 228] on button "Confirm" at bounding box center [495, 232] width 95 height 16
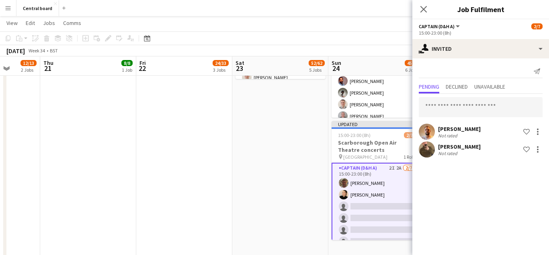
scroll to position [0, 0]
click at [424, 9] on icon at bounding box center [424, 9] width 8 height 8
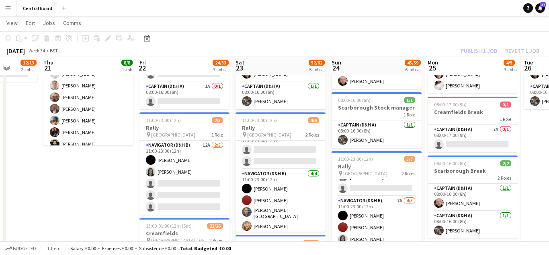
scroll to position [104, 0]
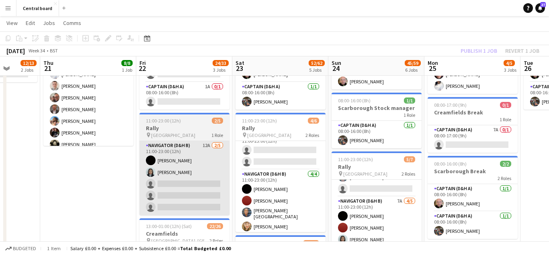
click at [212, 183] on app-card-role "Navigator (D&H B) 12A [DATE] 11:00-23:00 (12h) [PERSON_NAME] [PERSON_NAME] sing…" at bounding box center [185, 178] width 90 height 74
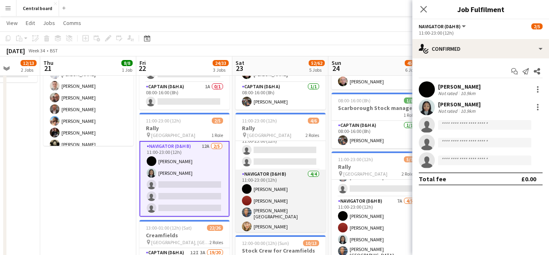
click at [282, 199] on app-card-role "Navigator (D&H B) [DATE] 11:00-23:00 (12h) [PERSON_NAME] [PERSON_NAME] [PERSON_…" at bounding box center [281, 201] width 90 height 65
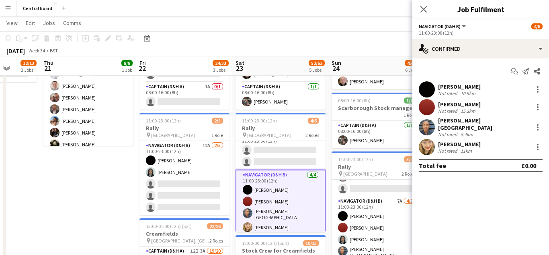
click at [430, 106] on app-user-avatar at bounding box center [427, 107] width 16 height 16
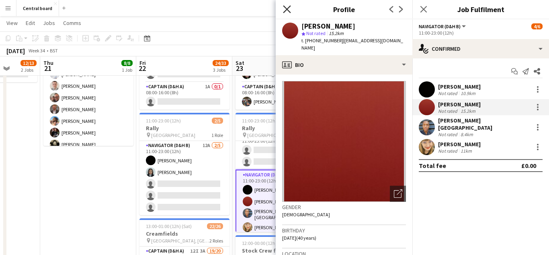
click at [286, 8] on icon at bounding box center [287, 9] width 8 height 8
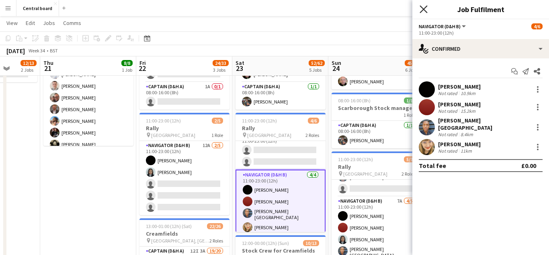
click at [425, 8] on icon at bounding box center [424, 9] width 8 height 8
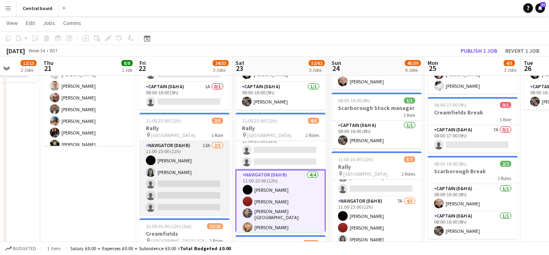
click at [175, 184] on app-card-role "Navigator (D&H B) 12A [DATE] 11:00-23:00 (12h) [PERSON_NAME] [PERSON_NAME] sing…" at bounding box center [185, 178] width 90 height 74
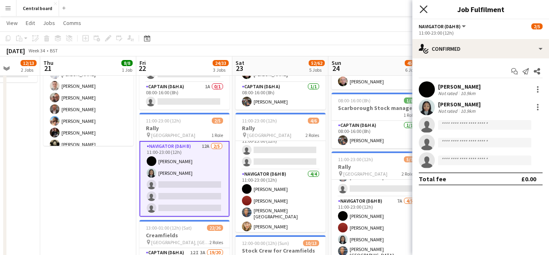
click at [423, 9] on icon at bounding box center [424, 9] width 8 height 8
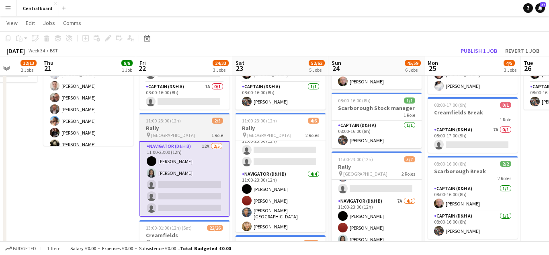
click at [189, 192] on app-card-role "Navigator (D&H B) 12A [DATE] 11:00-23:00 (12h) [PERSON_NAME] [PERSON_NAME] sing…" at bounding box center [185, 179] width 90 height 76
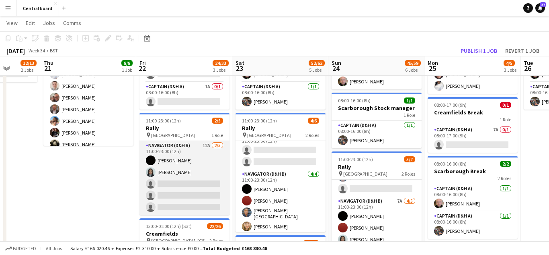
click at [188, 177] on app-card-role "Navigator (D&H B) 12A [DATE] 11:00-23:00 (12h) [PERSON_NAME] [PERSON_NAME] sing…" at bounding box center [185, 178] width 90 height 74
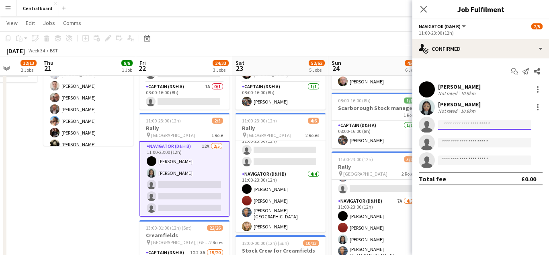
click at [470, 125] on input at bounding box center [484, 125] width 93 height 10
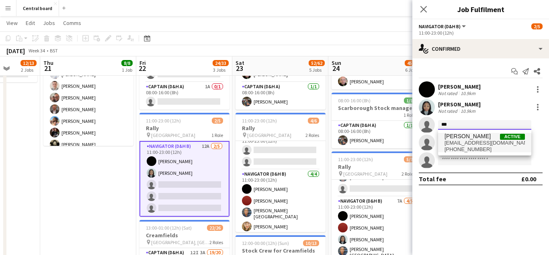
type input "***"
click at [477, 144] on span "[EMAIL_ADDRESS][DOMAIN_NAME]" at bounding box center [485, 143] width 80 height 6
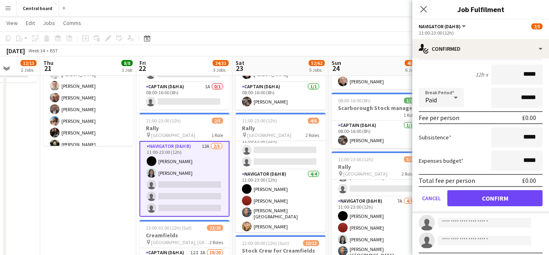
scroll to position [111, 0]
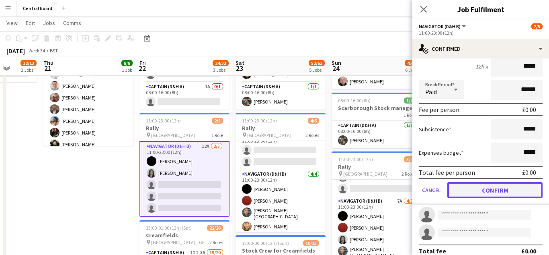
click at [466, 191] on button "Confirm" at bounding box center [495, 190] width 95 height 16
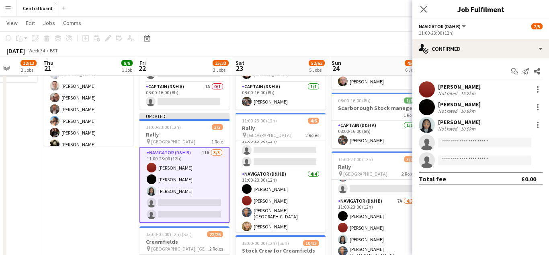
scroll to position [0, 0]
click at [423, 12] on app-icon "Close pop-in" at bounding box center [424, 10] width 12 height 12
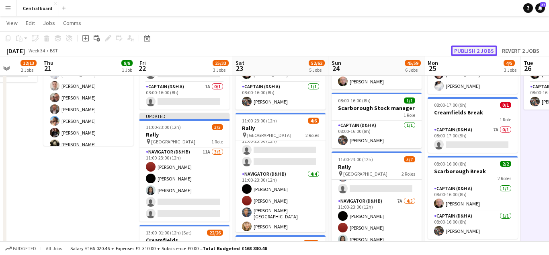
click at [460, 50] on button "Publish 2 jobs" at bounding box center [474, 50] width 46 height 10
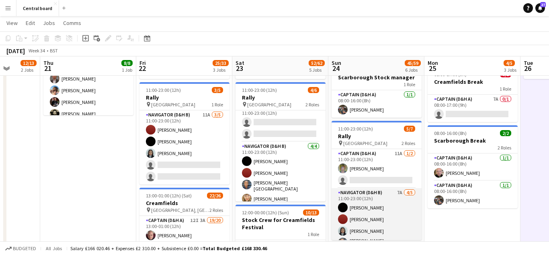
scroll to position [10, 0]
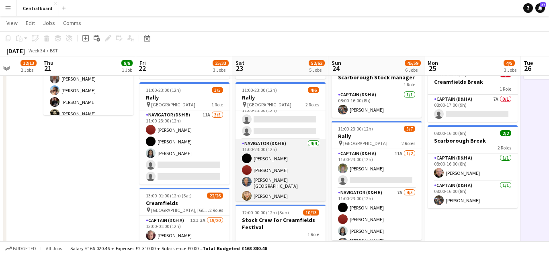
click at [264, 195] on app-card-role "Navigator (D&H B) [DATE] 11:00-23:00 (12h) [PERSON_NAME] [PERSON_NAME] [PERSON_…" at bounding box center [281, 171] width 90 height 65
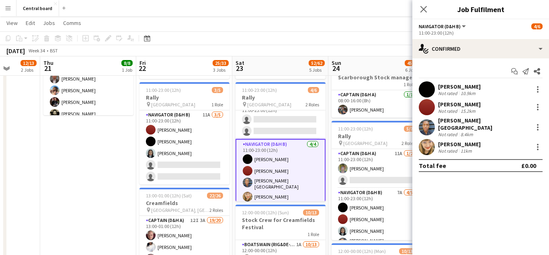
click at [426, 139] on app-user-avatar at bounding box center [427, 147] width 16 height 16
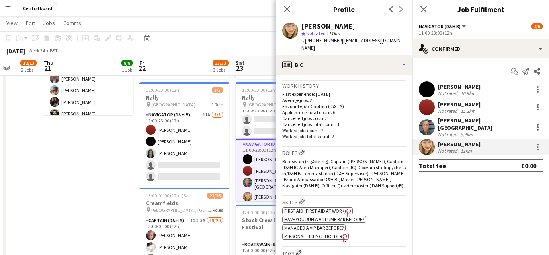
scroll to position [192, 0]
click at [285, 10] on icon "Close pop-in" at bounding box center [287, 9] width 8 height 8
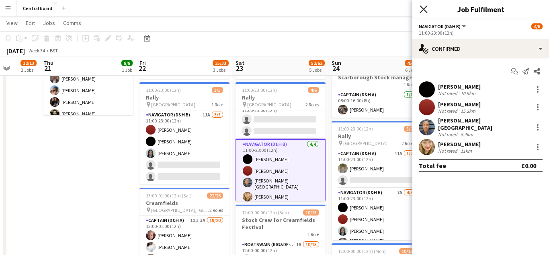
click at [424, 11] on icon "Close pop-in" at bounding box center [424, 9] width 8 height 8
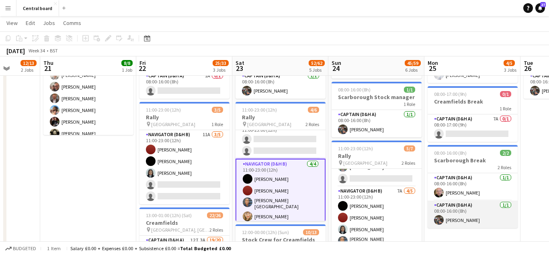
scroll to position [22, 0]
click at [279, 215] on app-card-role "Navigator (D&H B) [DATE] 11:00-23:00 (12h) [PERSON_NAME] [PERSON_NAME] [PERSON_…" at bounding box center [281, 191] width 90 height 66
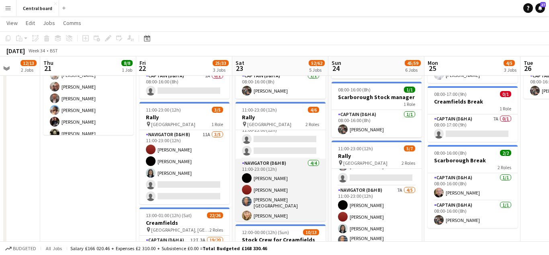
click at [279, 215] on app-card-role "Navigator (D&H B) [DATE] 11:00-23:00 (12h) [PERSON_NAME] [PERSON_NAME] [PERSON_…" at bounding box center [281, 190] width 90 height 65
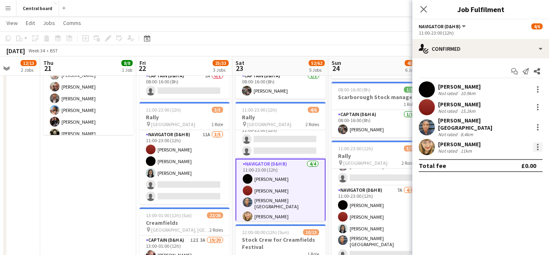
click at [536, 142] on div at bounding box center [538, 147] width 10 height 10
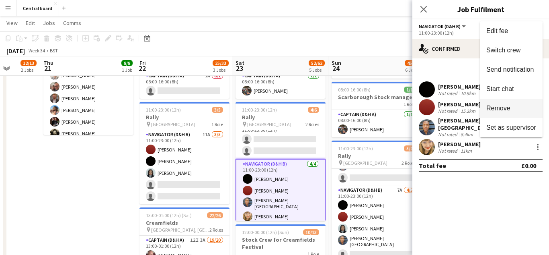
click at [502, 108] on span "Remove" at bounding box center [499, 108] width 24 height 7
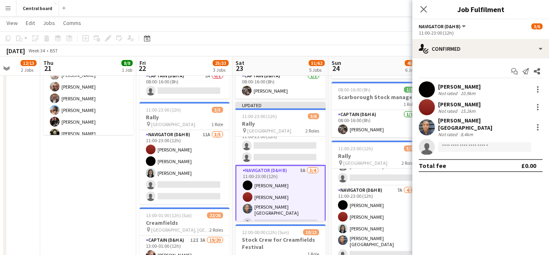
click at [416, 12] on div "Close pop-in" at bounding box center [424, 9] width 23 height 18
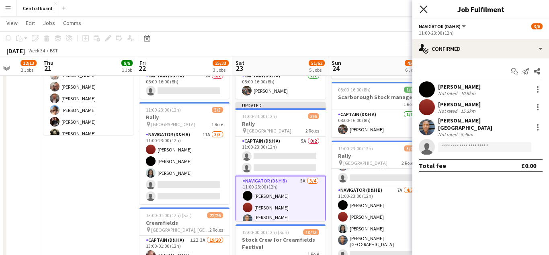
click at [422, 10] on icon "Close pop-in" at bounding box center [424, 9] width 8 height 8
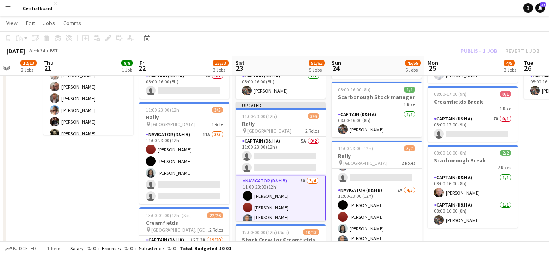
click at [465, 66] on app-board-header-date "Mon 25 4/5 3 Jobs" at bounding box center [473, 65] width 96 height 19
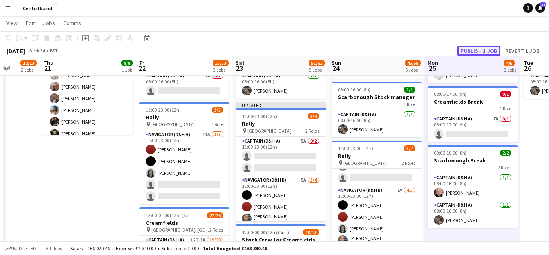
click at [481, 51] on button "Publish 1 job" at bounding box center [479, 50] width 43 height 10
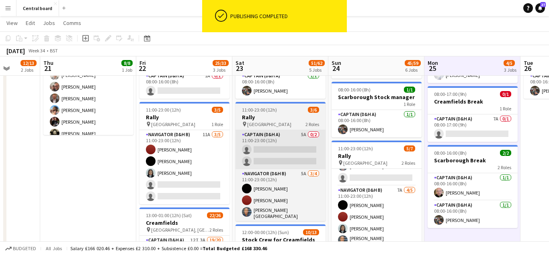
click at [283, 153] on app-card-role "Captain (D&H A) 5A 0/2 11:00-23:00 (12h) single-neutral-actions single-neutral-…" at bounding box center [281, 149] width 90 height 39
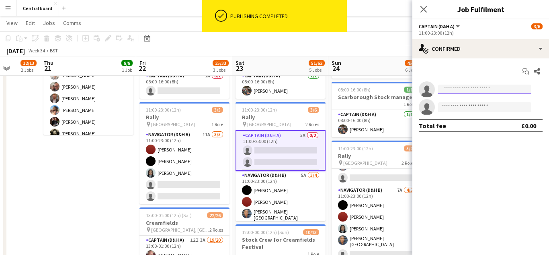
click at [467, 91] on input at bounding box center [484, 89] width 93 height 10
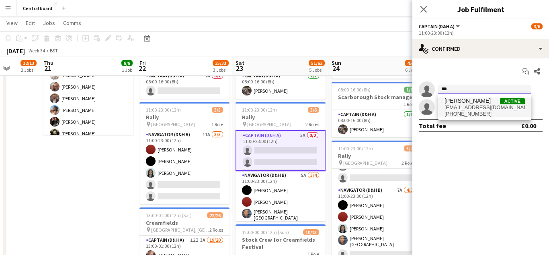
type input "***"
click at [489, 107] on span "[EMAIL_ADDRESS][DOMAIN_NAME]" at bounding box center [485, 107] width 80 height 6
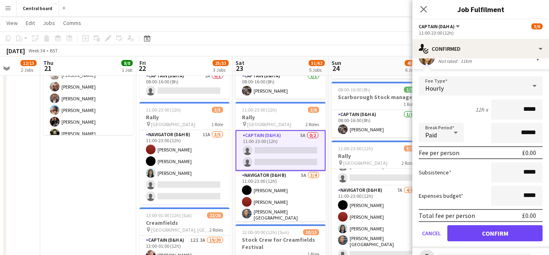
scroll to position [66, 0]
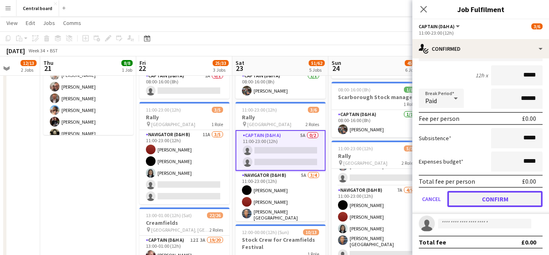
click at [489, 200] on button "Confirm" at bounding box center [495, 199] width 95 height 16
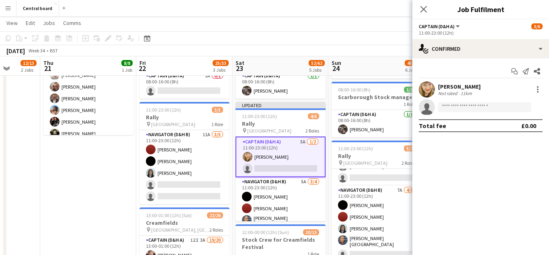
scroll to position [0, 0]
click at [489, 216] on mat-expansion-panel "check Confirmed Start chat Send notification Share [PERSON_NAME] Not rated 11km…" at bounding box center [481, 156] width 137 height 196
click at [426, 9] on icon "Close pop-in" at bounding box center [424, 9] width 8 height 8
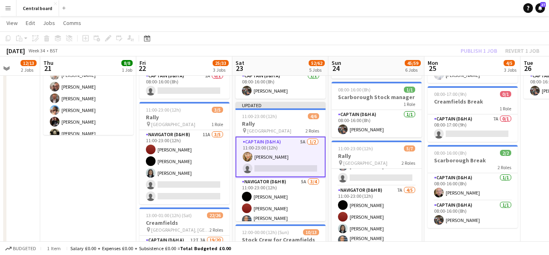
click at [473, 65] on app-board-header-date "Mon 25 4/5 3 Jobs" at bounding box center [473, 65] width 96 height 19
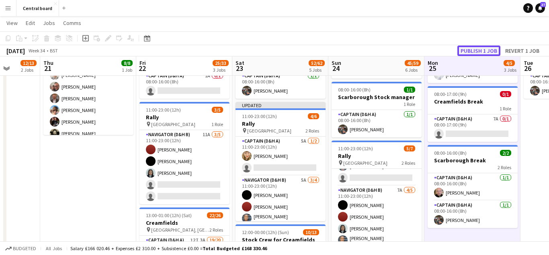
click at [481, 50] on button "Publish 1 job" at bounding box center [479, 50] width 43 height 10
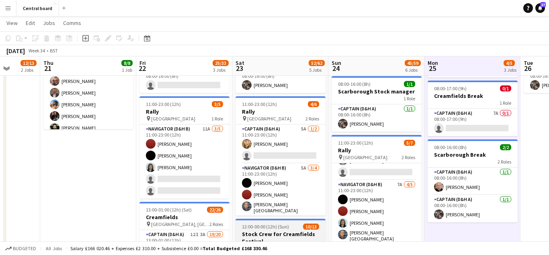
scroll to position [119, 0]
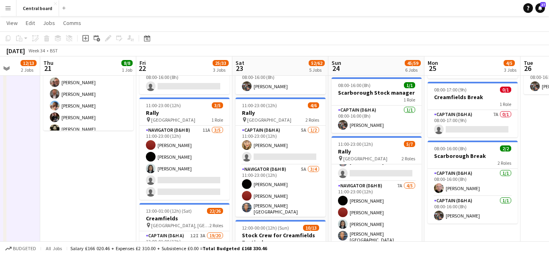
click at [8, 6] on app-icon "Menu" at bounding box center [8, 8] width 6 height 6
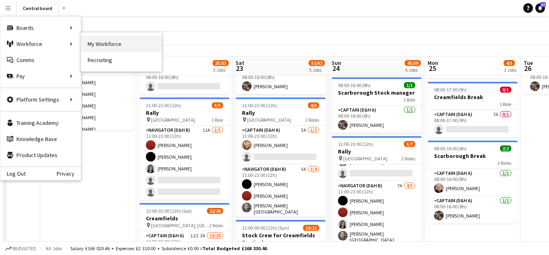
click at [86, 43] on link "My Workforce" at bounding box center [121, 44] width 80 height 16
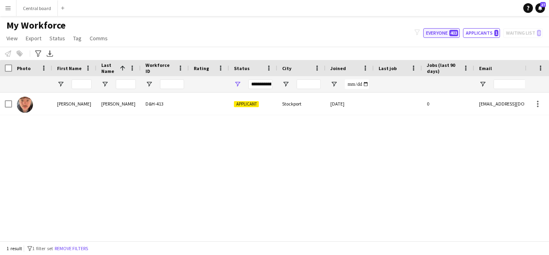
click at [445, 31] on button "Everyone 403" at bounding box center [441, 33] width 37 height 10
type input "**********"
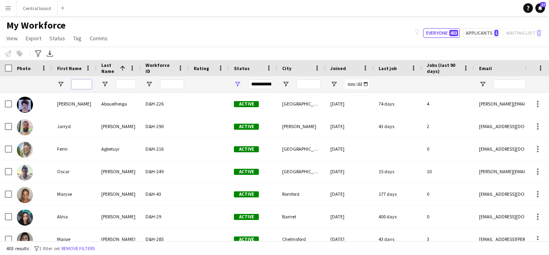
click at [77, 83] on input "First Name Filter Input" at bounding box center [82, 84] width 20 height 10
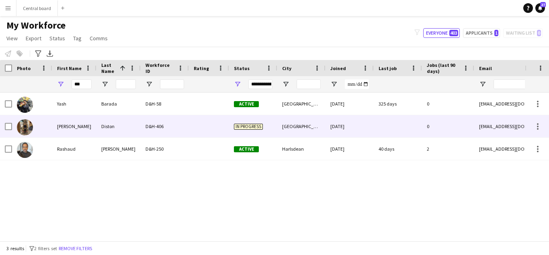
click at [187, 132] on div "D&H-406" at bounding box center [165, 126] width 48 height 22
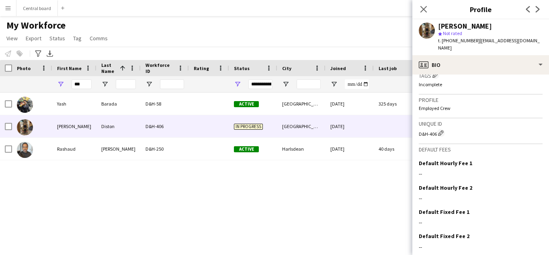
scroll to position [374, 0]
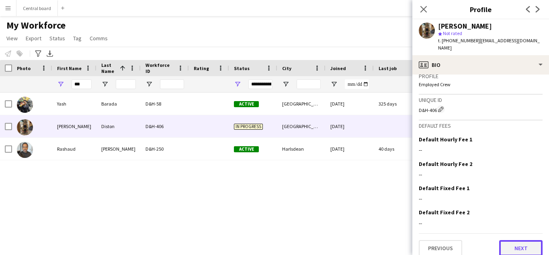
click at [516, 240] on button "Next" at bounding box center [520, 248] width 43 height 16
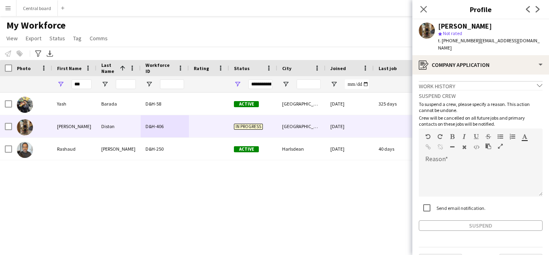
scroll to position [14, 0]
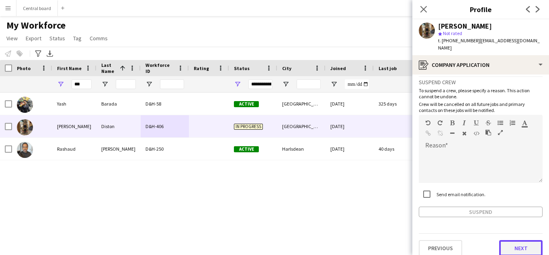
click at [518, 240] on button "Next" at bounding box center [520, 248] width 43 height 16
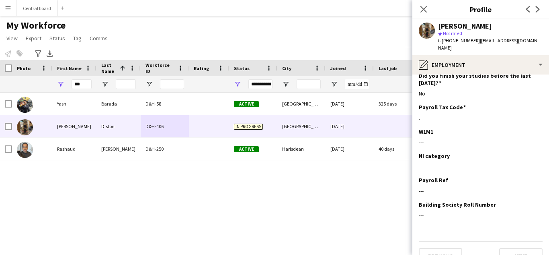
scroll to position [119, 0]
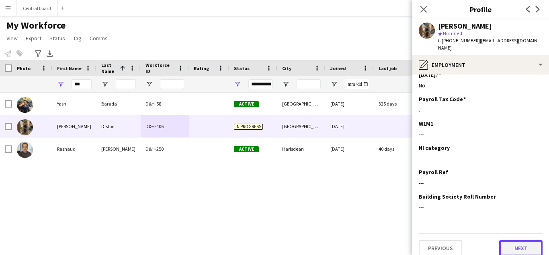
click at [519, 241] on button "Next" at bounding box center [520, 248] width 43 height 16
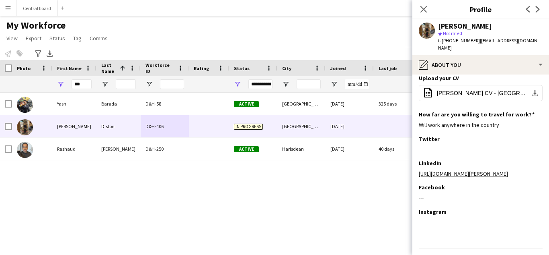
scroll to position [53, 0]
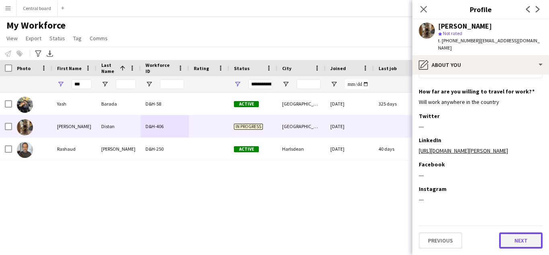
click at [522, 238] on button "Next" at bounding box center [520, 240] width 43 height 16
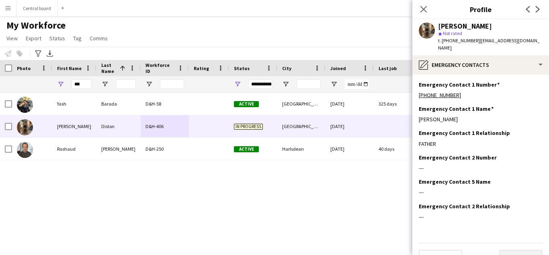
scroll to position [10, 0]
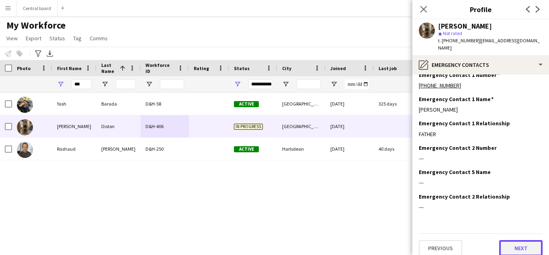
click at [522, 240] on button "Next" at bounding box center [520, 248] width 43 height 16
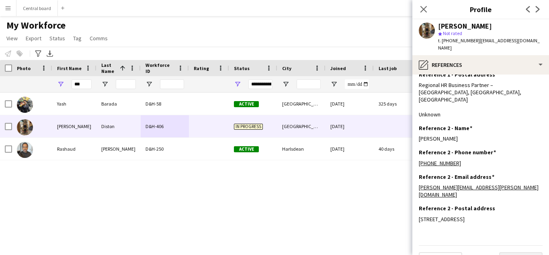
scroll to position [87, 0]
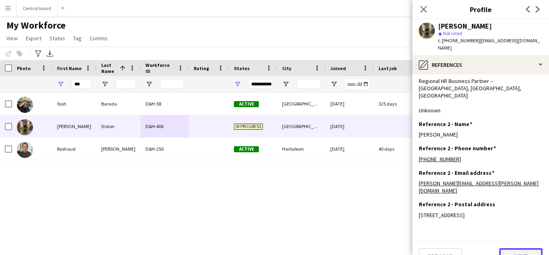
click at [525, 248] on button "Next" at bounding box center [520, 256] width 43 height 16
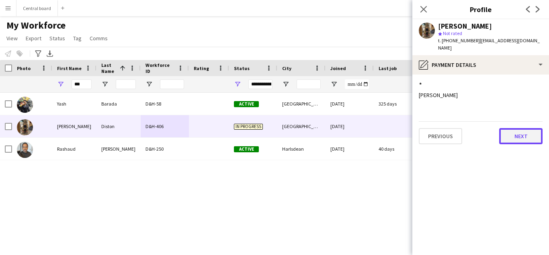
click at [526, 128] on button "Next" at bounding box center [520, 136] width 43 height 16
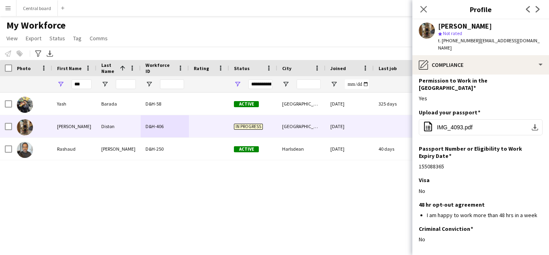
scroll to position [31, 0]
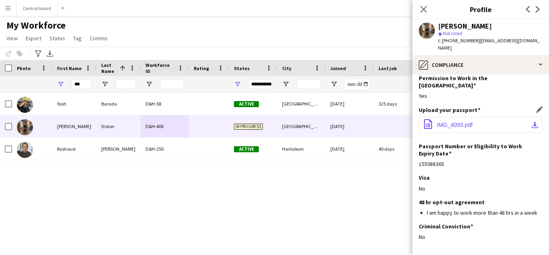
click at [470, 121] on span "IMG_4093.pdf" at bounding box center [455, 124] width 36 height 6
click at [430, 119] on app-icon "office-file-sheet" at bounding box center [428, 124] width 10 height 11
click at [473, 121] on span "IMG_4093.pdf" at bounding box center [455, 124] width 36 height 6
click at [429, 119] on app-icon "office-file-sheet" at bounding box center [428, 124] width 10 height 11
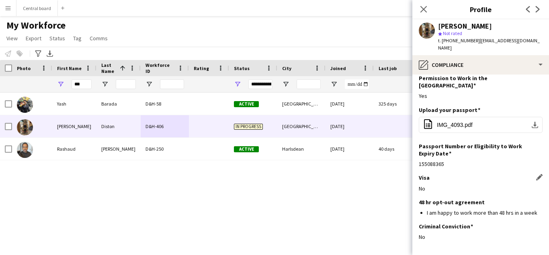
scroll to position [53, 0]
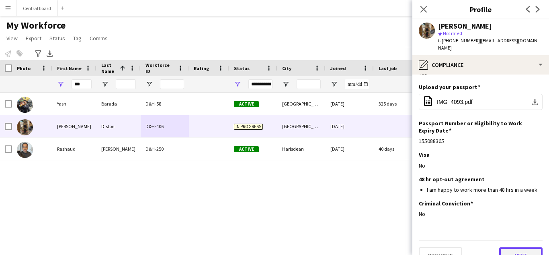
click at [523, 247] on button "Next" at bounding box center [520, 255] width 43 height 16
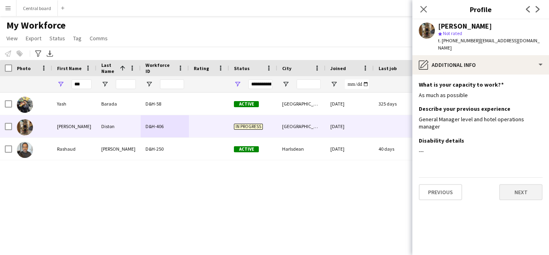
scroll to position [0, 0]
click at [527, 184] on button "Next" at bounding box center [520, 192] width 43 height 16
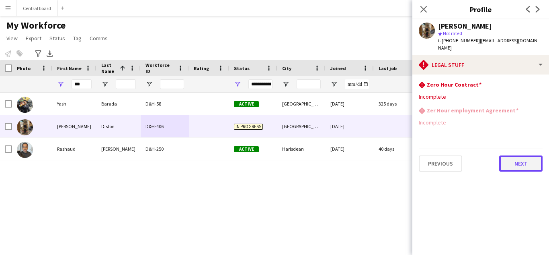
click at [517, 155] on button "Next" at bounding box center [520, 163] width 43 height 16
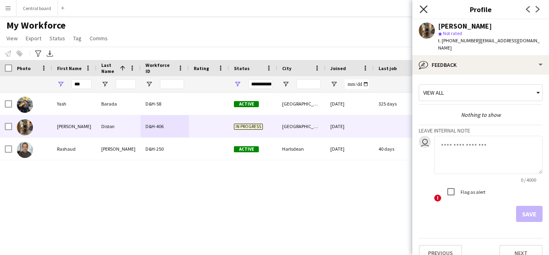
click at [423, 8] on icon "Close pop-in" at bounding box center [424, 9] width 8 height 8
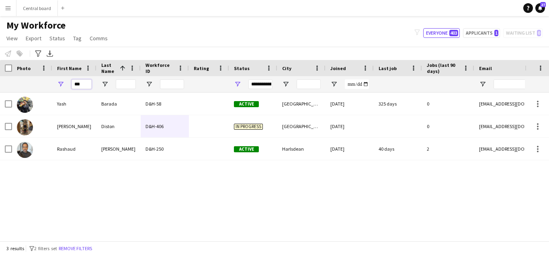
click at [87, 84] on input "***" at bounding box center [82, 84] width 20 height 10
type input "*"
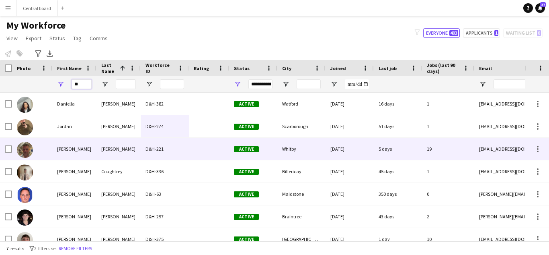
type input "*"
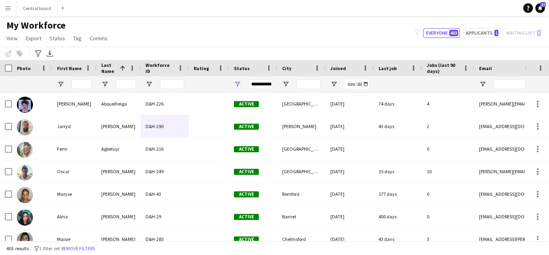
click at [7, 10] on app-icon "Menu" at bounding box center [8, 8] width 6 height 6
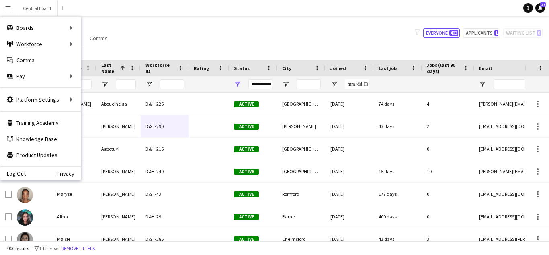
click at [205, 36] on div "My Workforce View Views Default view New view Update view Delete view Edit name…" at bounding box center [274, 32] width 549 height 27
